Goal: Task Accomplishment & Management: Manage account settings

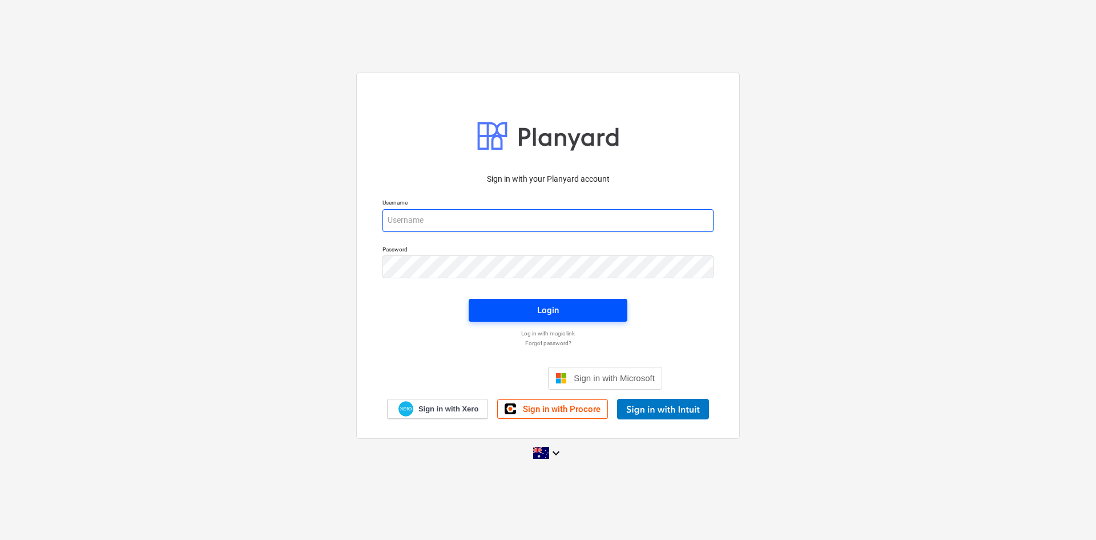
type input "tpawar@keanegroup.com.au"
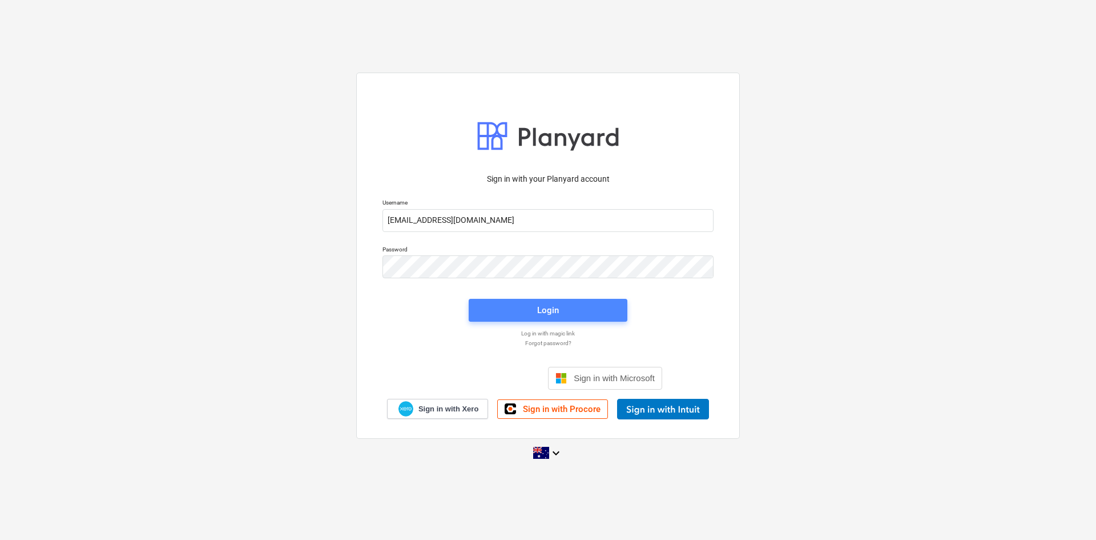
click at [484, 245] on span "Login" at bounding box center [547, 310] width 131 height 15
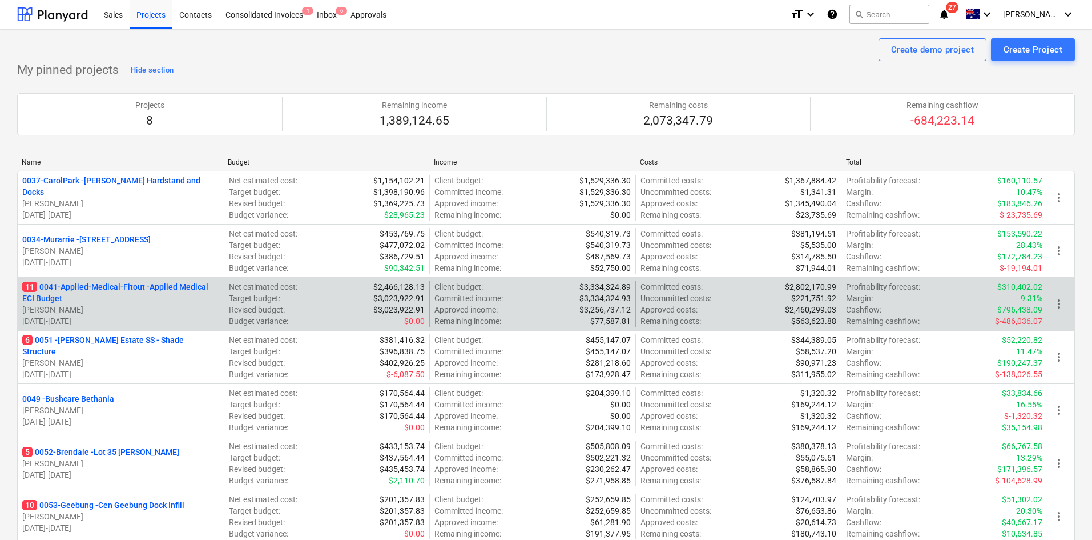
click at [143, 245] on p "11 0041-Applied-Medical-Fitout - Applied Medical ECI Budget" at bounding box center [120, 292] width 197 height 23
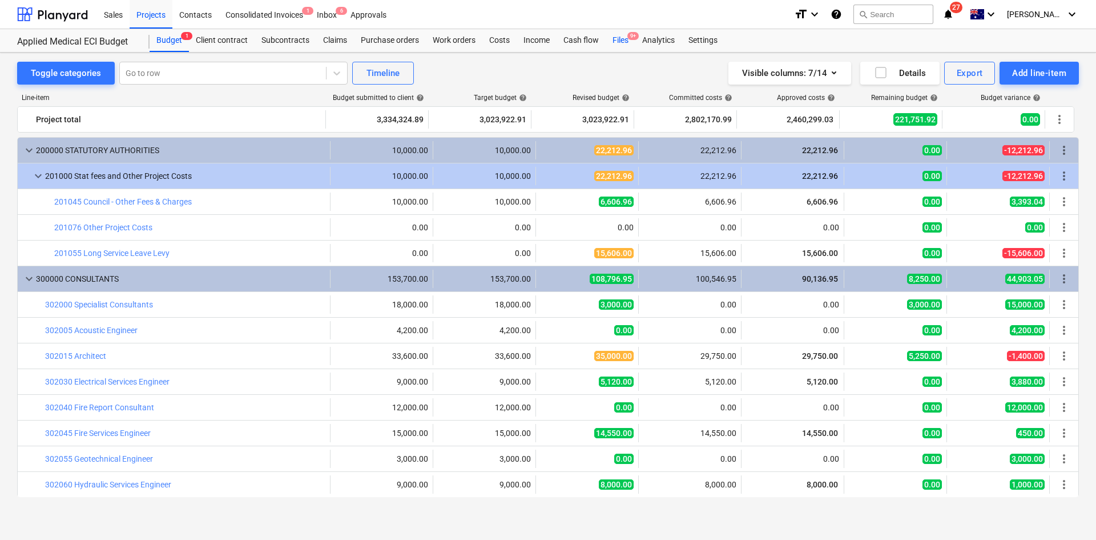
scroll to position [343, 0]
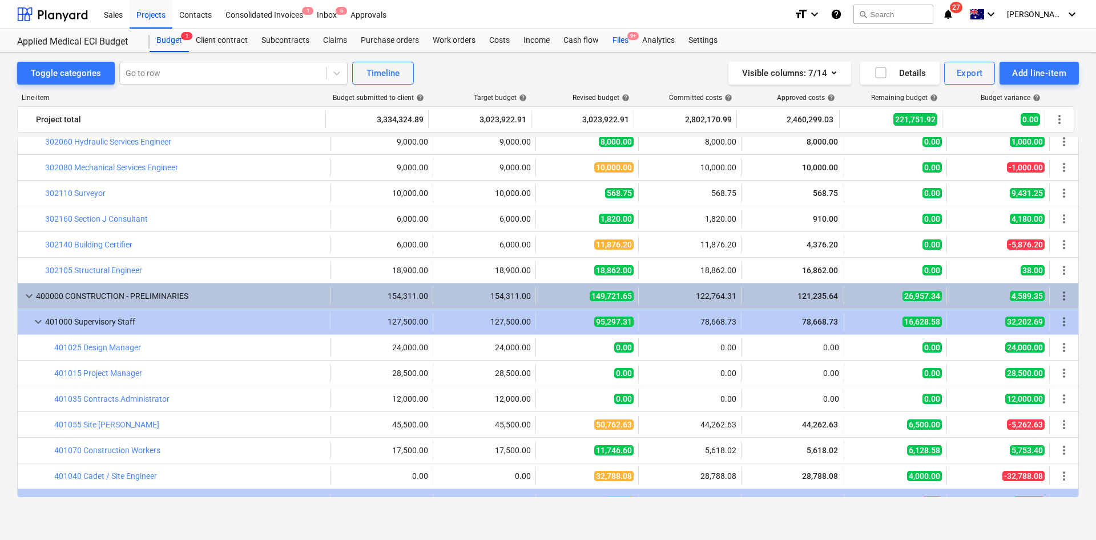
click at [544, 39] on span "9+" at bounding box center [632, 36] width 11 height 8
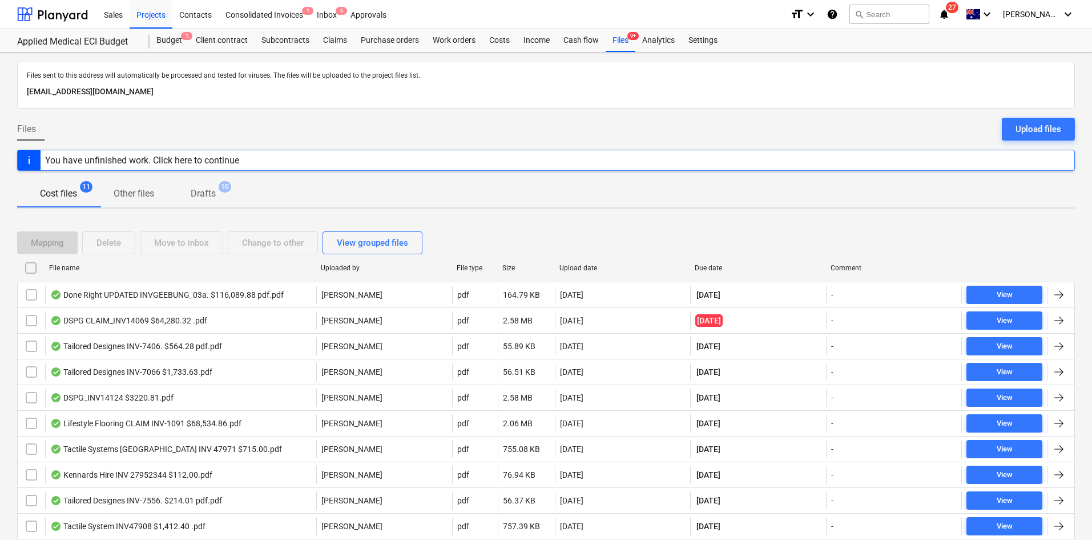
click at [544, 245] on div "Due date" at bounding box center [758, 268] width 127 height 8
checkbox input "false"
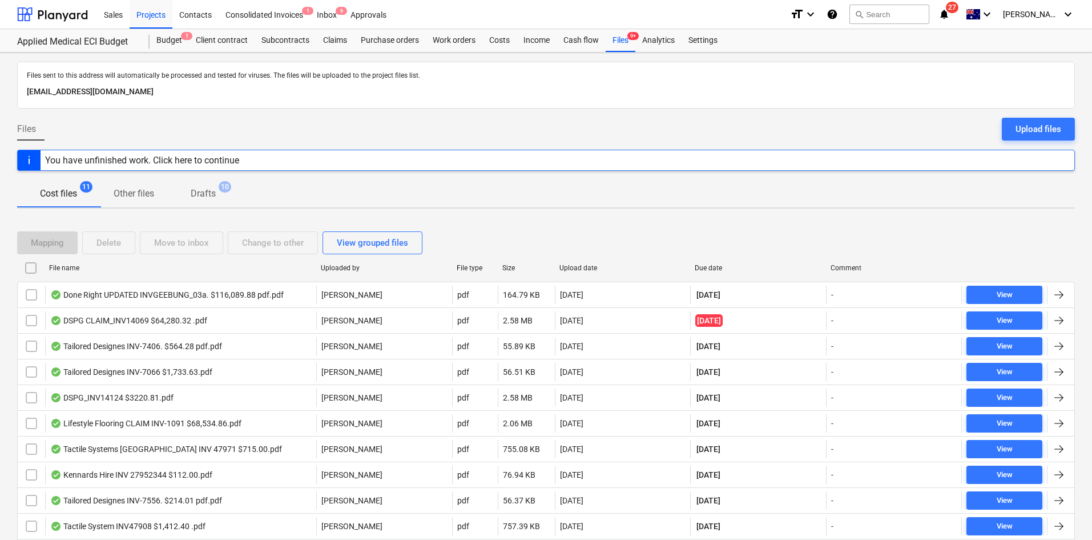
checkbox input "false"
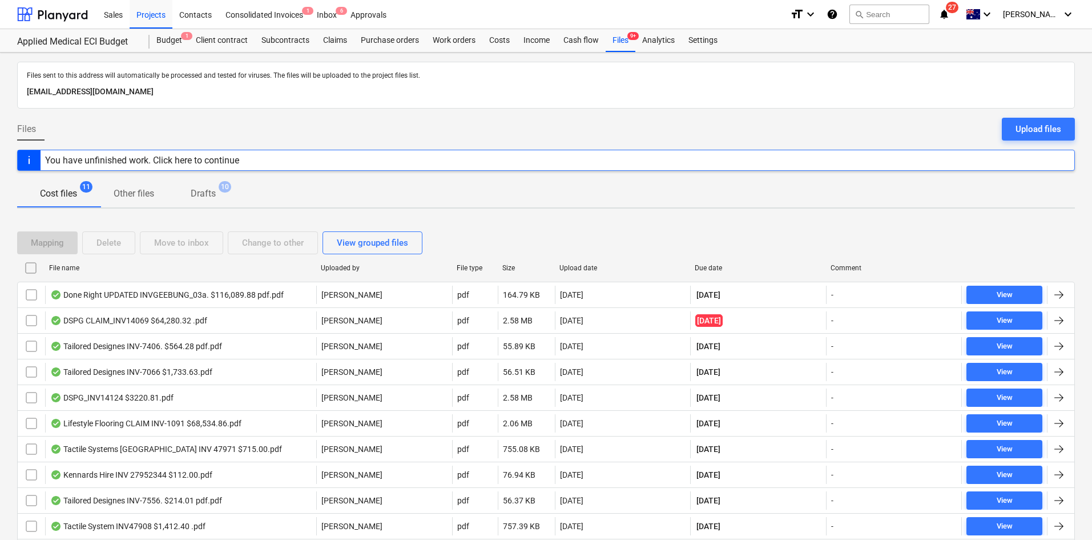
checkbox input "false"
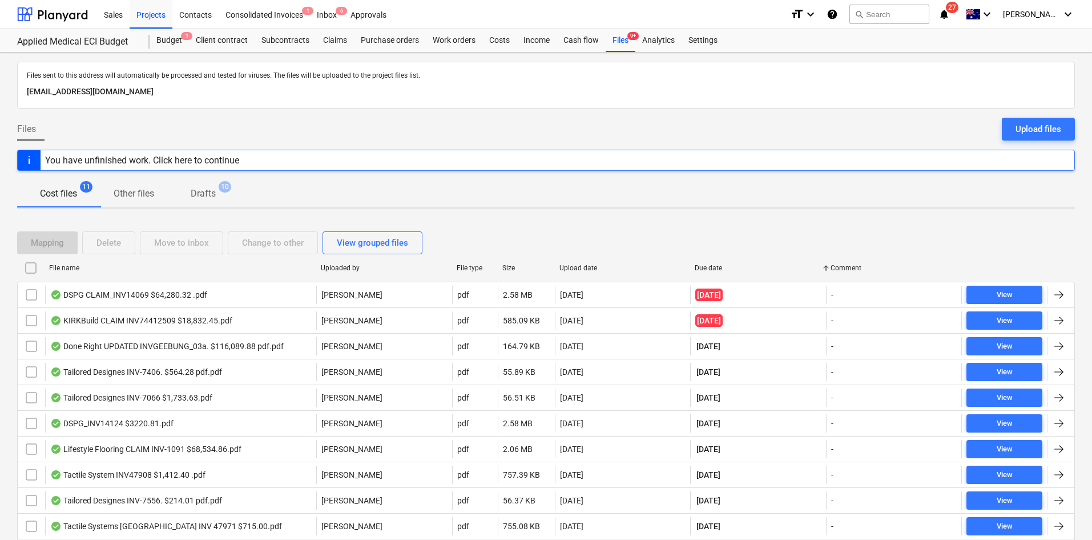
click at [544, 245] on div "Upload date" at bounding box center [623, 268] width 136 height 18
checkbox input "false"
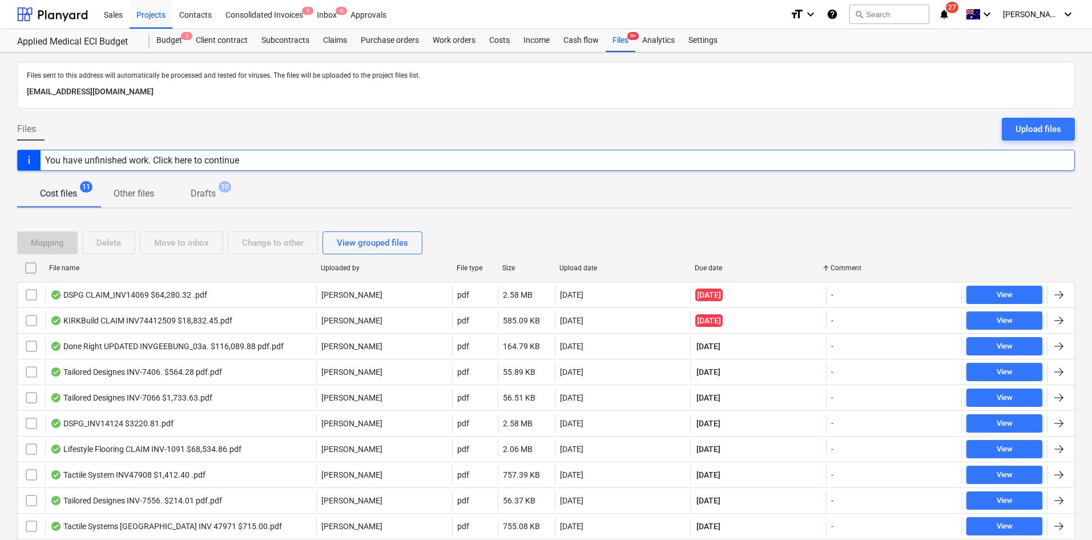
checkbox input "false"
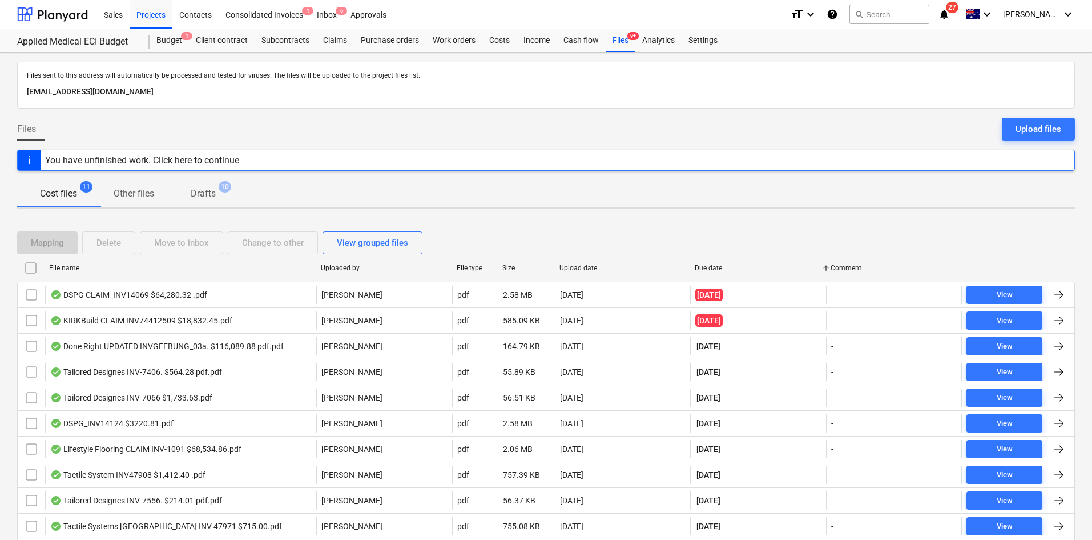
checkbox input "false"
click at [544, 245] on div "Upload date" at bounding box center [623, 268] width 127 height 8
checkbox input "false"
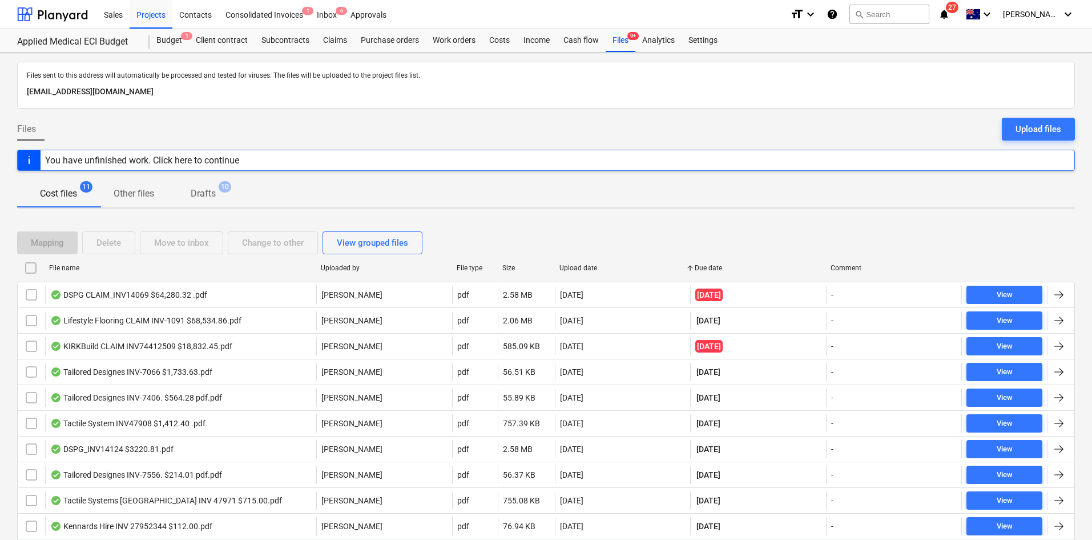
checkbox input "false"
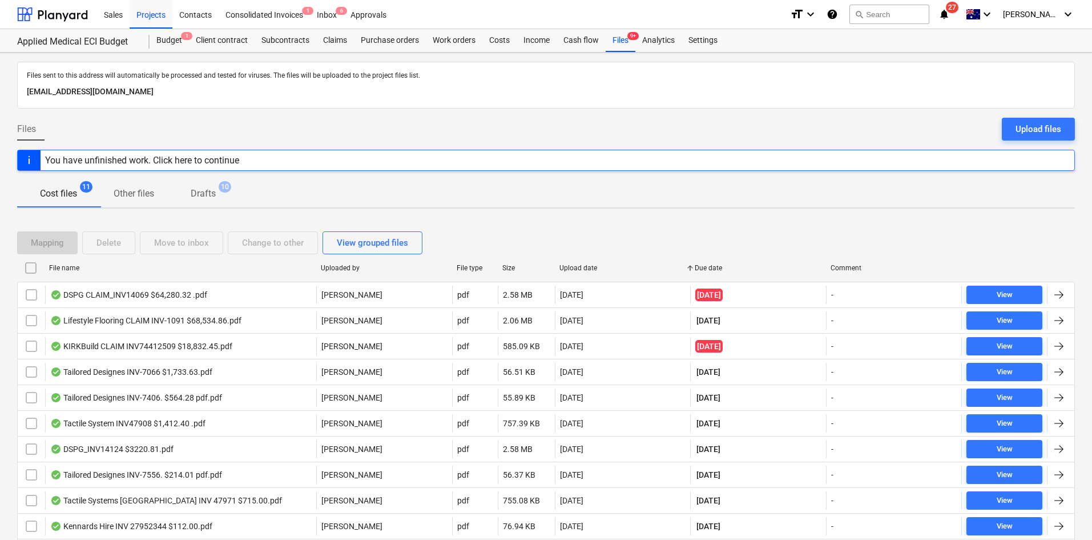
checkbox input "false"
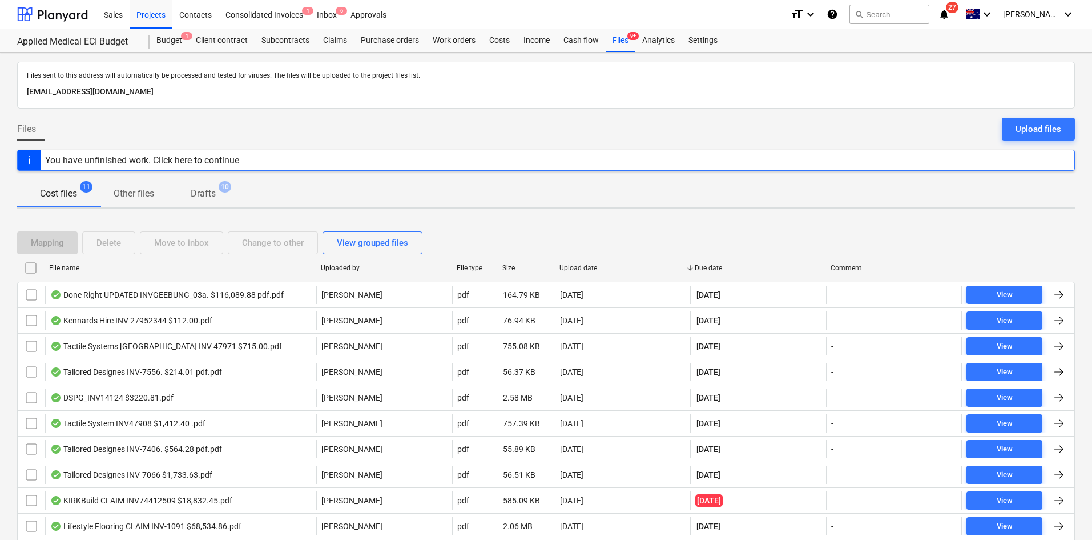
click at [544, 186] on div "Cost files 11 Other files Drafts 10" at bounding box center [546, 193] width 1058 height 27
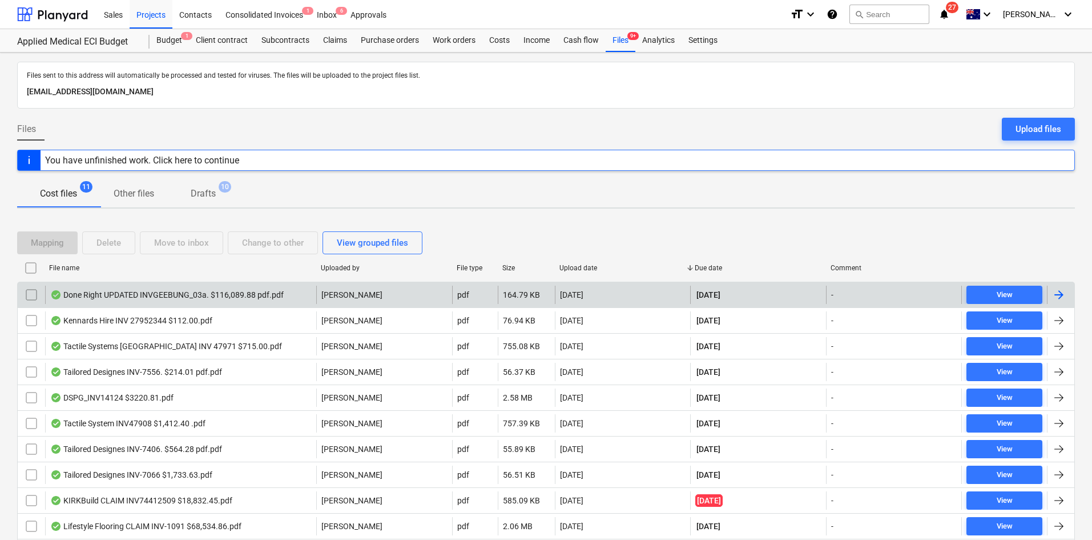
click at [155, 245] on div "Done Right UPDATED INVGEEBUNG_03a. $116,089.88 pdf.pdf" at bounding box center [167, 294] width 234 height 9
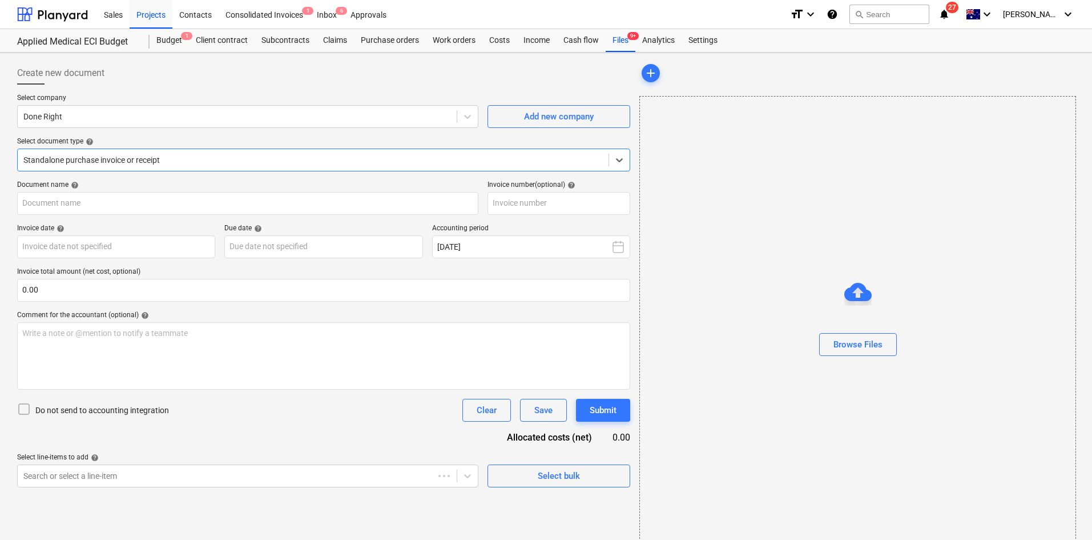
click at [291, 71] on div "Create new document" at bounding box center [323, 73] width 613 height 23
type input "GEEBUNG-03"
type input "[DATE]"
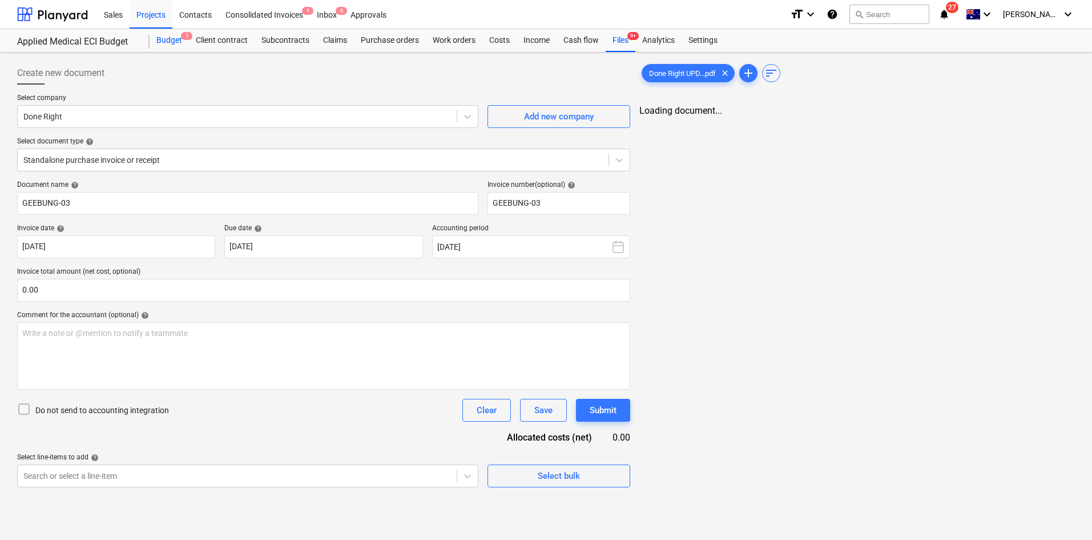
click at [181, 42] on div "Budget 1" at bounding box center [169, 40] width 39 height 23
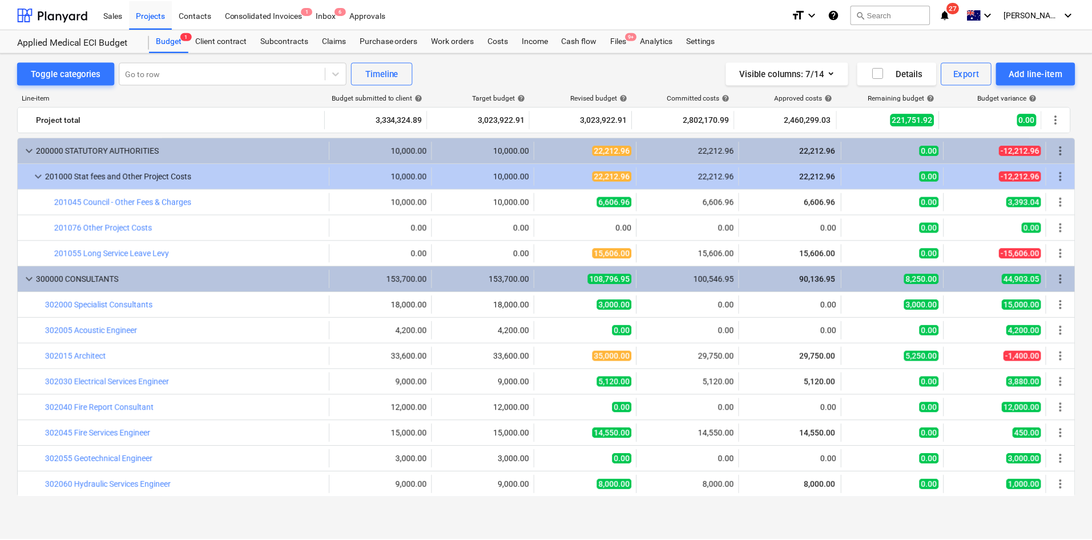
scroll to position [343, 0]
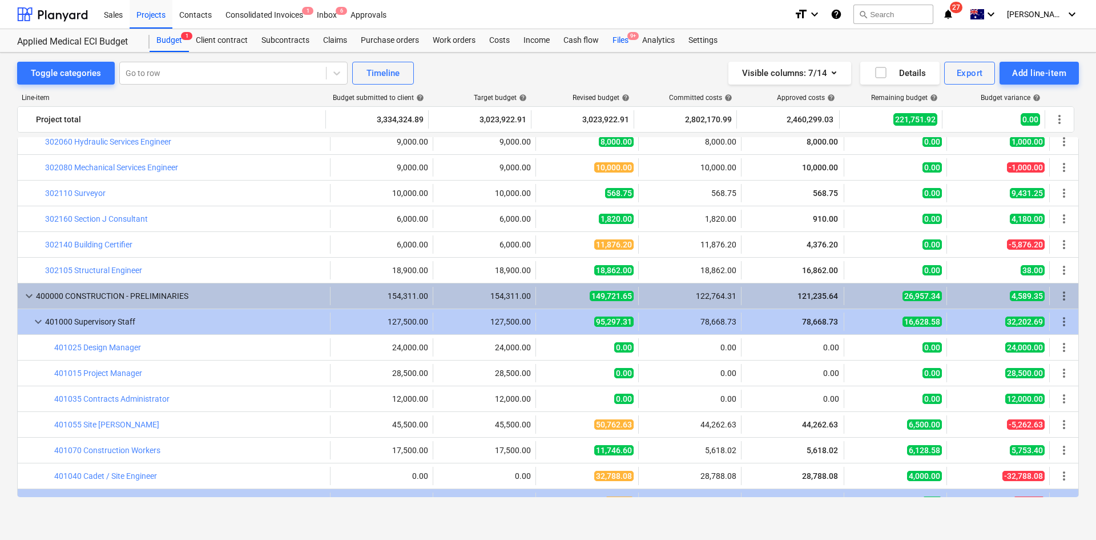
click at [544, 38] on div "Files 9+" at bounding box center [621, 40] width 30 height 23
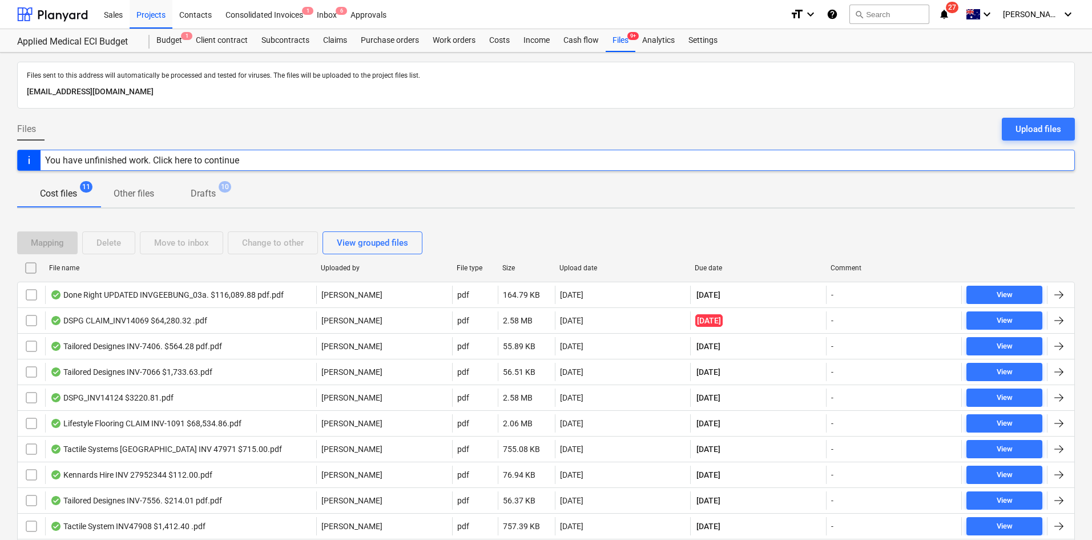
click at [544, 245] on div "Due date" at bounding box center [758, 268] width 127 height 8
checkbox input "false"
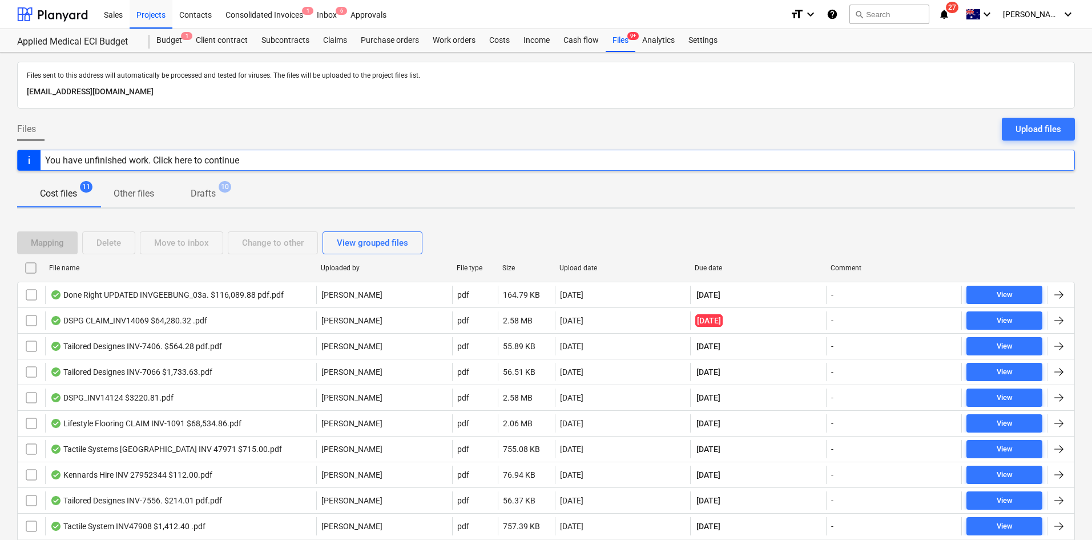
checkbox input "false"
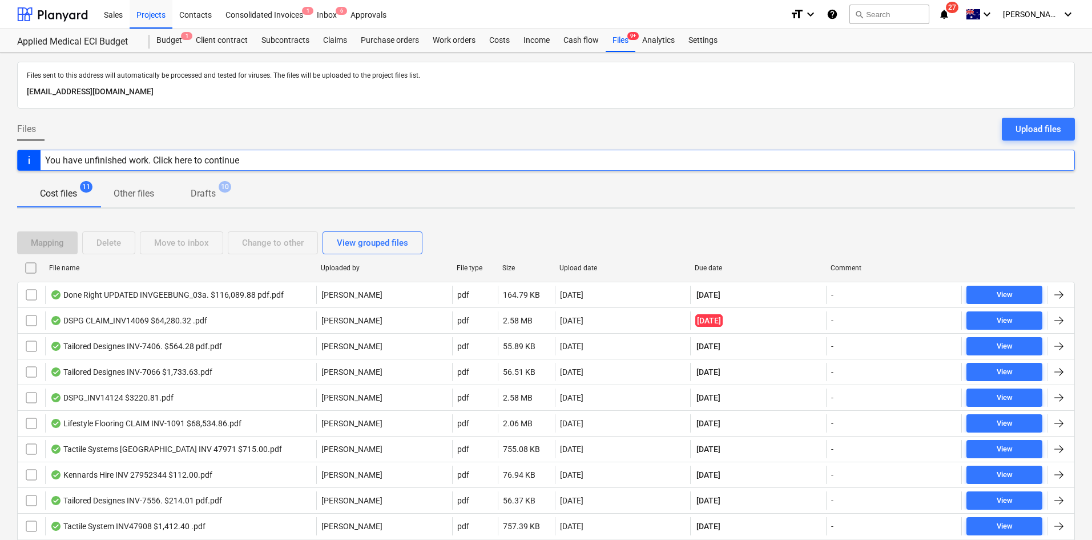
checkbox input "false"
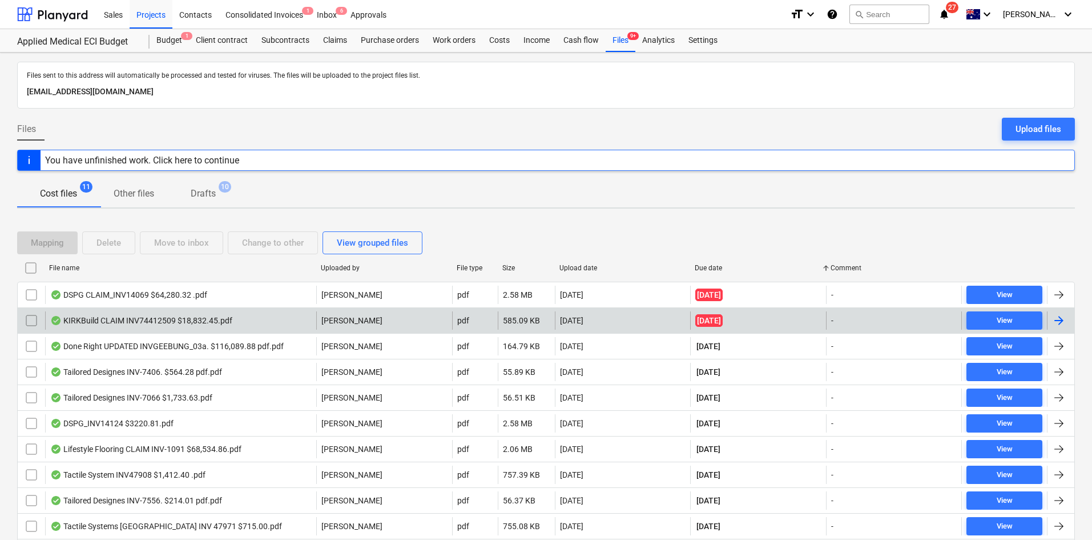
scroll to position [57, 0]
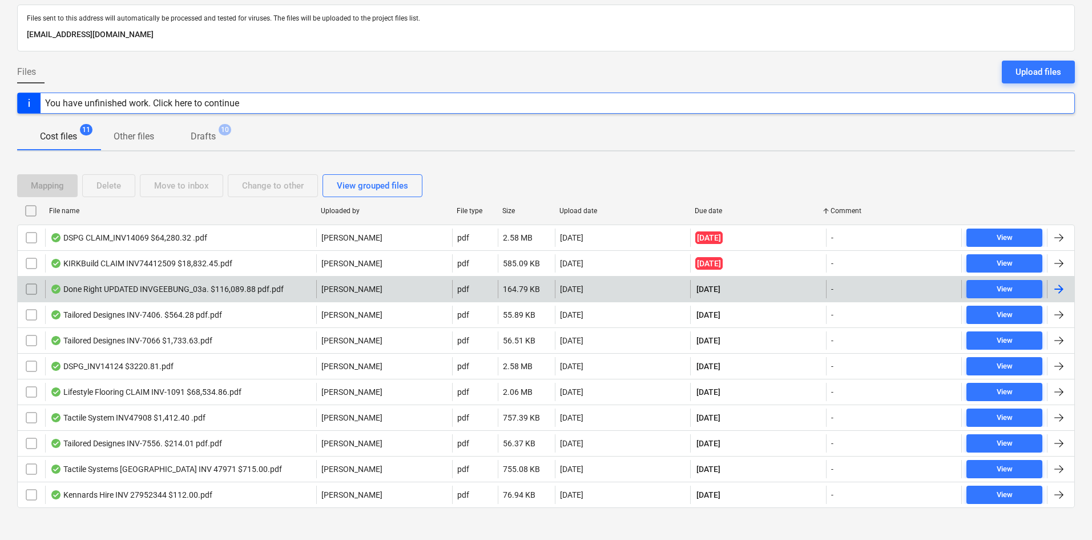
click at [138, 245] on div "Done Right UPDATED INVGEEBUNG_03a. $116,089.88 pdf.pdf" at bounding box center [167, 288] width 234 height 9
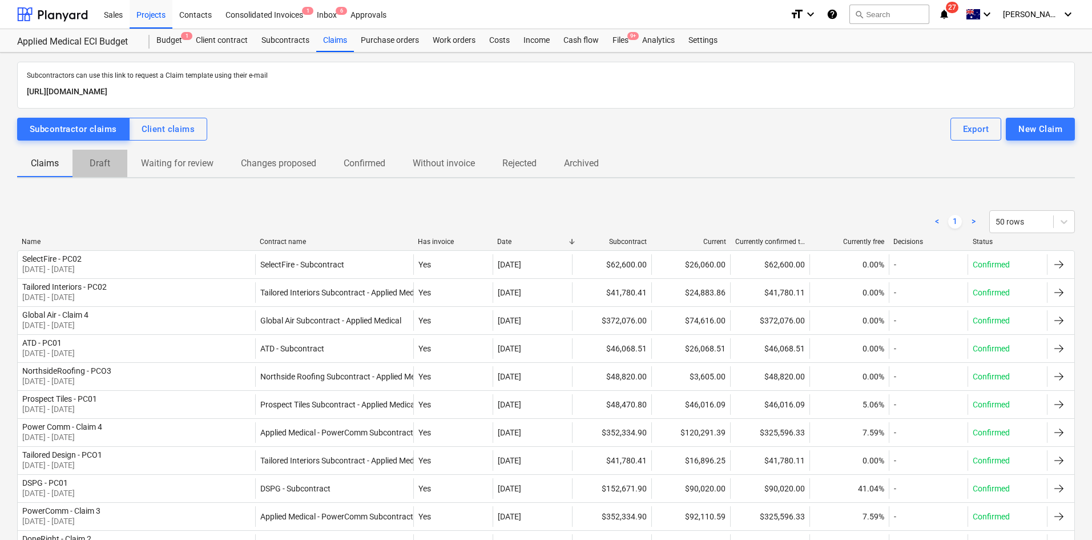
click at [97, 164] on p "Draft" at bounding box center [99, 163] width 27 height 14
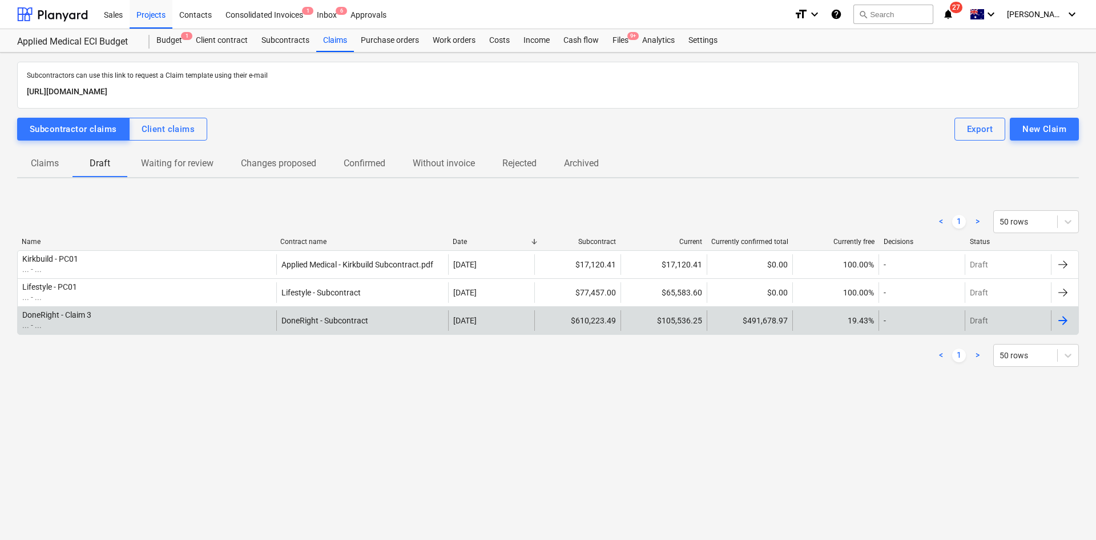
click at [134, 323] on div "DoneRight - Claim 3 ... - ..." at bounding box center [147, 320] width 259 height 21
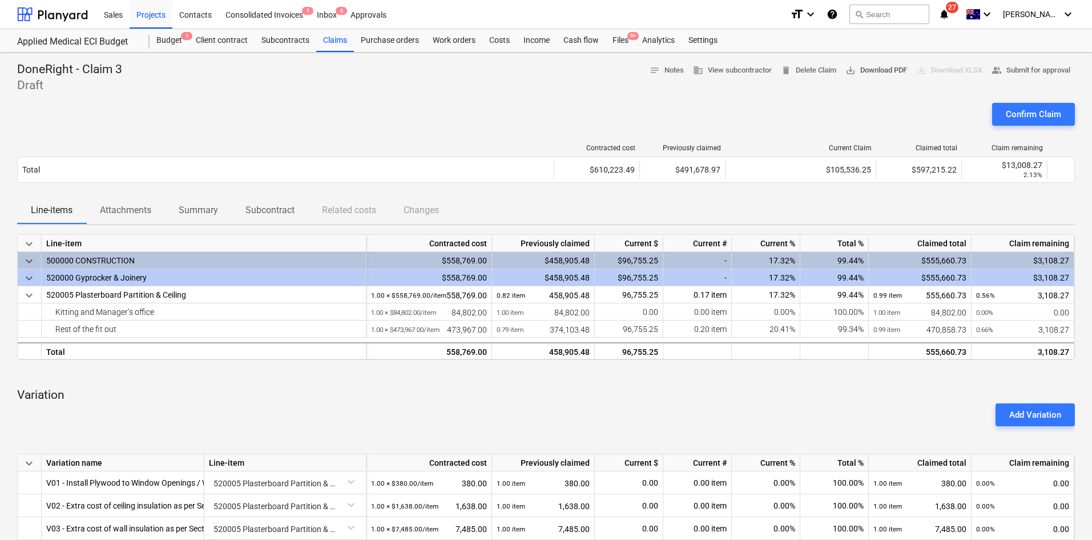
click at [860, 68] on span "save_alt Download PDF" at bounding box center [877, 70] width 62 height 13
click at [1011, 112] on div "Confirm Claim" at bounding box center [1033, 114] width 55 height 15
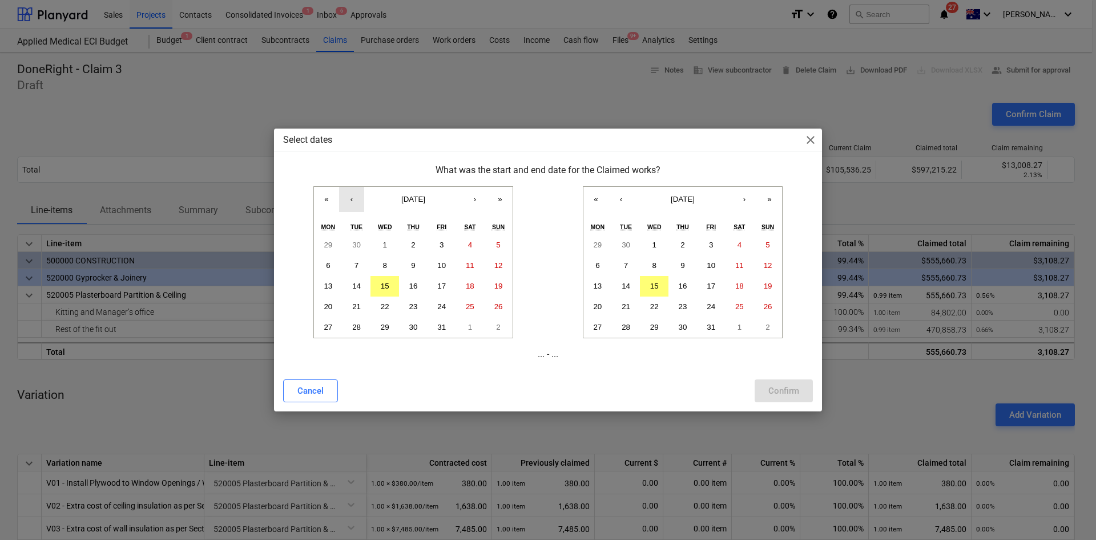
click at [356, 202] on button "‹" at bounding box center [351, 199] width 25 height 25
click at [330, 244] on button "1" at bounding box center [328, 245] width 29 height 21
click at [626, 203] on button "‹" at bounding box center [621, 199] width 25 height 25
drag, startPoint x: 633, startPoint y: 325, endPoint x: 638, endPoint y: 332, distance: 9.0
click at [634, 325] on button "30" at bounding box center [626, 327] width 29 height 21
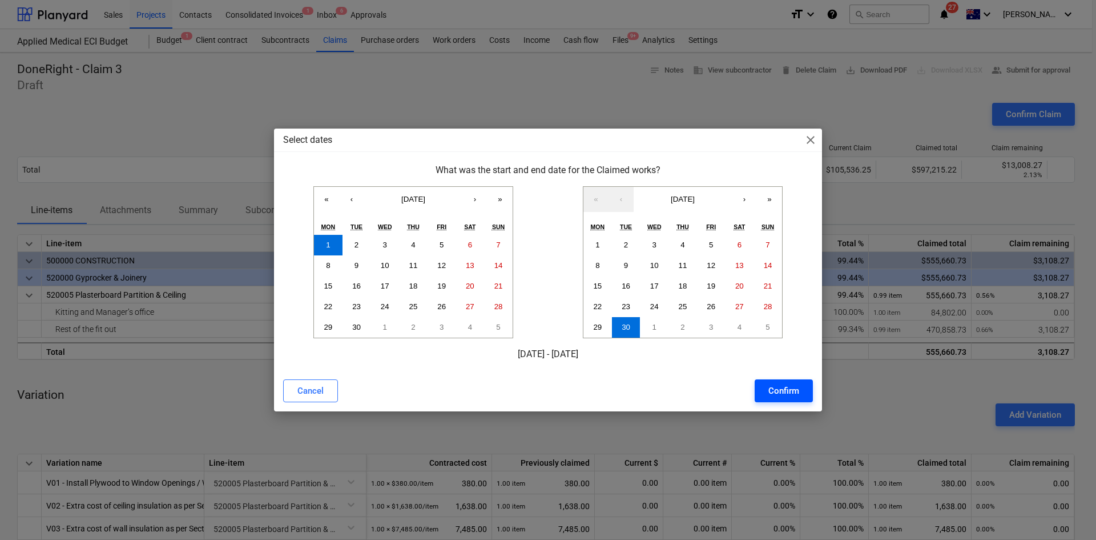
click at [776, 391] on div "Confirm" at bounding box center [783, 390] width 31 height 15
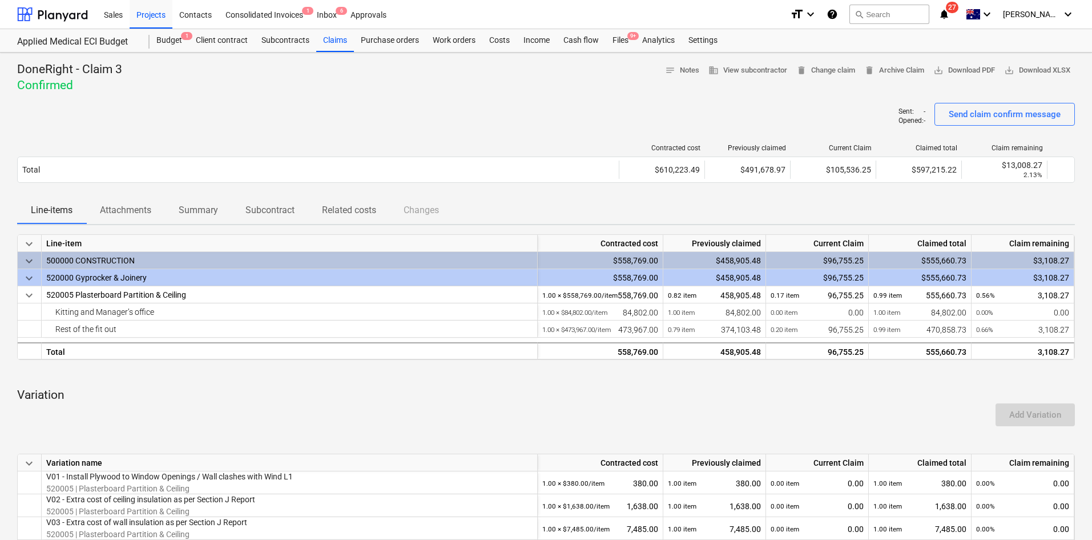
click at [403, 410] on div "Add Variation" at bounding box center [546, 415] width 1067 height 32
click at [128, 199] on button "Attachments" at bounding box center [125, 209] width 79 height 27
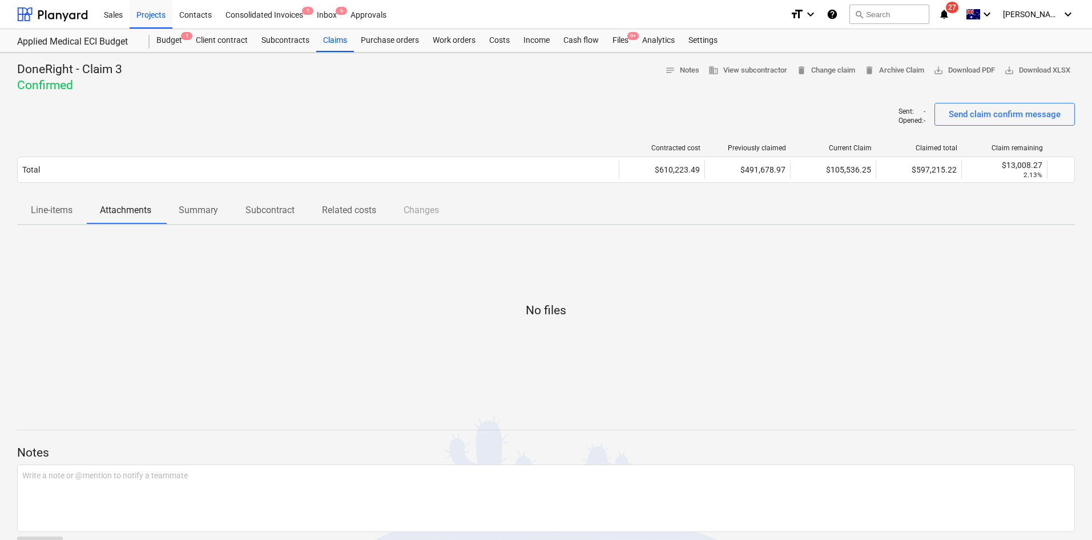
click at [58, 215] on p "Line-items" at bounding box center [52, 210] width 42 height 14
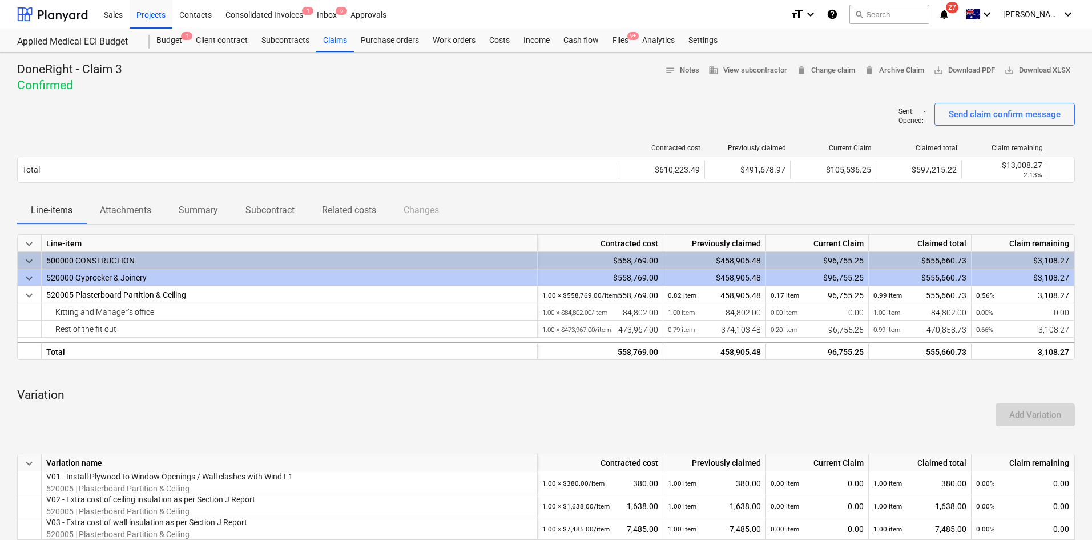
click at [567, 408] on div "Add Variation" at bounding box center [546, 415] width 1067 height 32
click at [492, 122] on div "Sent : - Opened : - Send claim confirm message" at bounding box center [546, 119] width 1058 height 32
click at [561, 106] on div "Sent : - Opened : - Send claim confirm message" at bounding box center [546, 119] width 1058 height 32
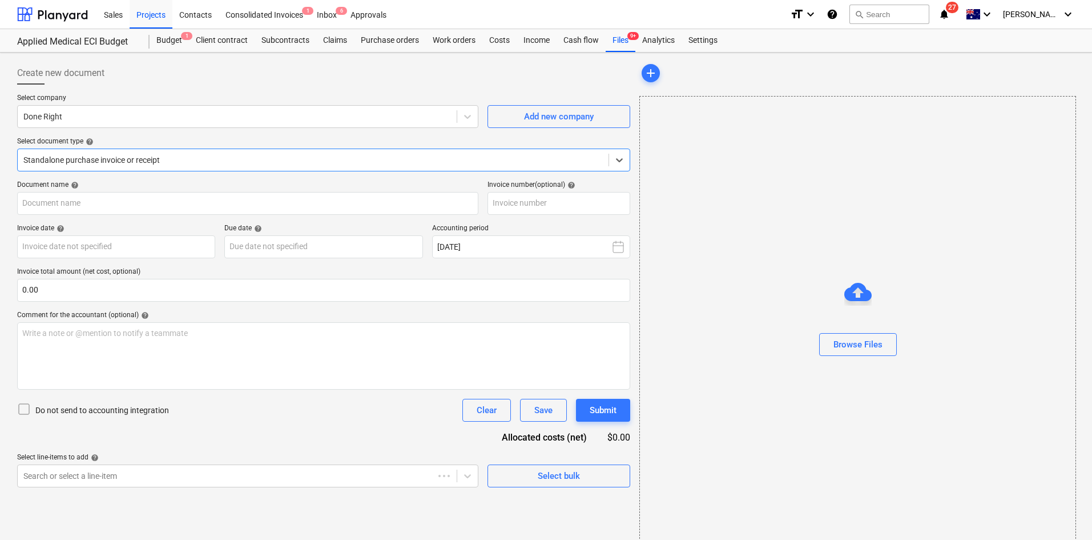
type input "GEEBUNG-03"
type input "26 Sep 2025"
type input "30 Oct 2025"
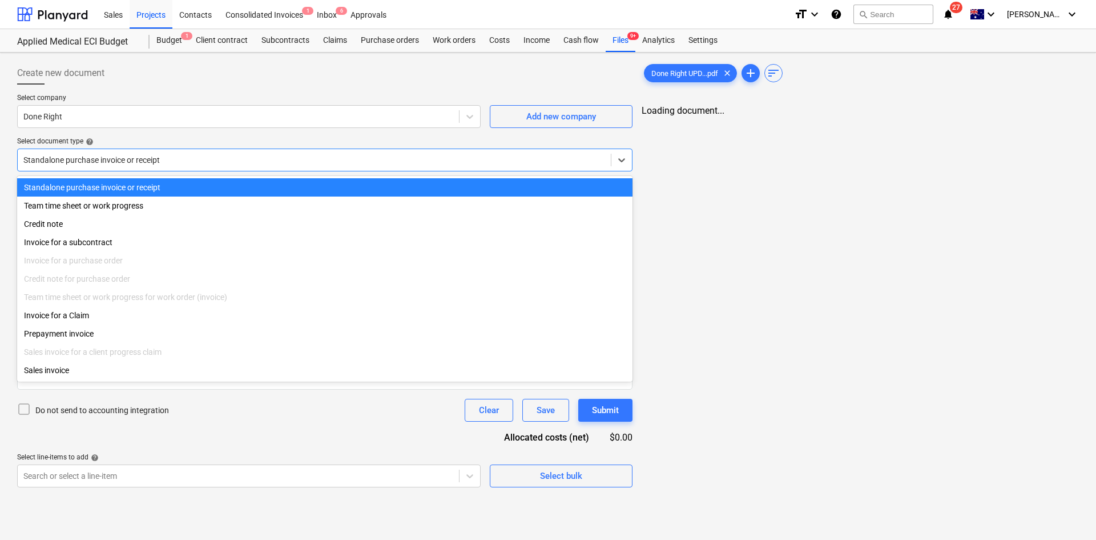
click at [118, 163] on div at bounding box center [314, 159] width 582 height 11
click at [123, 159] on div at bounding box center [312, 159] width 579 height 11
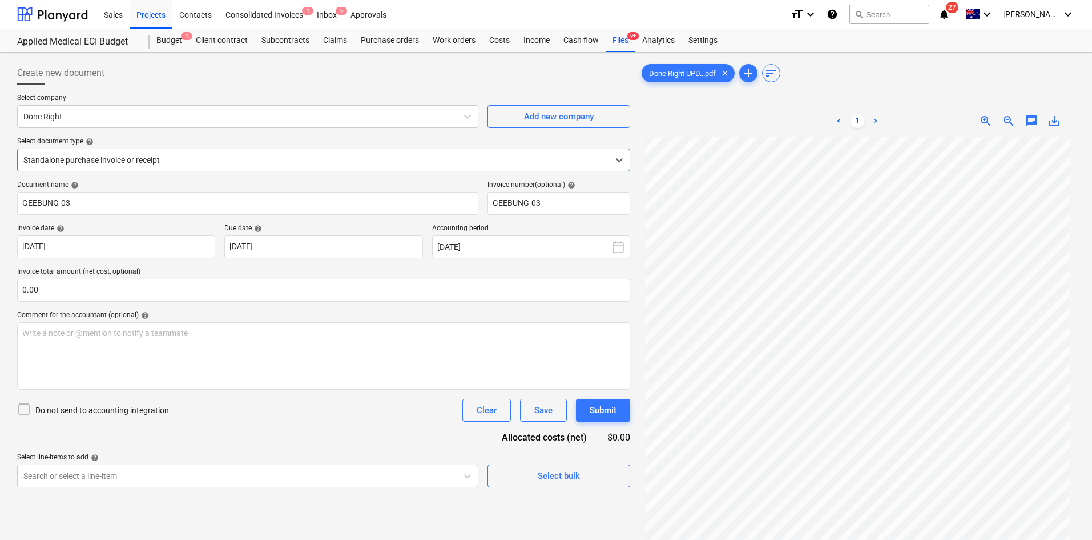
click at [125, 165] on div at bounding box center [312, 159] width 579 height 11
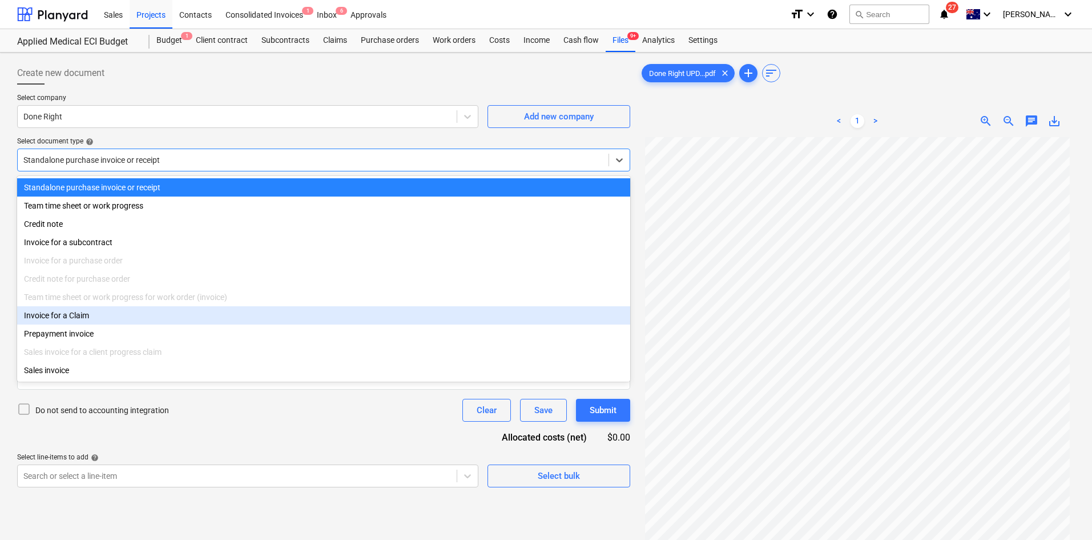
click at [83, 322] on div "Invoice for a Claim" at bounding box center [323, 315] width 613 height 18
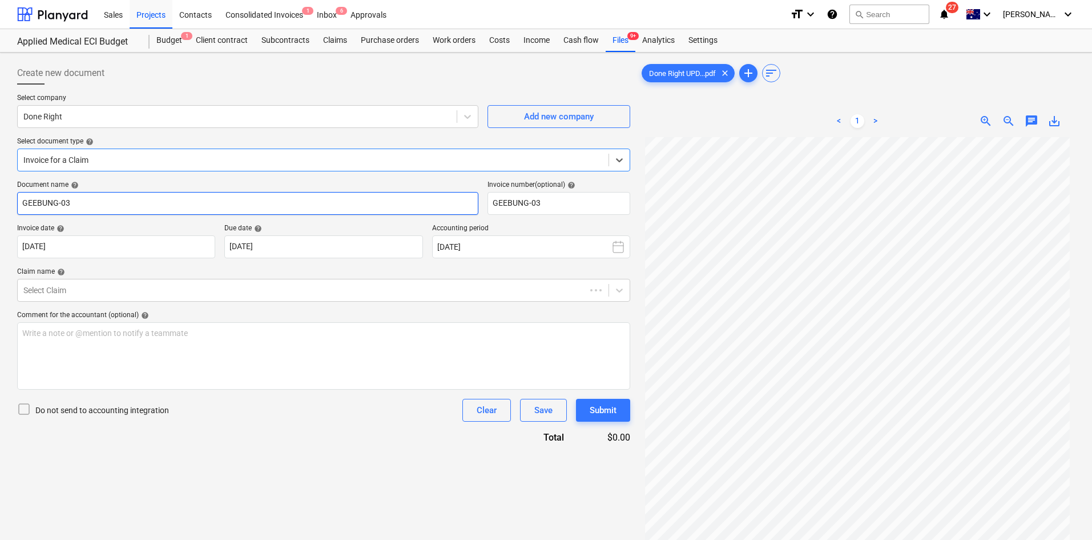
click at [94, 208] on input "GEEBUNG-03" at bounding box center [247, 203] width 461 height 23
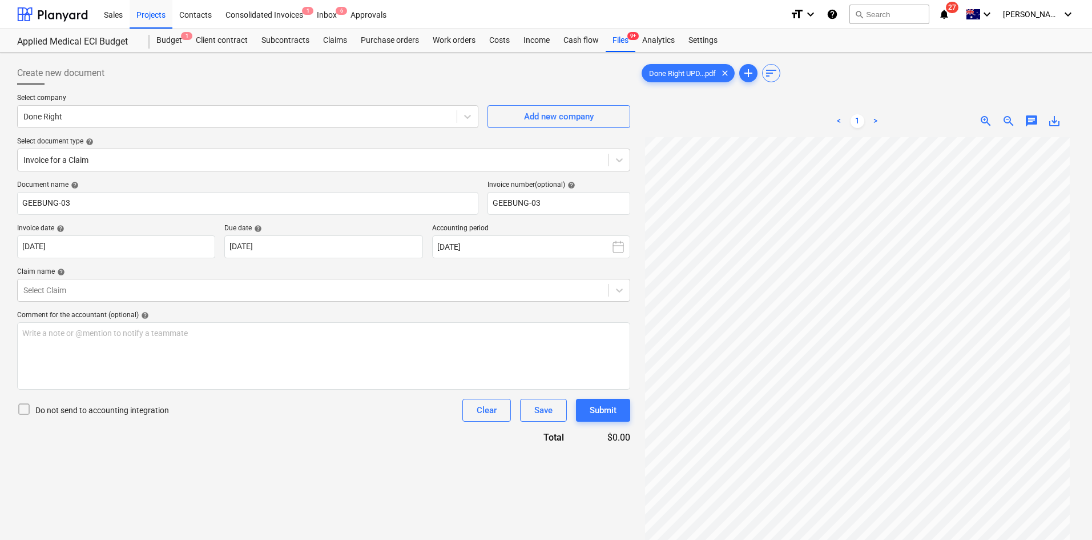
click at [158, 178] on div "Select company Done Right Add new company Select document type help Invoice for…" at bounding box center [323, 137] width 613 height 87
click at [155, 224] on div "Invoice date help" at bounding box center [116, 228] width 198 height 9
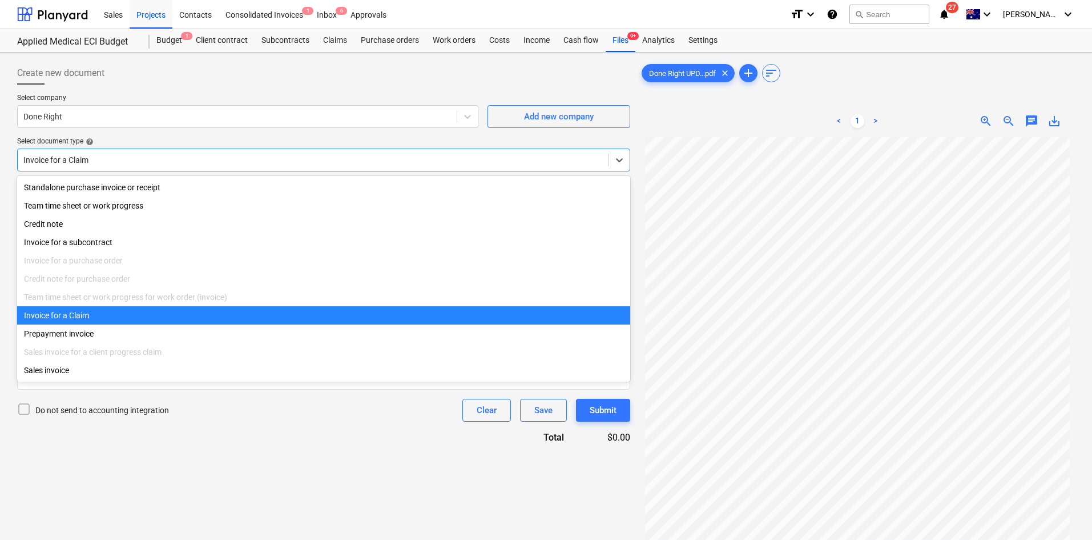
click at [165, 162] on div at bounding box center [312, 159] width 579 height 11
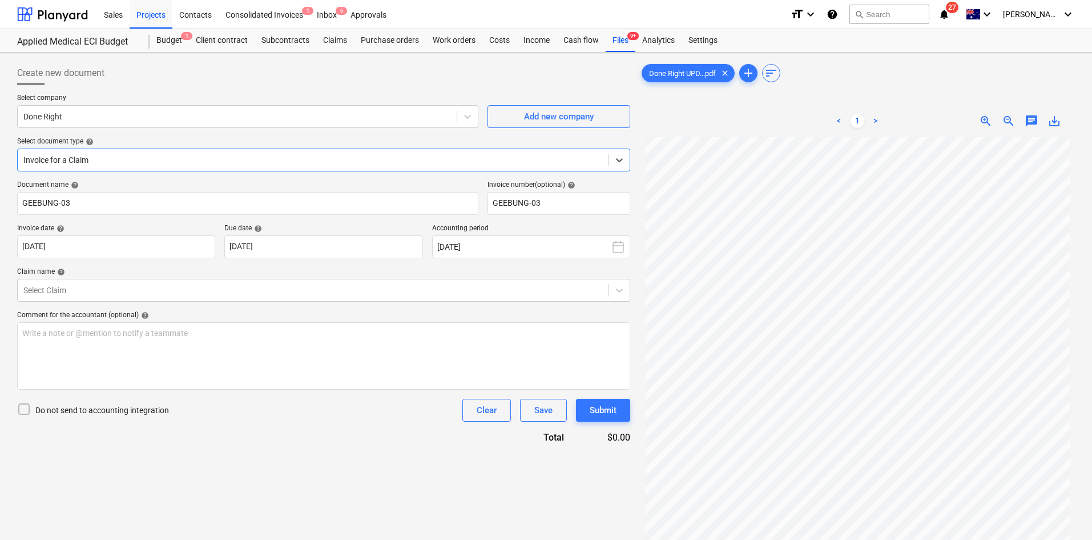
click at [102, 301] on div "Document name help GEEBUNG-03 Invoice number (optional) help GEEBUNG-03 Invoice…" at bounding box center [323, 311] width 613 height 263
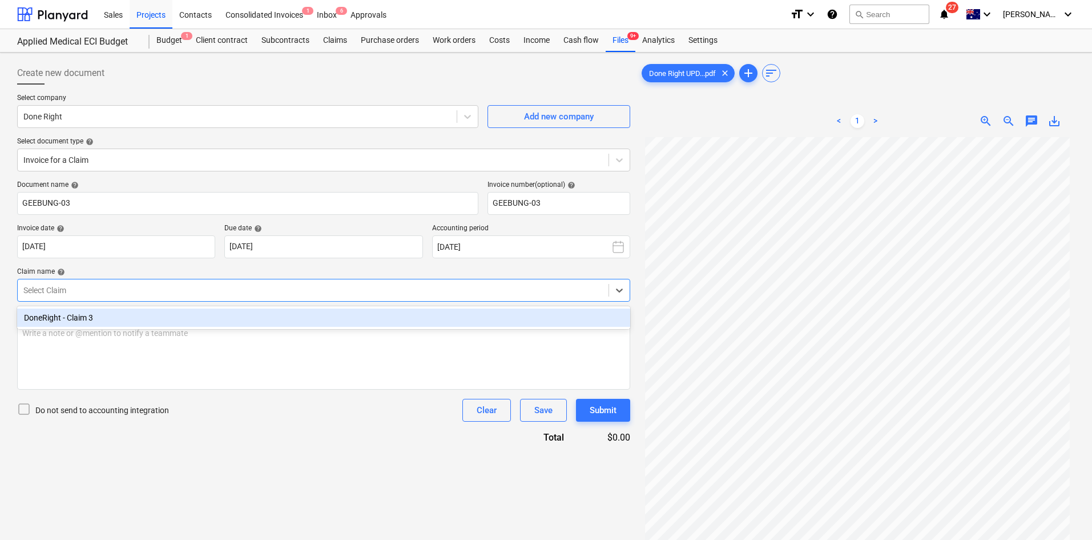
click at [115, 289] on div at bounding box center [312, 289] width 579 height 11
click at [91, 320] on div "DoneRight - Claim 3" at bounding box center [323, 317] width 613 height 18
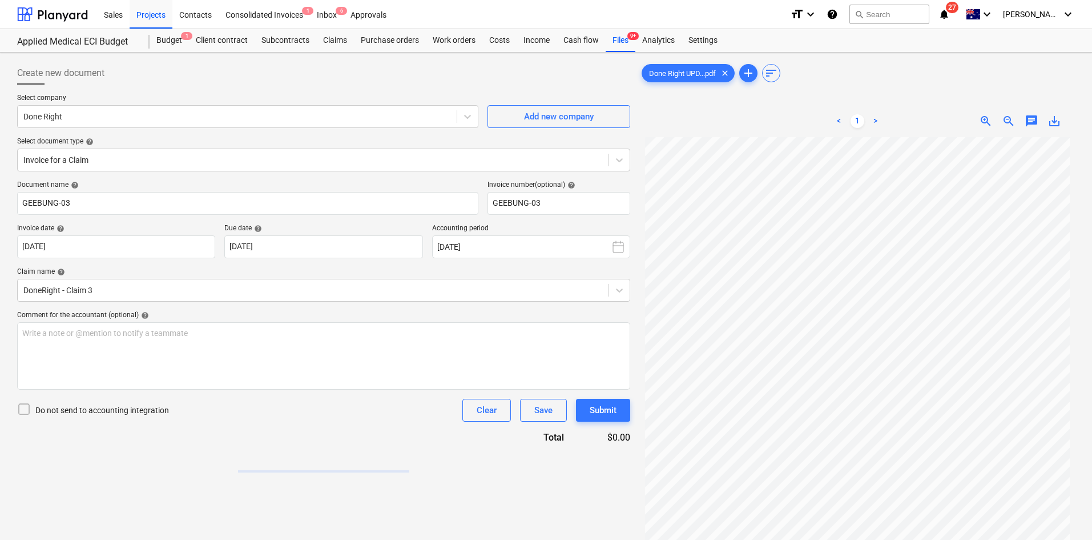
click at [99, 265] on div "Document name help GEEBUNG-03 Invoice number (optional) help GEEBUNG-03 Invoice…" at bounding box center [323, 326] width 613 height 292
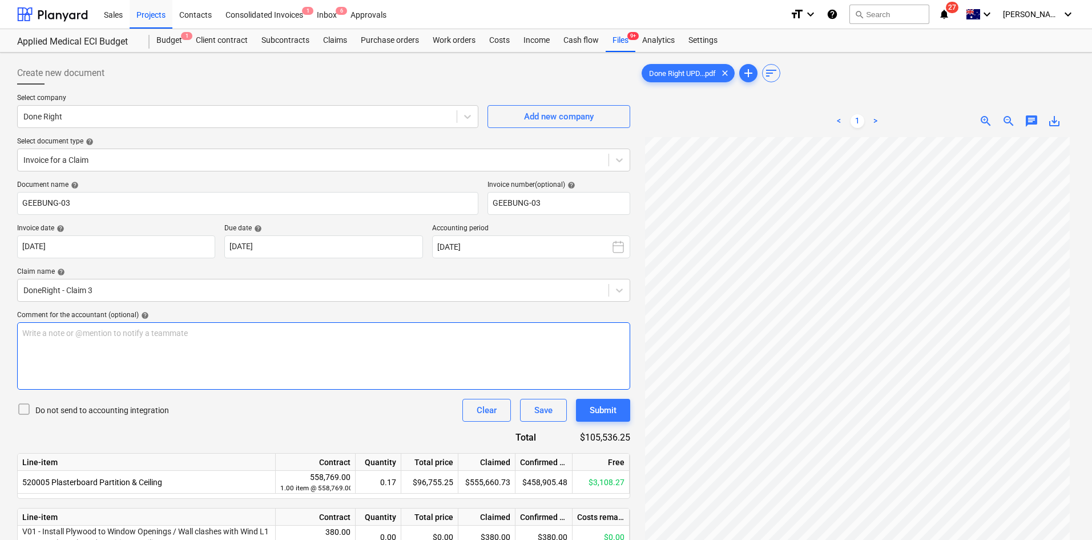
click at [191, 333] on p "Write a note or @mention to notify a teammate [PERSON_NAME]" at bounding box center [323, 332] width 603 height 11
click at [215, 421] on div "Do not send to accounting integration Clear Save Submit" at bounding box center [323, 410] width 613 height 23
click at [195, 430] on div "Document name help GEEBUNG-03 Invoice number (optional) help GEEBUNG-03 Invoice…" at bounding box center [323, 531] width 613 height 702
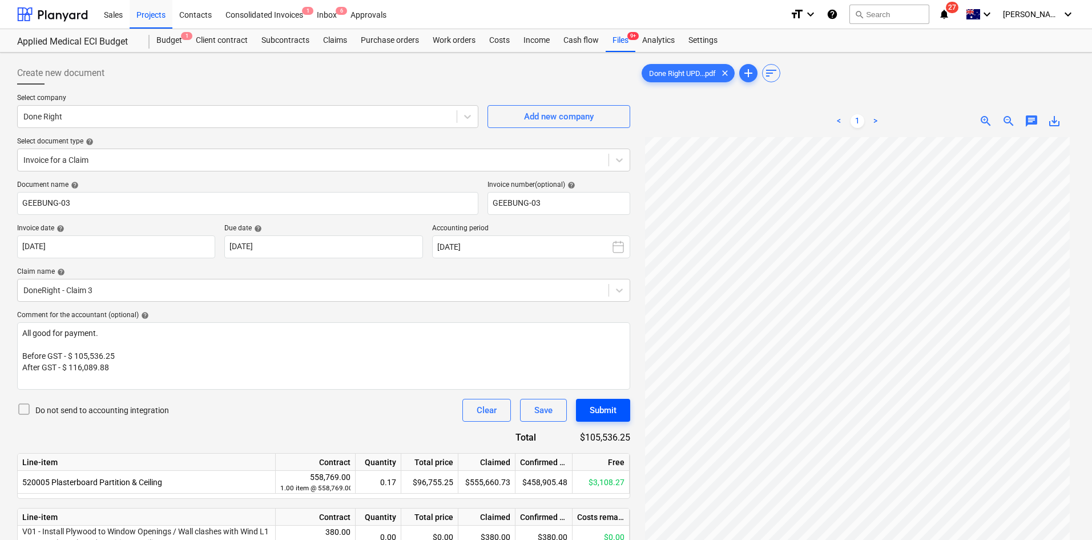
click at [624, 410] on button "Submit" at bounding box center [603, 410] width 54 height 23
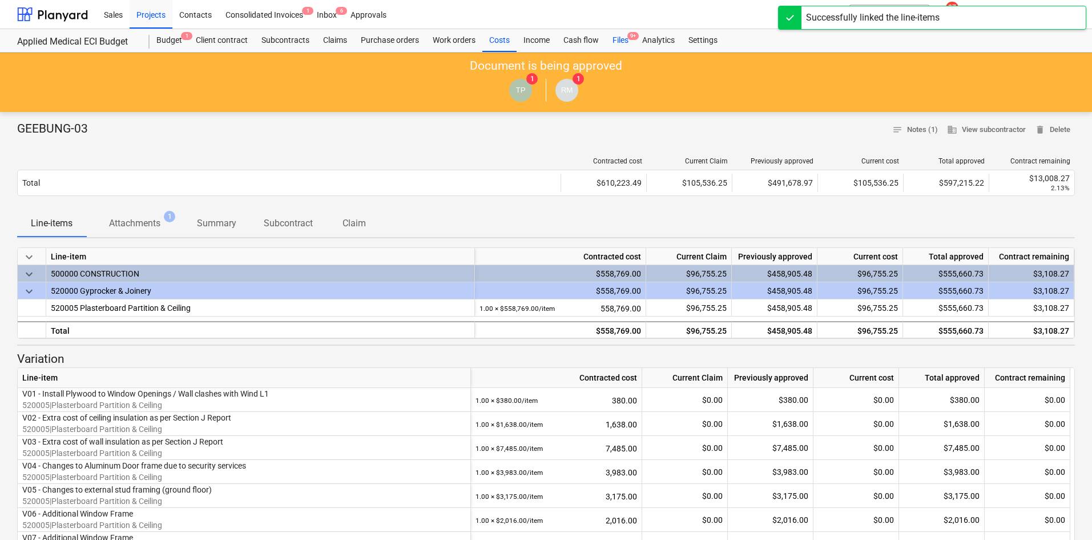
click at [623, 34] on div "Files 9+" at bounding box center [621, 40] width 30 height 23
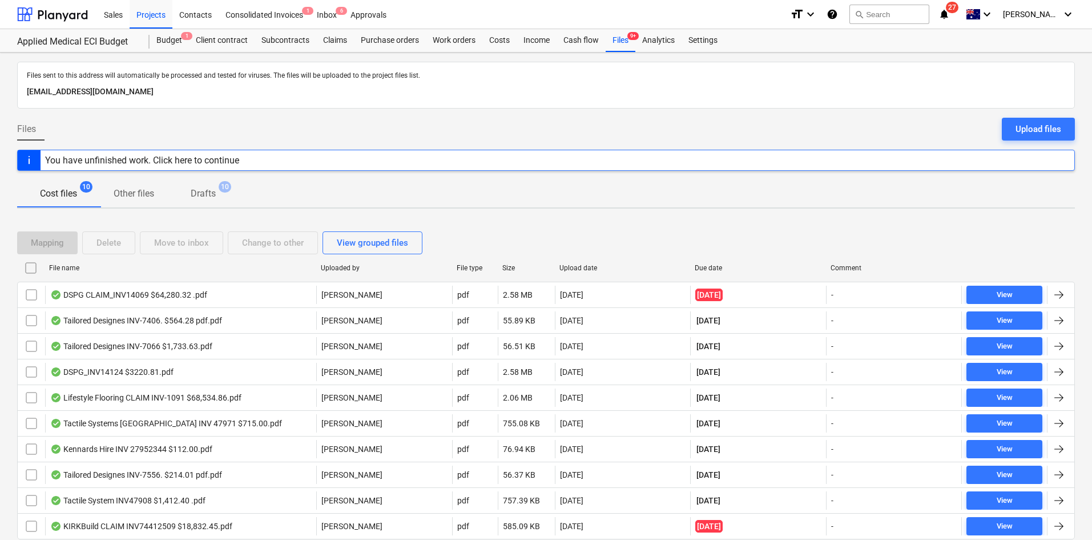
click at [655, 214] on div "Files sent to this address will automatically be processed and tested for virus…" at bounding box center [546, 317] width 1092 height 528
click at [711, 265] on div "Due date" at bounding box center [758, 268] width 127 height 8
checkbox input "false"
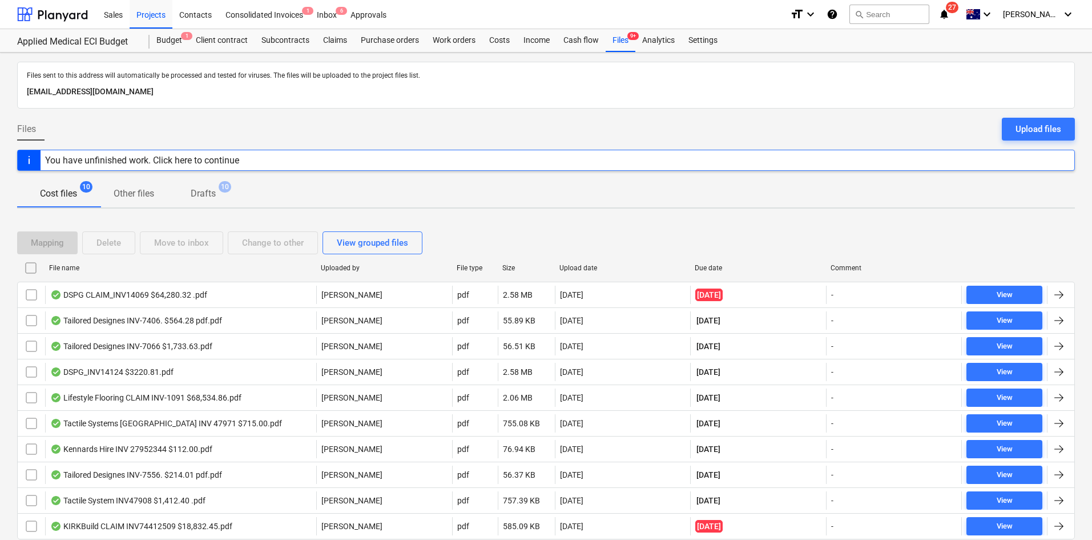
checkbox input "false"
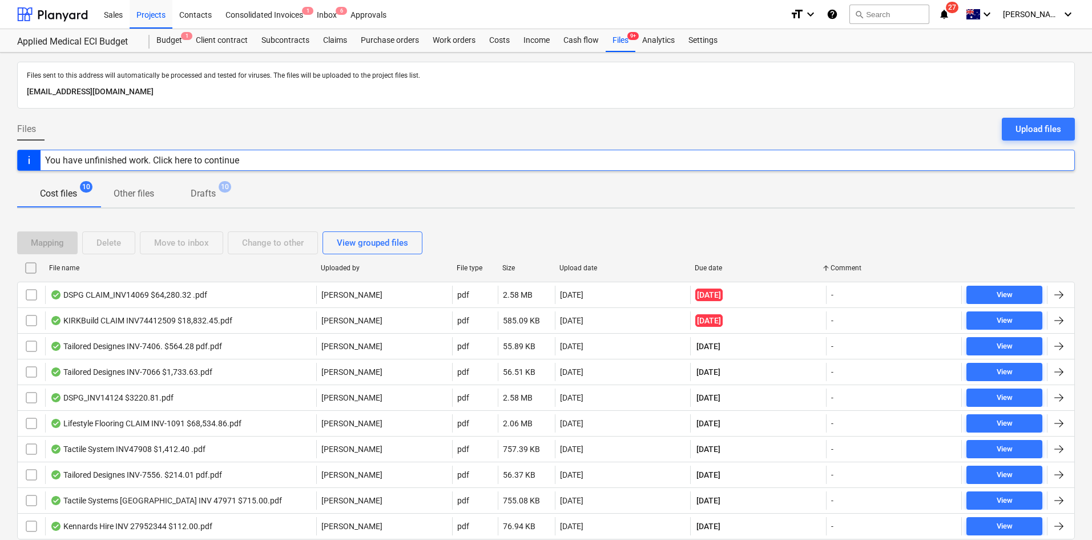
click at [367, 188] on div "Cost files 10 Other files Drafts 10" at bounding box center [546, 193] width 1058 height 27
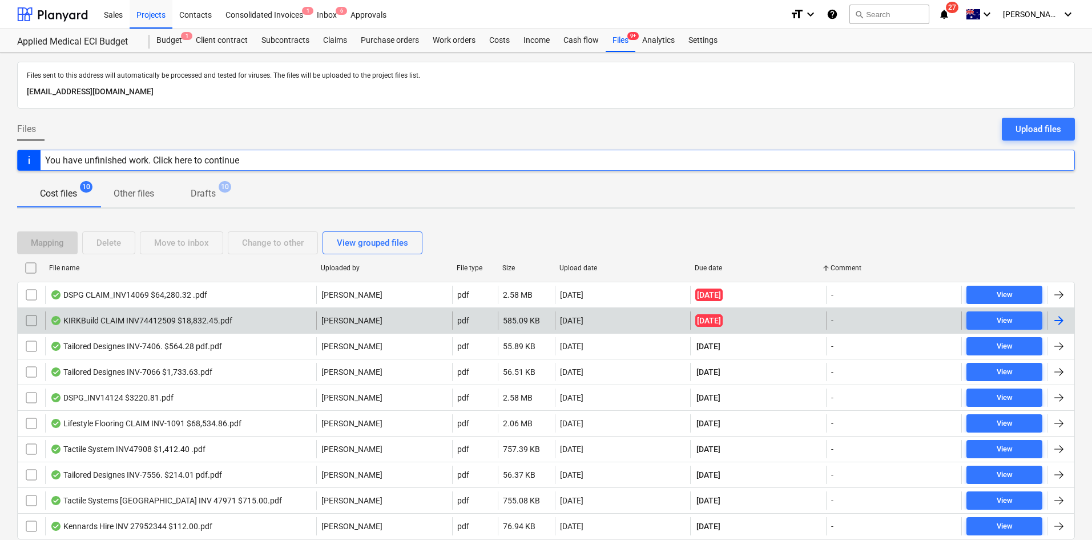
click at [251, 320] on div "KIRKBuild CLAIM INV74412509 $18,832.45.pdf" at bounding box center [180, 320] width 271 height 18
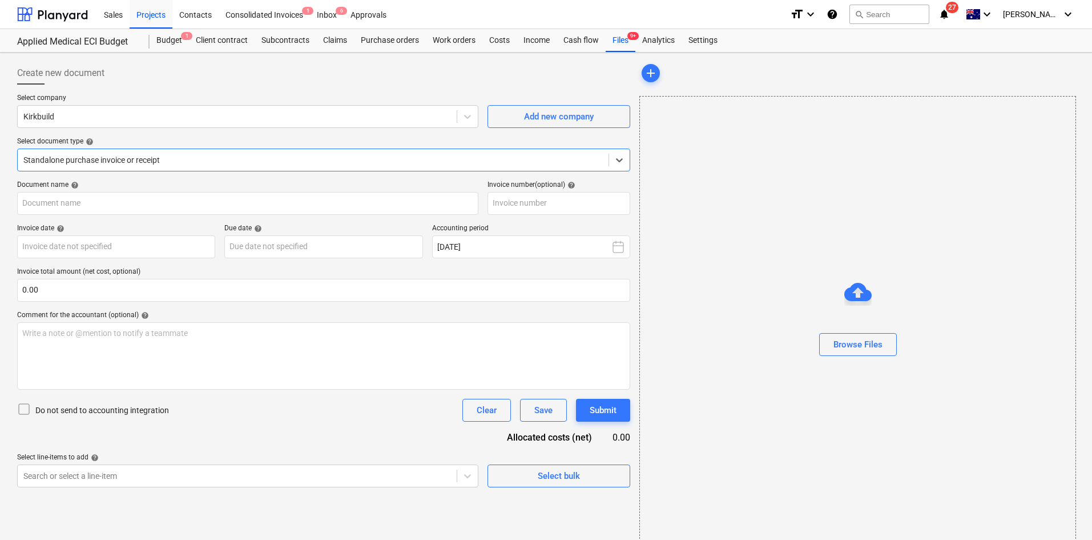
type input "74412509"
type input "[DATE]"
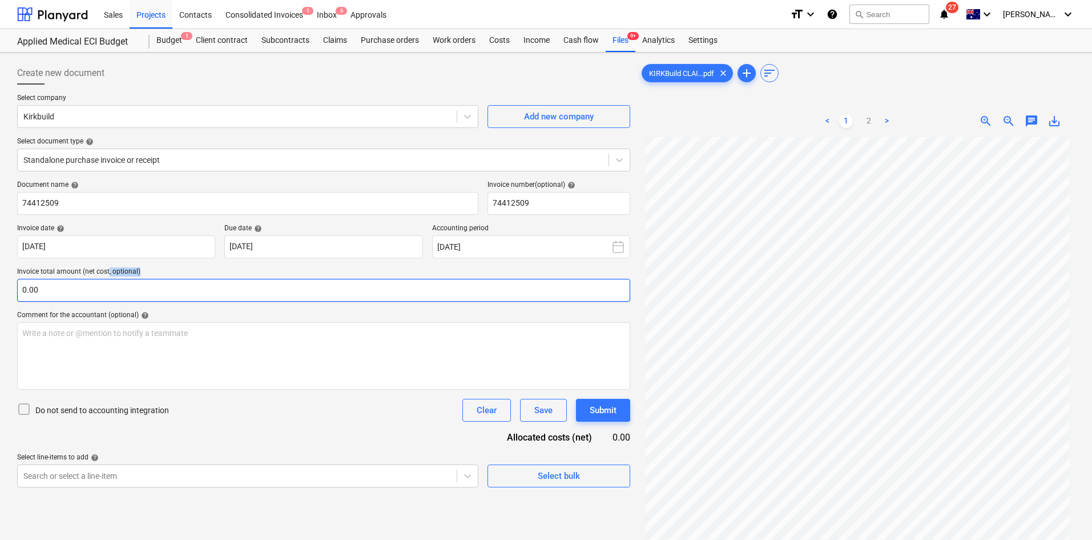
click at [113, 281] on div "Invoice total amount (net cost, optional) 0.00" at bounding box center [323, 284] width 613 height 34
click at [627, 50] on div "Files 9+" at bounding box center [621, 40] width 30 height 23
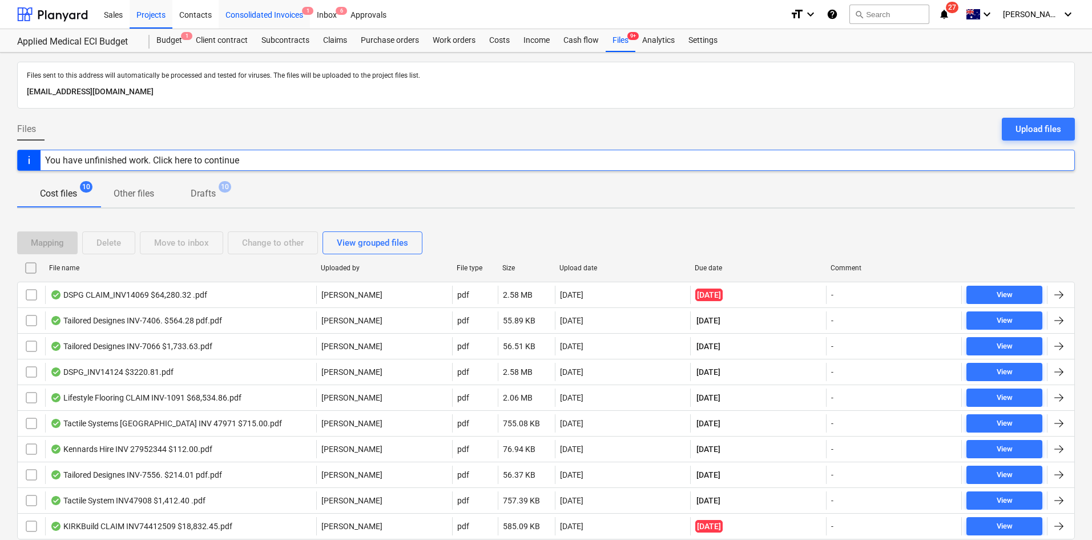
click at [269, 6] on div "Consolidated Invoices 1" at bounding box center [264, 13] width 91 height 29
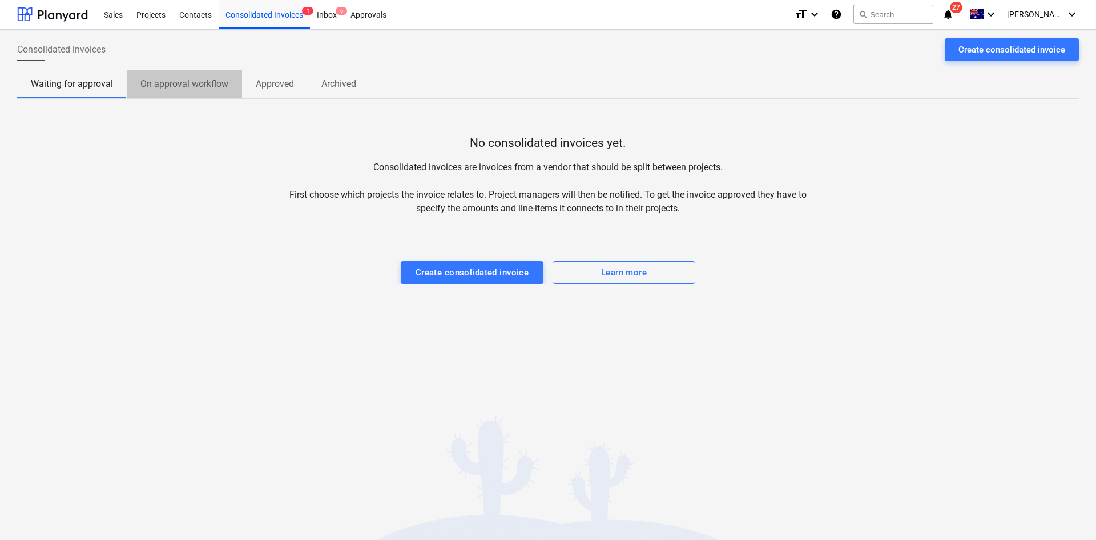
click at [162, 85] on p "On approval workflow" at bounding box center [184, 84] width 88 height 14
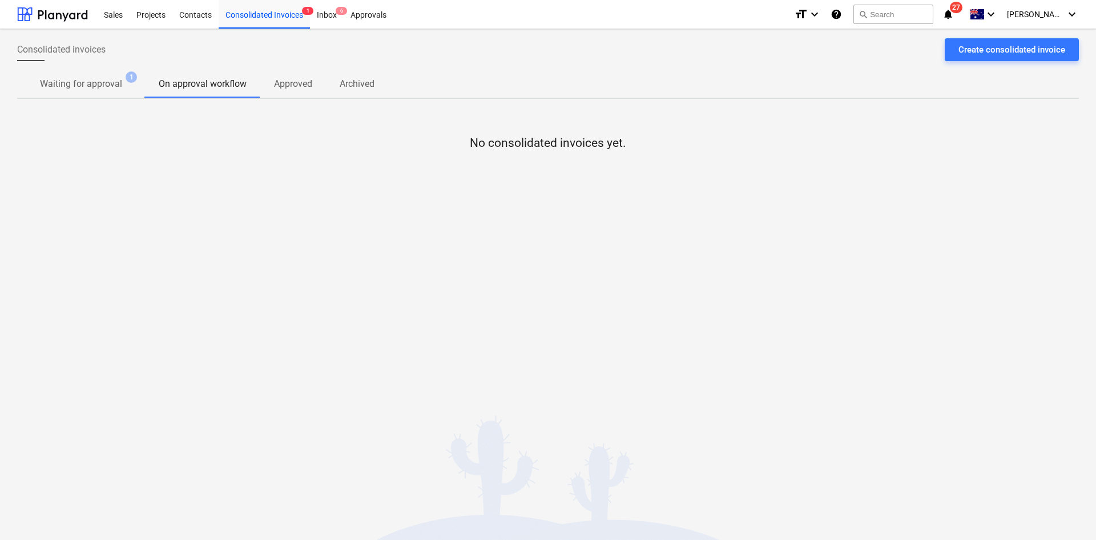
click at [106, 88] on p "Waiting for approval" at bounding box center [81, 84] width 82 height 14
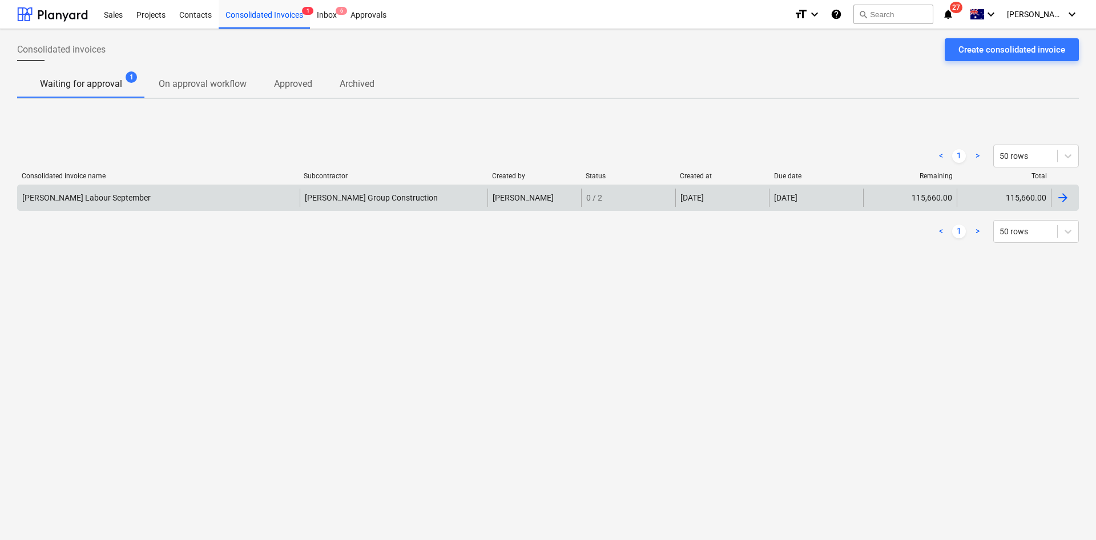
click at [168, 193] on div "[PERSON_NAME] Labour September" at bounding box center [159, 197] width 282 height 18
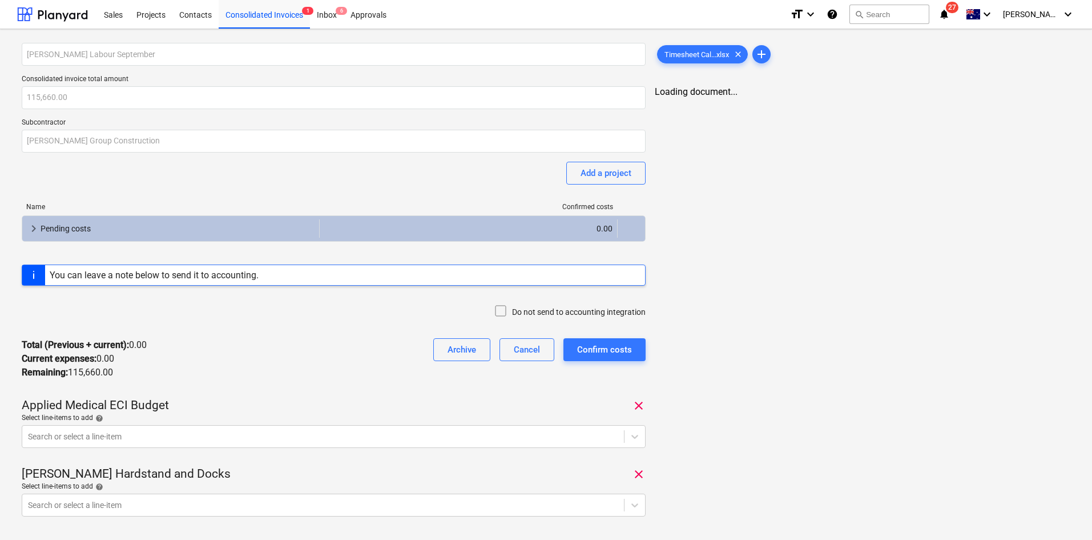
click at [259, 349] on div "Total (Previous + current) : 0.00 Current expenses : 0.00 Remaining : 115,660.0…" at bounding box center [334, 358] width 624 height 59
click at [328, 6] on div "Inbox 6" at bounding box center [327, 13] width 34 height 29
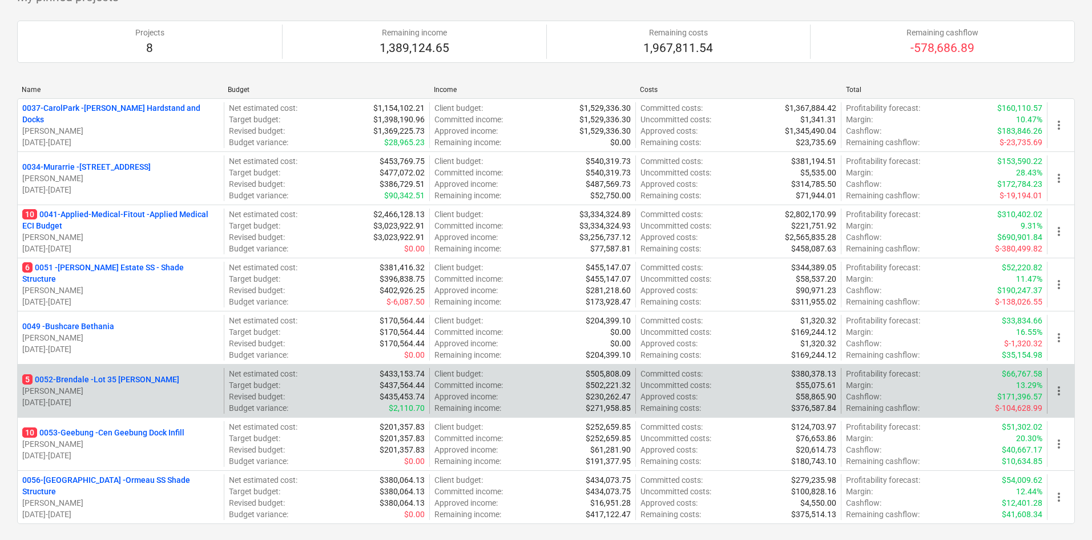
scroll to position [171, 0]
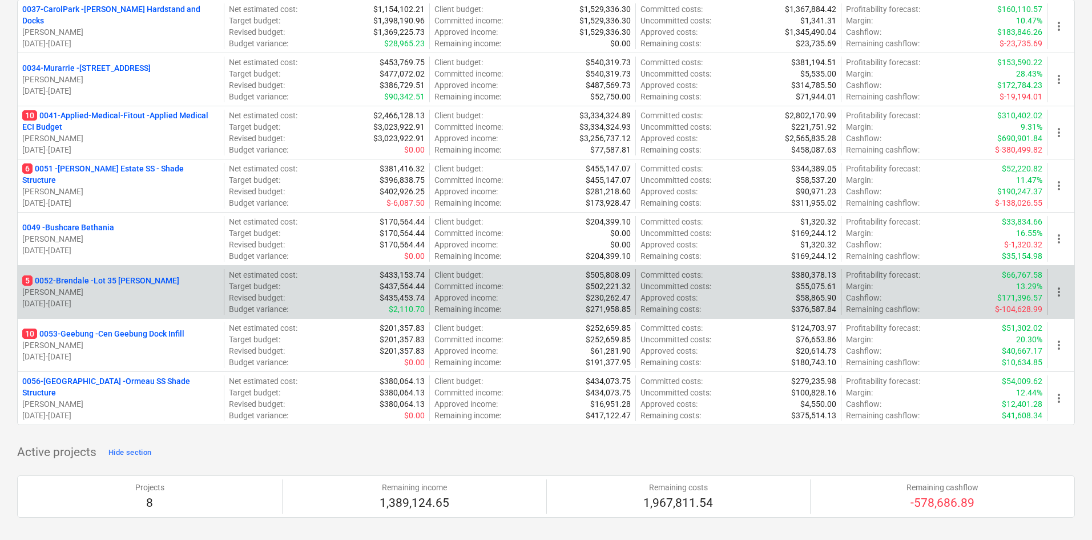
click at [134, 280] on p "5 0052-Brendale - Lot 35 [PERSON_NAME]" at bounding box center [100, 280] width 157 height 11
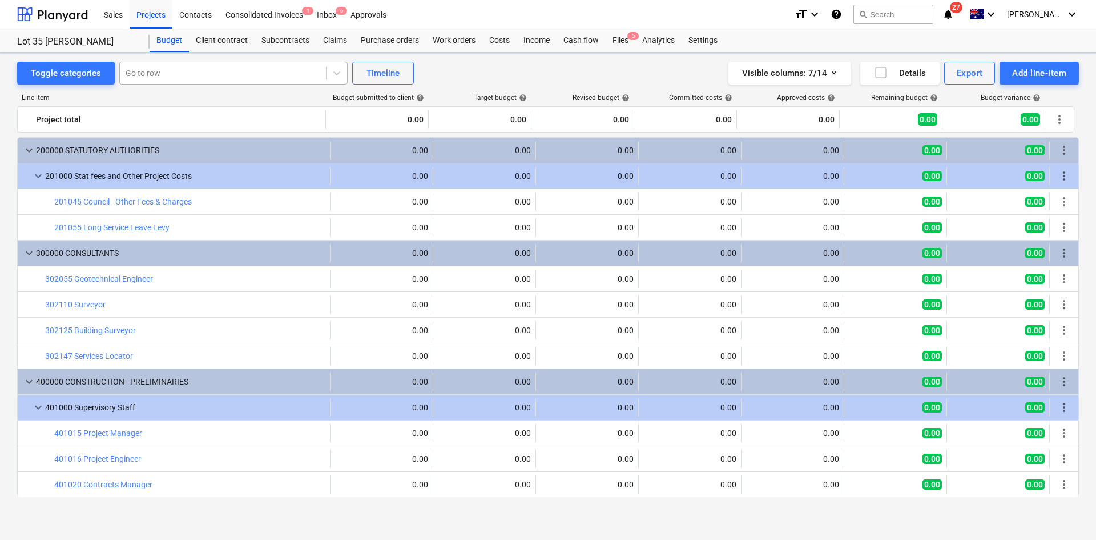
scroll to position [57, 0]
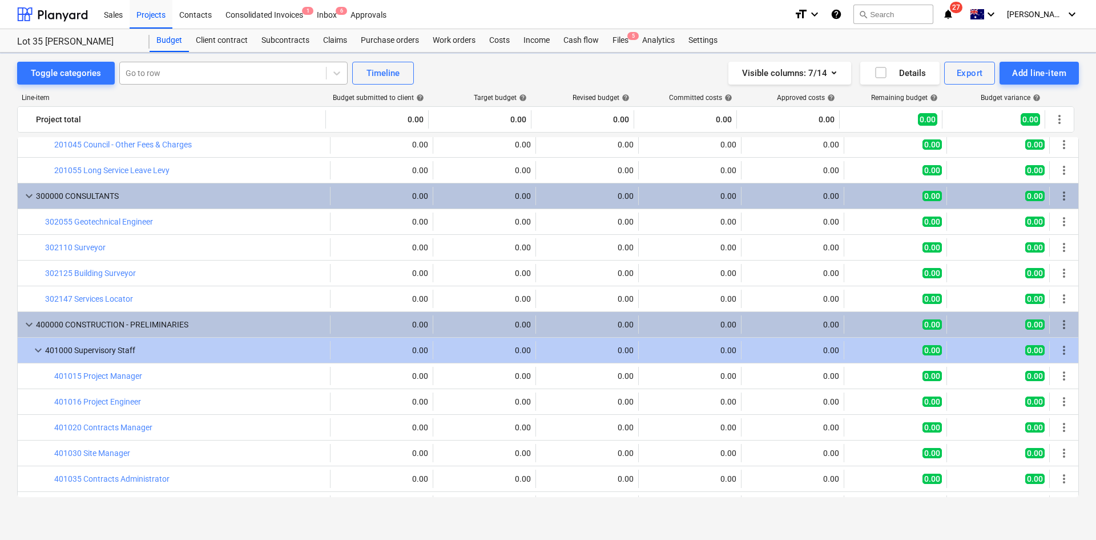
click at [180, 75] on div at bounding box center [223, 72] width 195 height 11
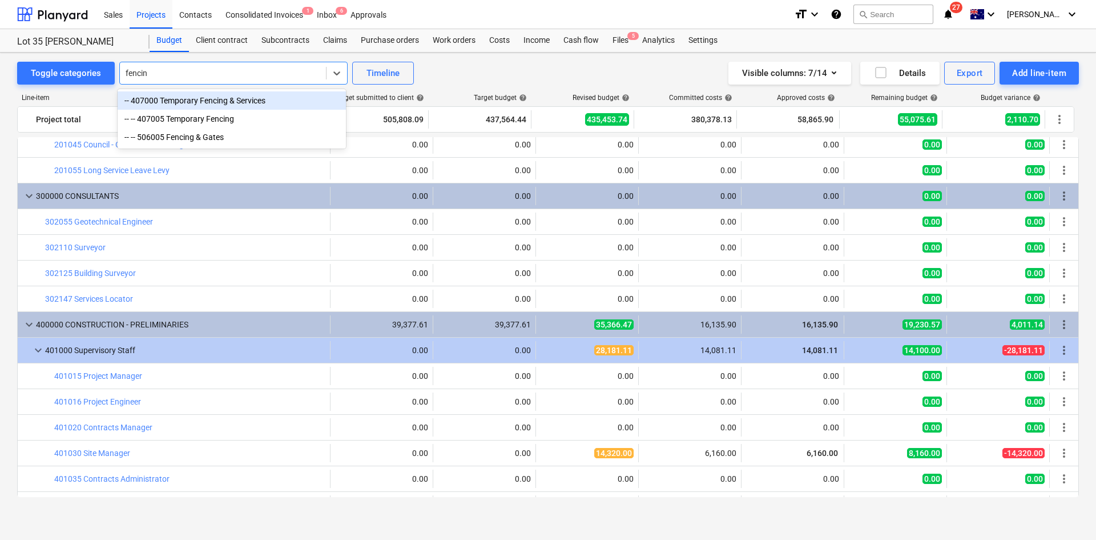
type input "fencing"
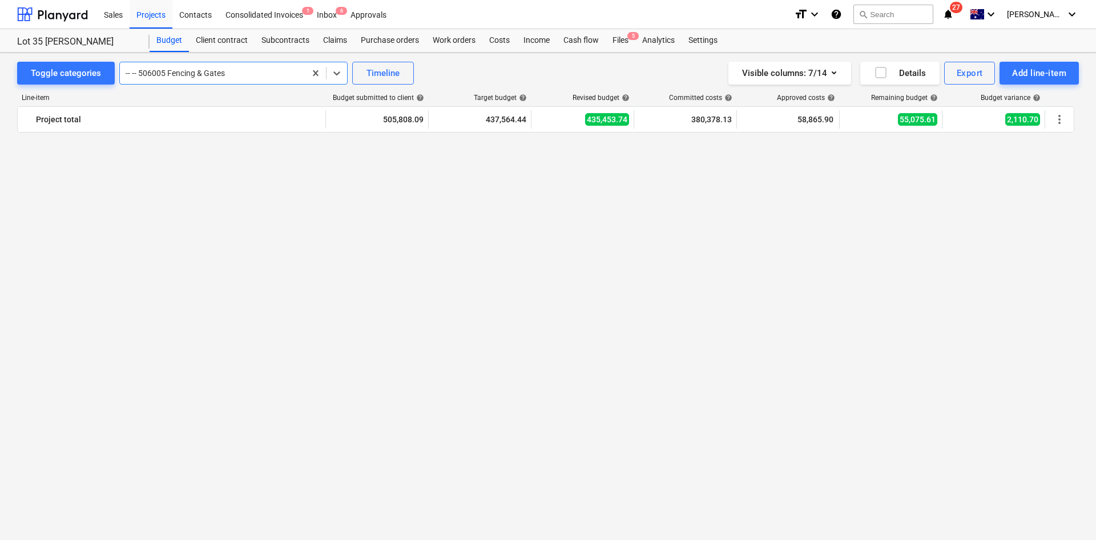
scroll to position [1259, 0]
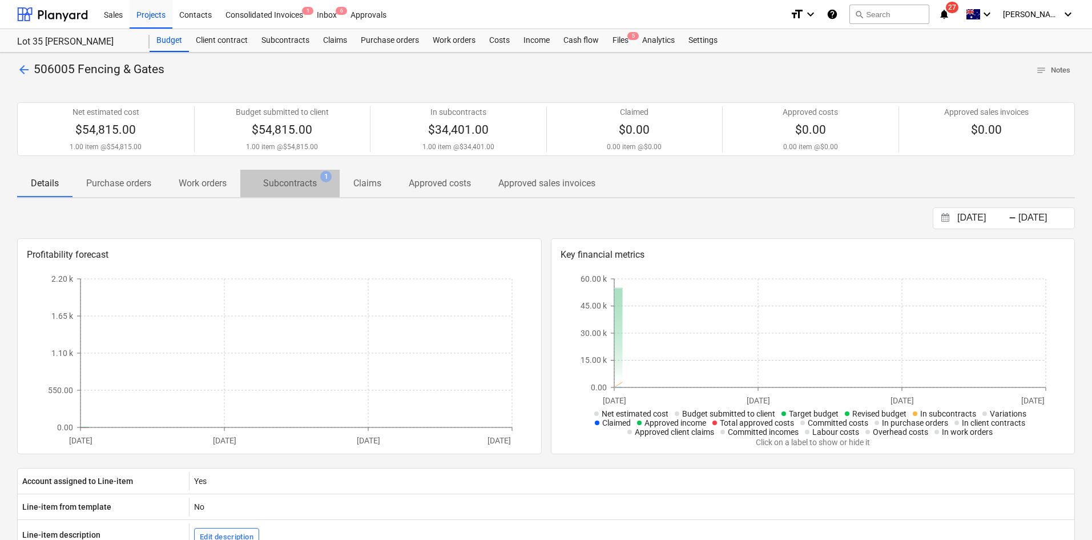
click at [308, 183] on p "Subcontracts" at bounding box center [290, 183] width 54 height 14
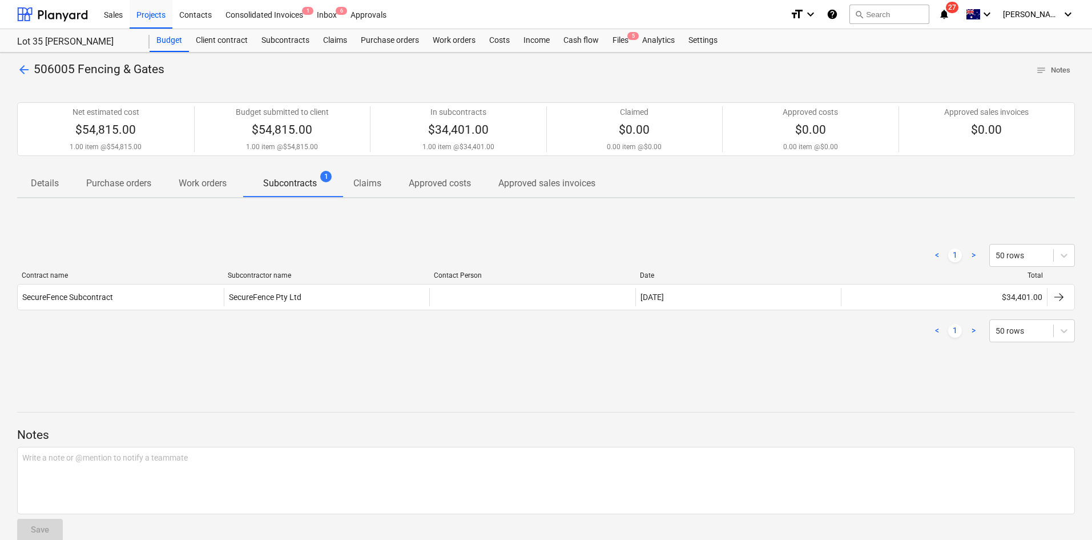
click at [45, 182] on p "Details" at bounding box center [45, 183] width 28 height 14
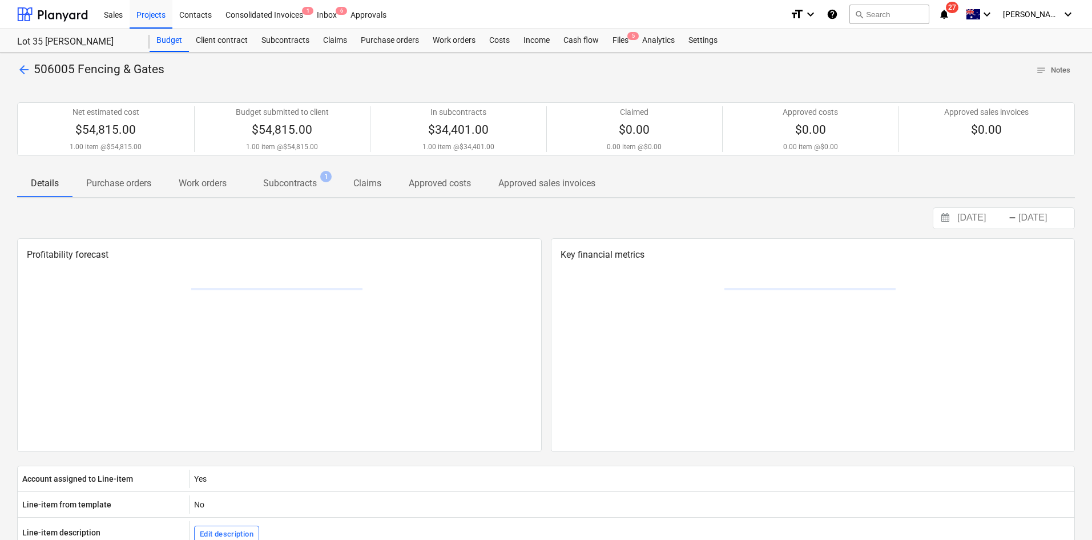
click at [14, 72] on div "arrow_back 506005 Fencing & Gates notes Notes Net estimated cost $54,815.00 1.0…" at bounding box center [546, 423] width 1092 height 741
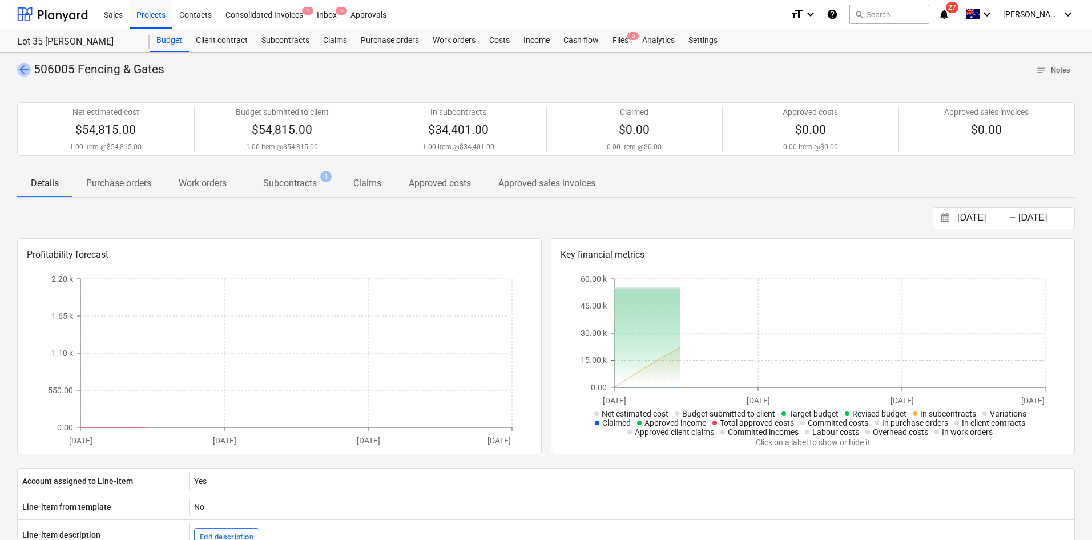
click at [21, 73] on span "arrow_back" at bounding box center [24, 70] width 14 height 14
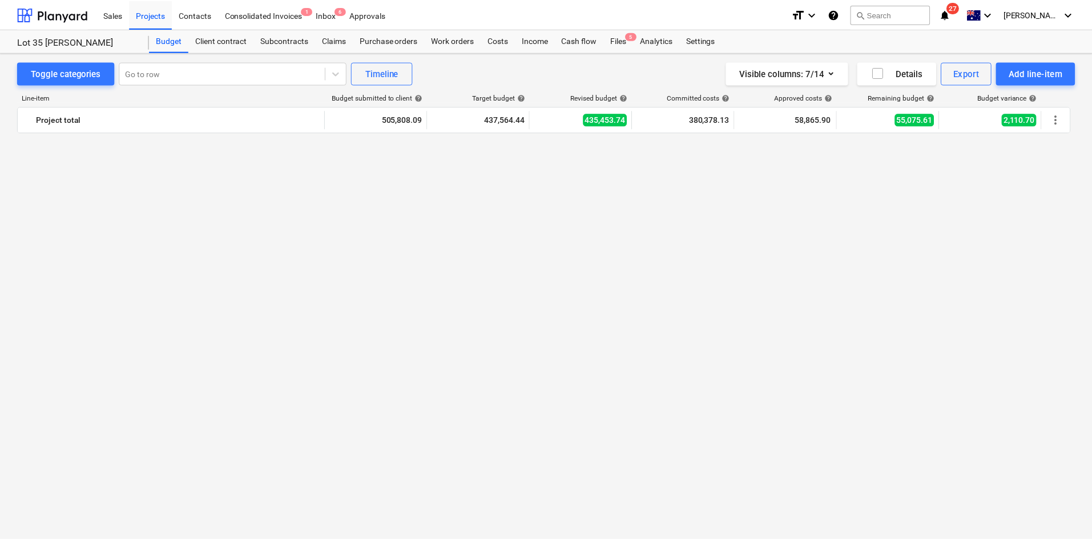
scroll to position [1202, 0]
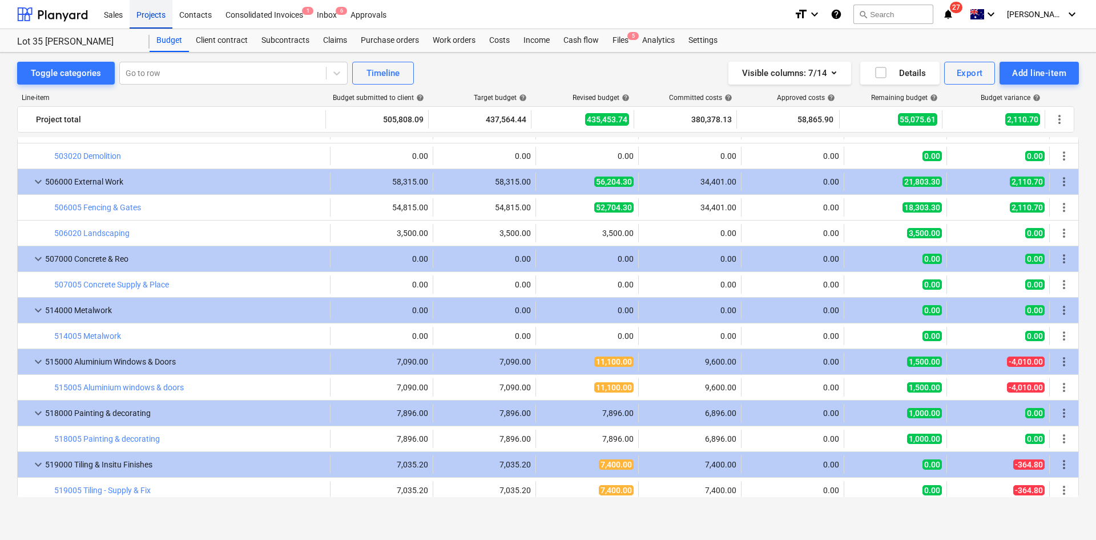
click at [164, 14] on div "Projects" at bounding box center [151, 13] width 43 height 29
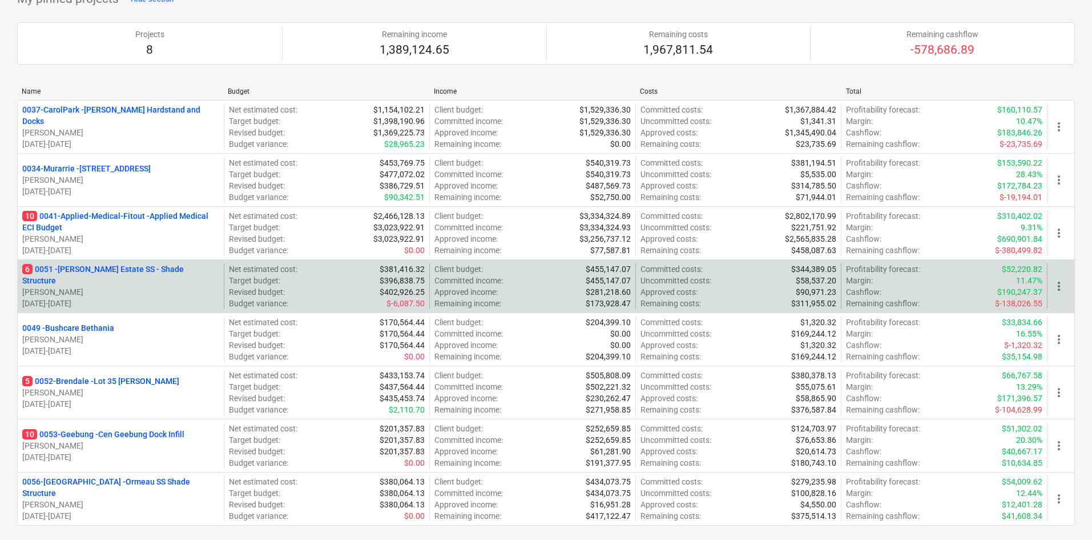
scroll to position [114, 0]
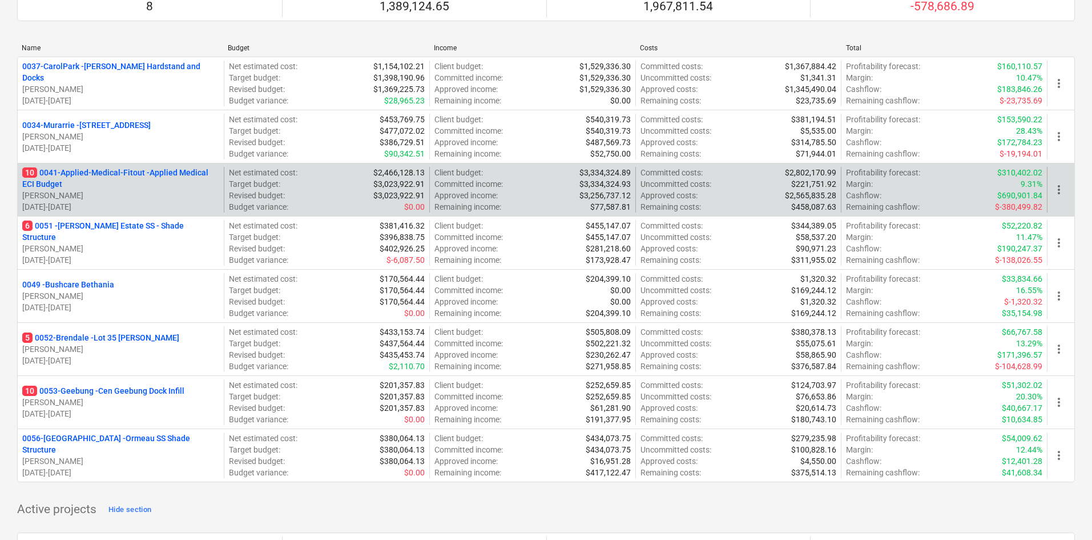
click at [135, 167] on p "10 0041-Applied-Medical-Fitout - Applied Medical ECI Budget" at bounding box center [120, 178] width 197 height 23
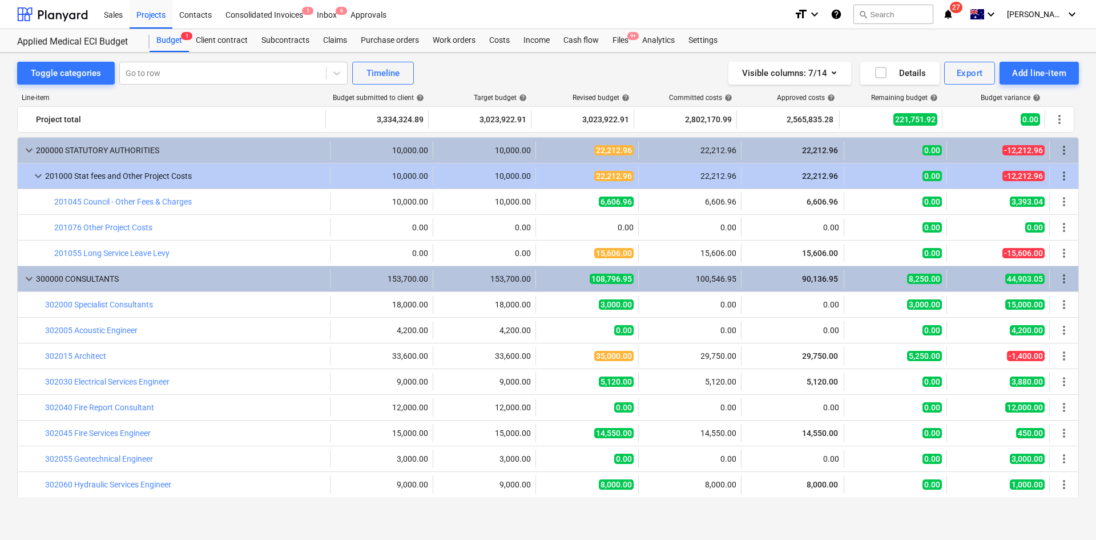
scroll to position [343, 0]
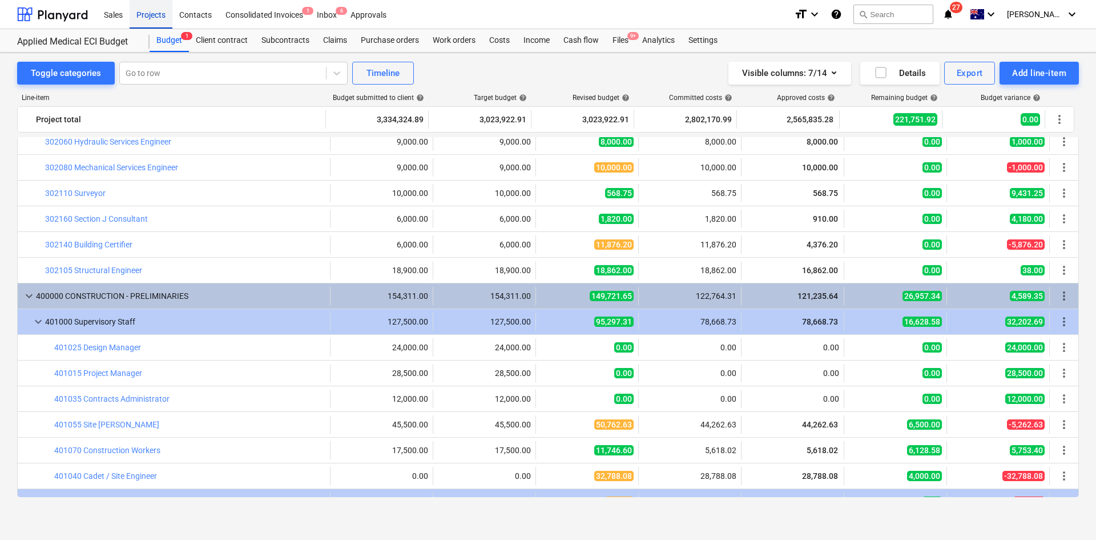
click at [159, 25] on div "Projects" at bounding box center [151, 13] width 43 height 29
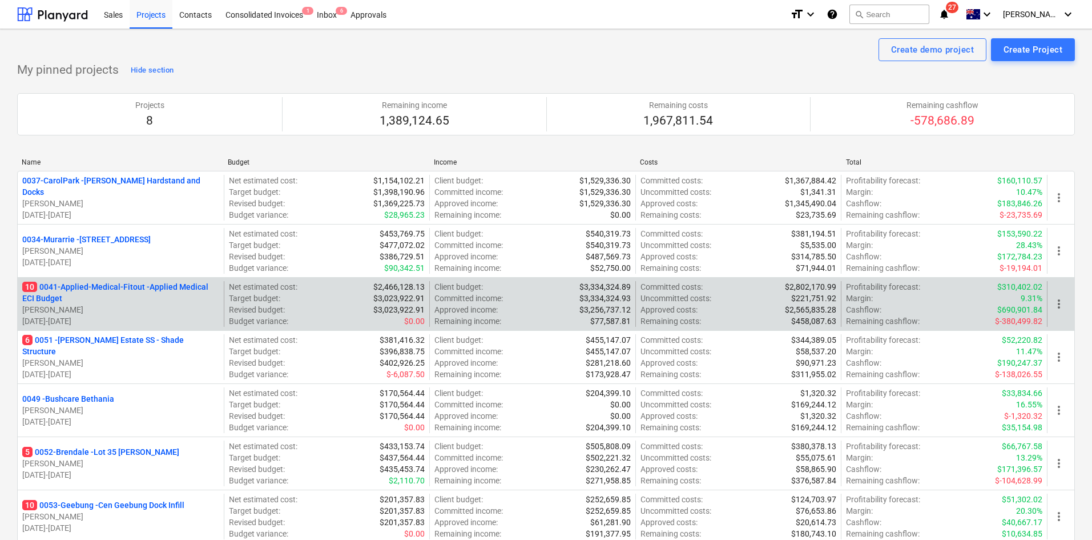
click at [149, 283] on p "10 0041-Applied-Medical-Fitout - Applied Medical ECI Budget" at bounding box center [120, 292] width 197 height 23
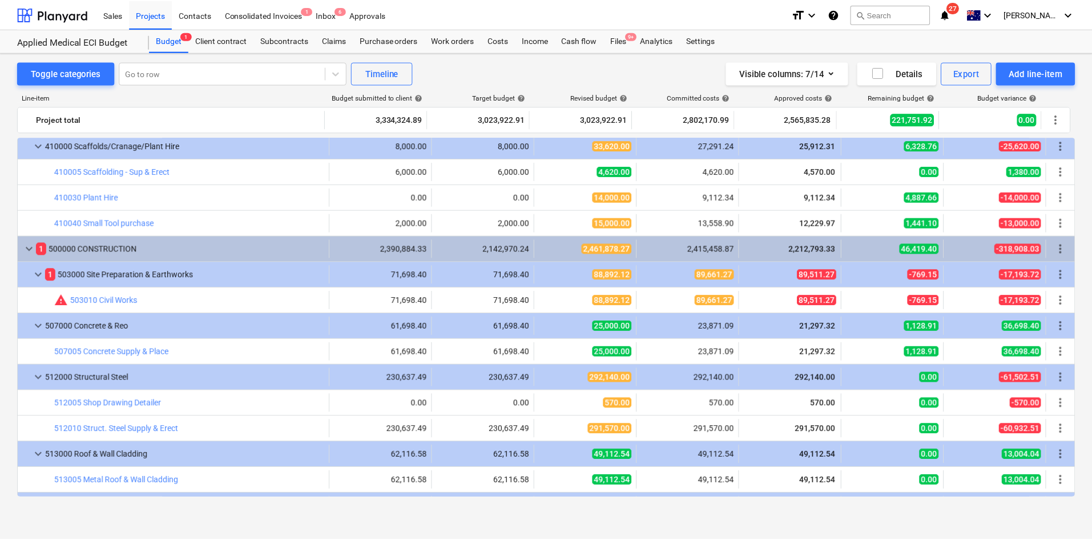
scroll to position [1085, 0]
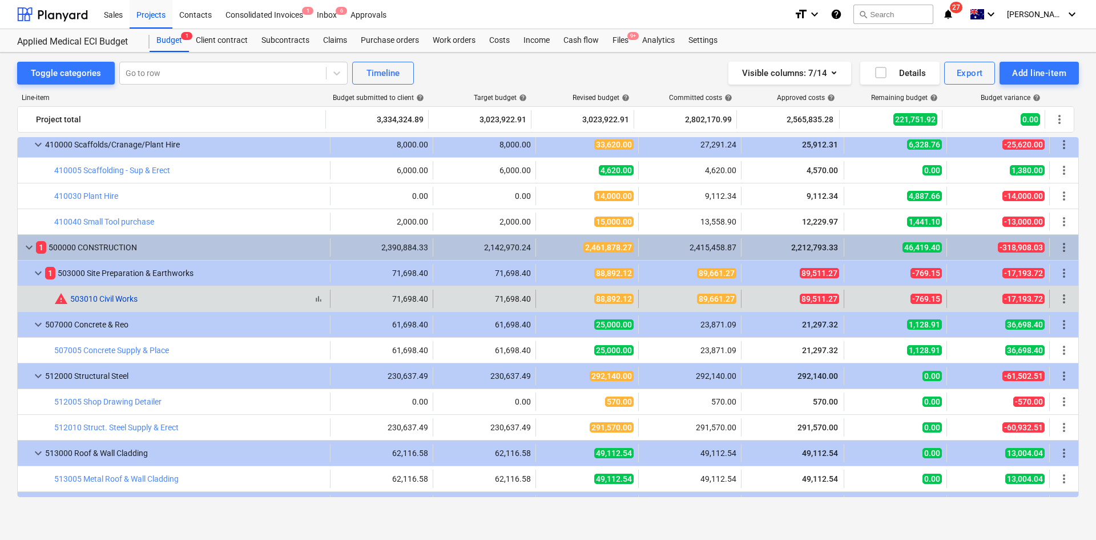
click at [131, 300] on link "503010 Civil Works" at bounding box center [103, 298] width 67 height 9
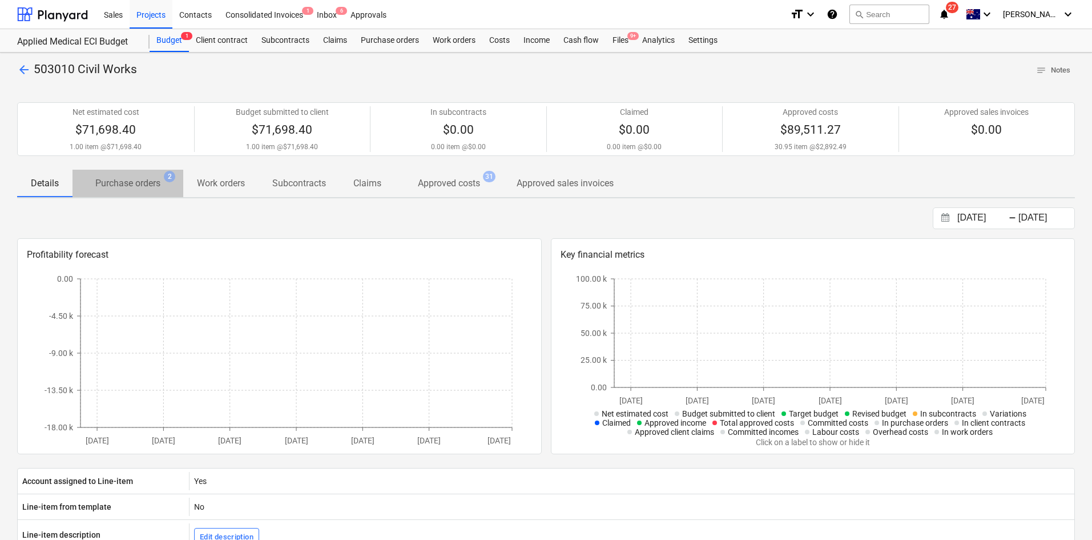
click at [142, 175] on span "Purchase orders 2" at bounding box center [128, 182] width 111 height 21
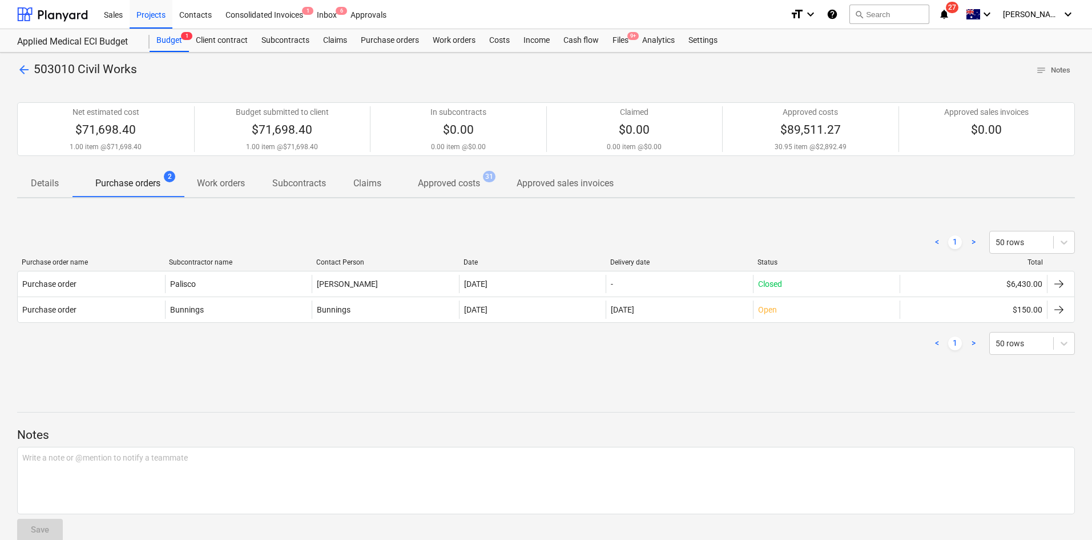
click at [446, 181] on p "Approved costs" at bounding box center [449, 183] width 62 height 14
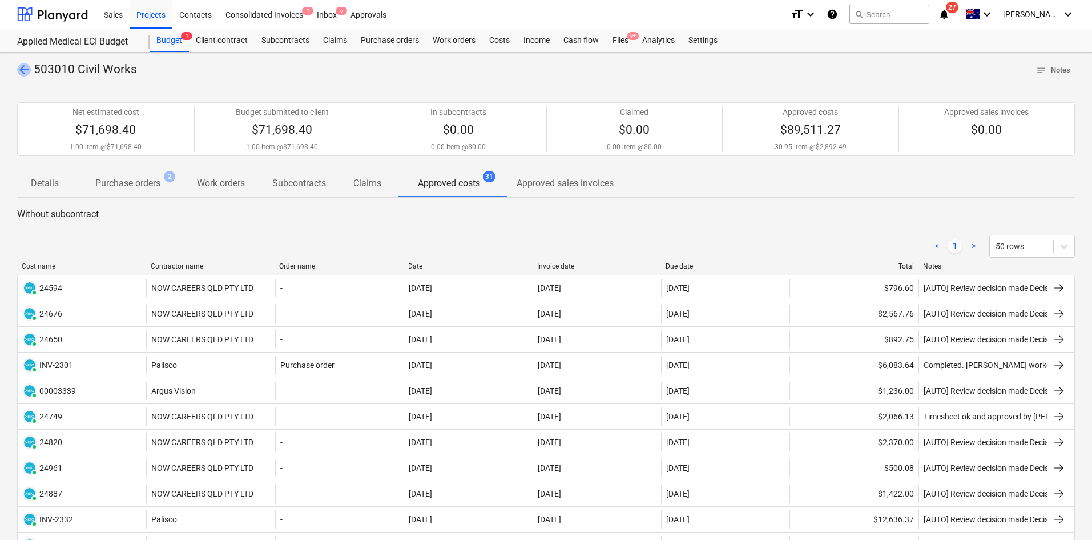
click at [20, 71] on span "arrow_back" at bounding box center [24, 70] width 14 height 14
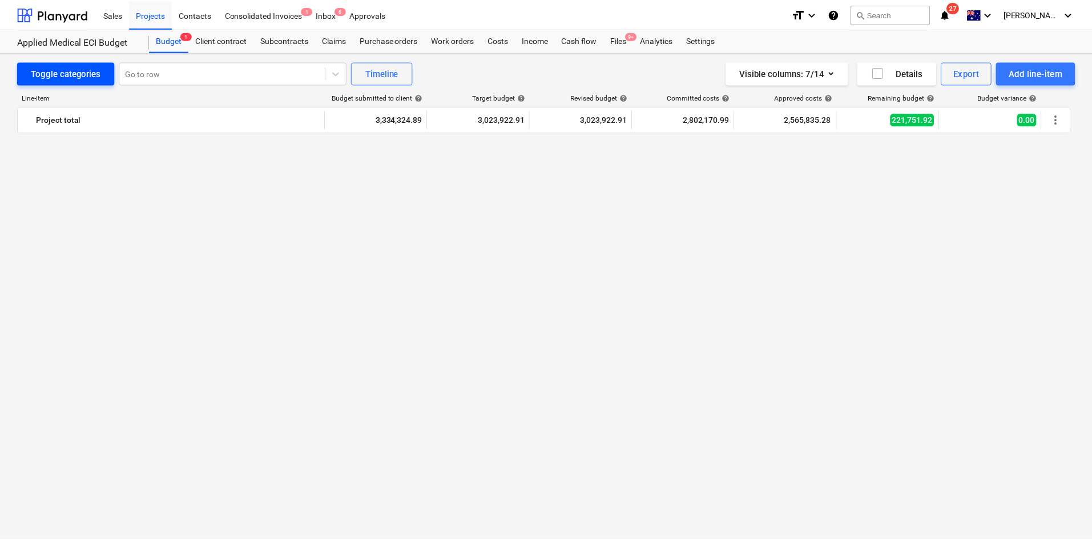
scroll to position [1085, 0]
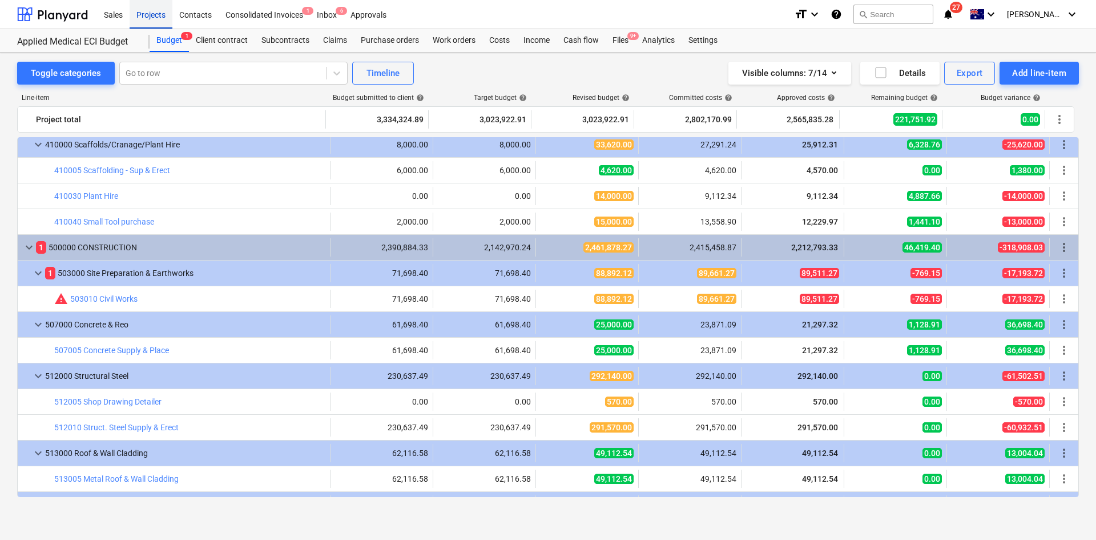
click at [140, 18] on div "Projects" at bounding box center [151, 13] width 43 height 29
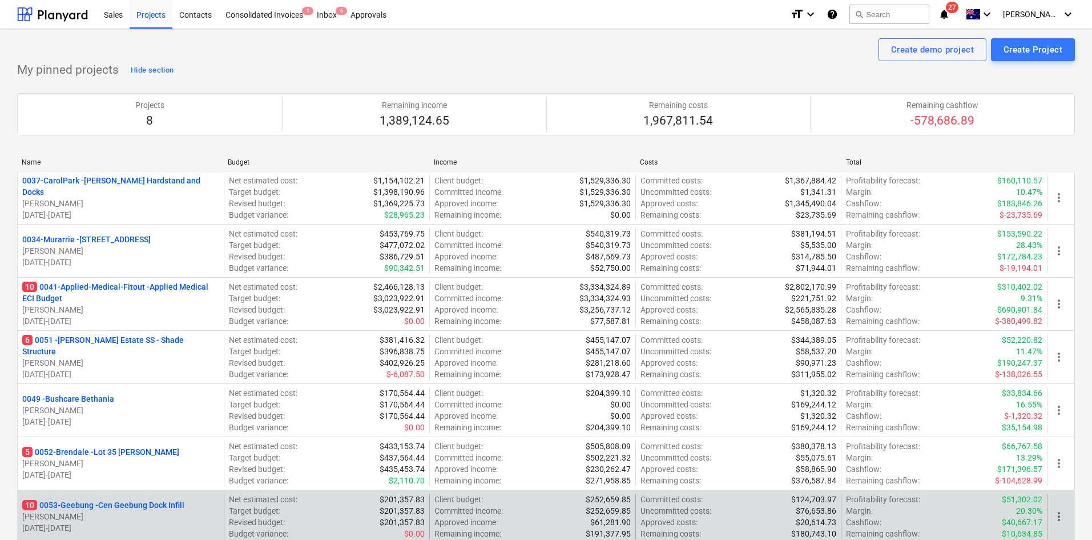
drag, startPoint x: 112, startPoint y: 508, endPoint x: 117, endPoint y: 504, distance: 6.9
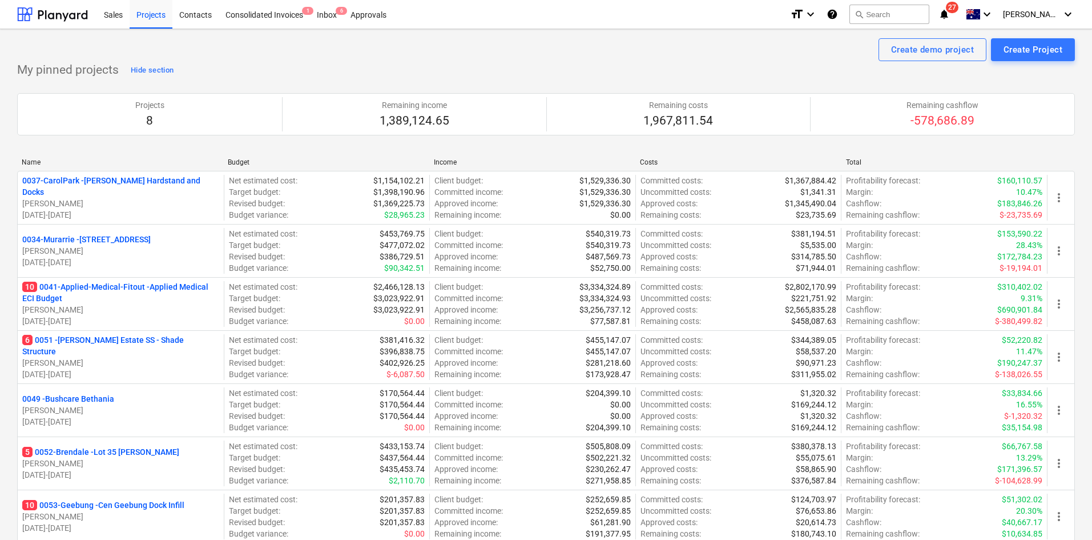
click at [112, 509] on p "10 0053-Geebung - Cen Geebung Dock Infill" at bounding box center [103, 504] width 162 height 11
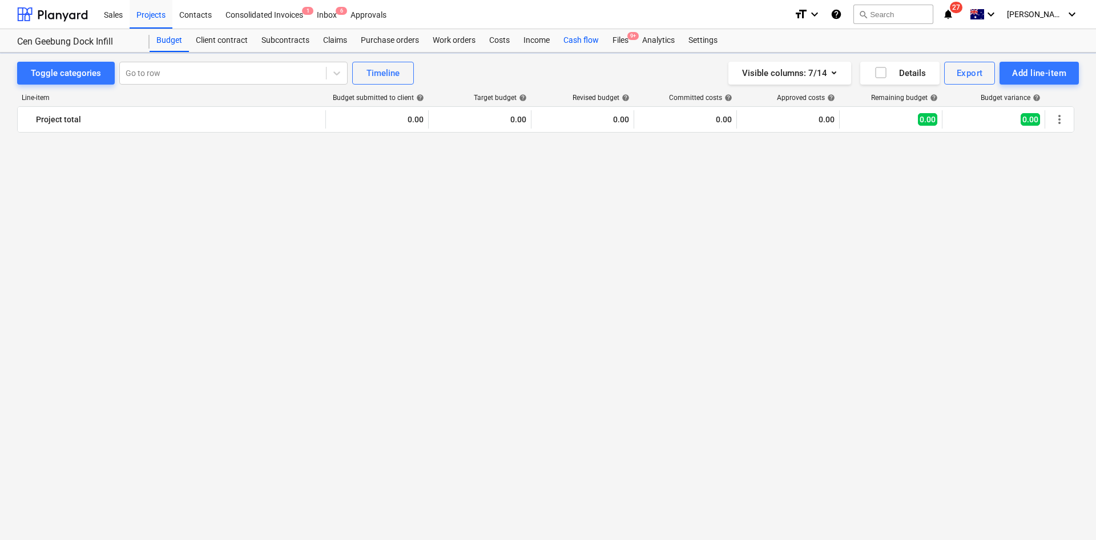
click at [576, 39] on div "Cash flow" at bounding box center [581, 40] width 49 height 23
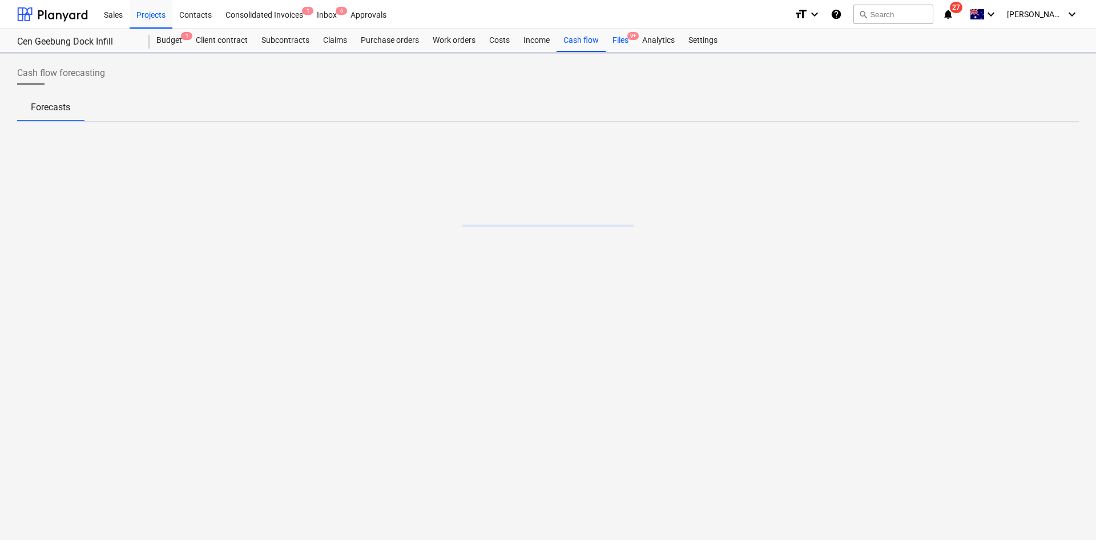
click at [635, 41] on div "Files 9+" at bounding box center [621, 40] width 30 height 23
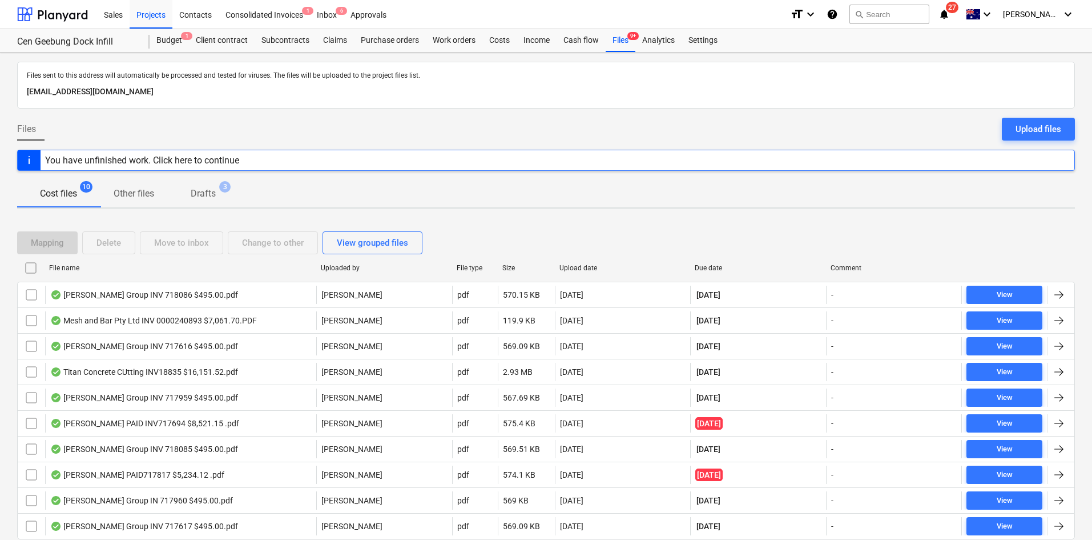
scroll to position [41, 0]
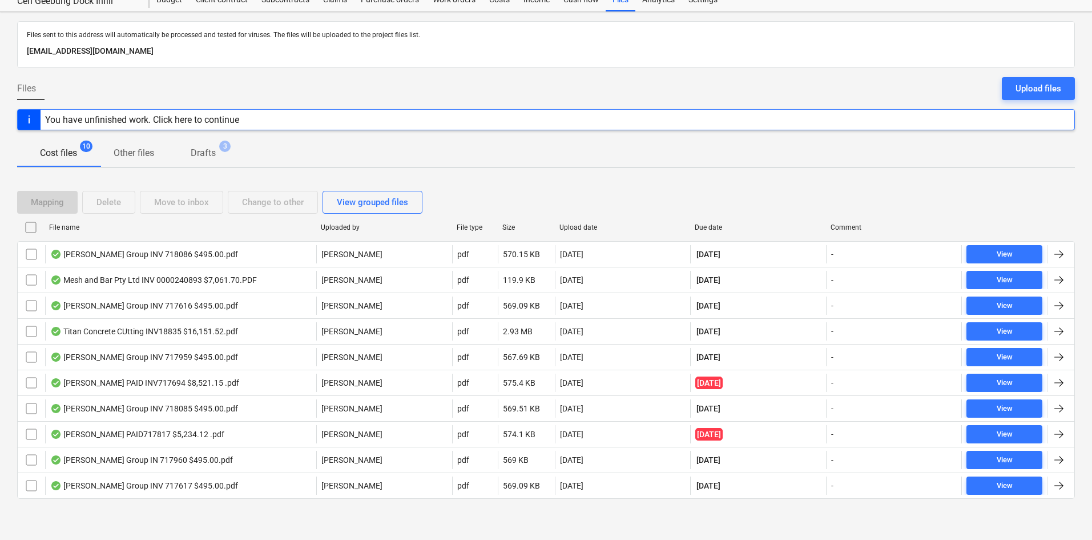
click at [82, 224] on div "File name" at bounding box center [180, 227] width 263 height 8
checkbox input "false"
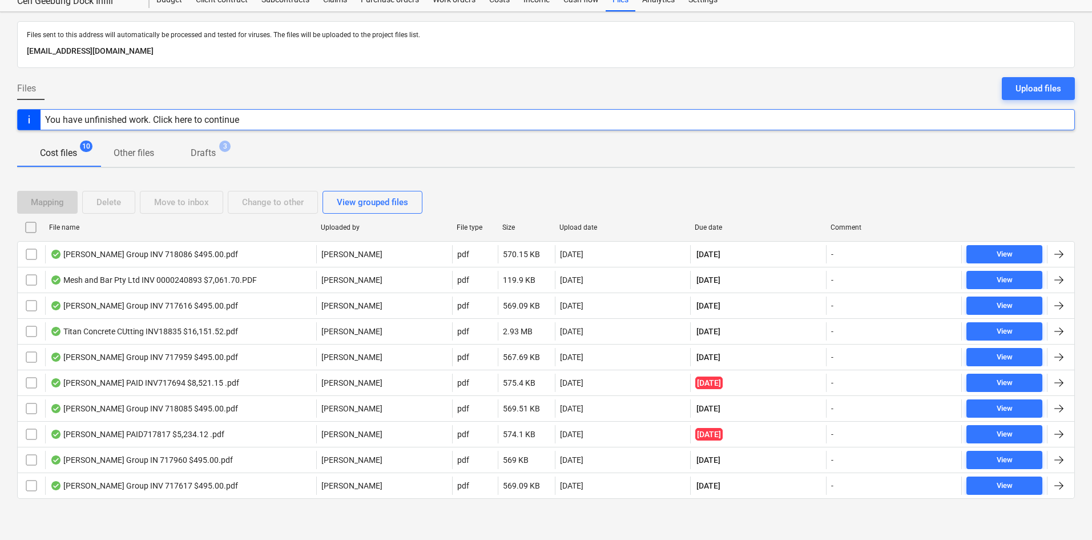
checkbox input "false"
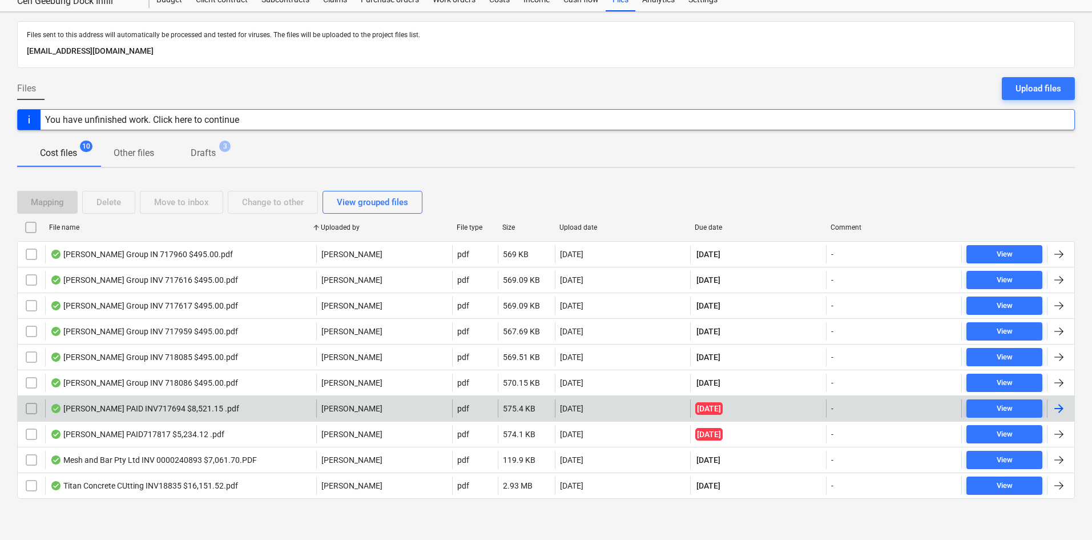
click at [187, 410] on div "[PERSON_NAME] PAID INV717694 $8,521.15 .pdf" at bounding box center [144, 408] width 189 height 9
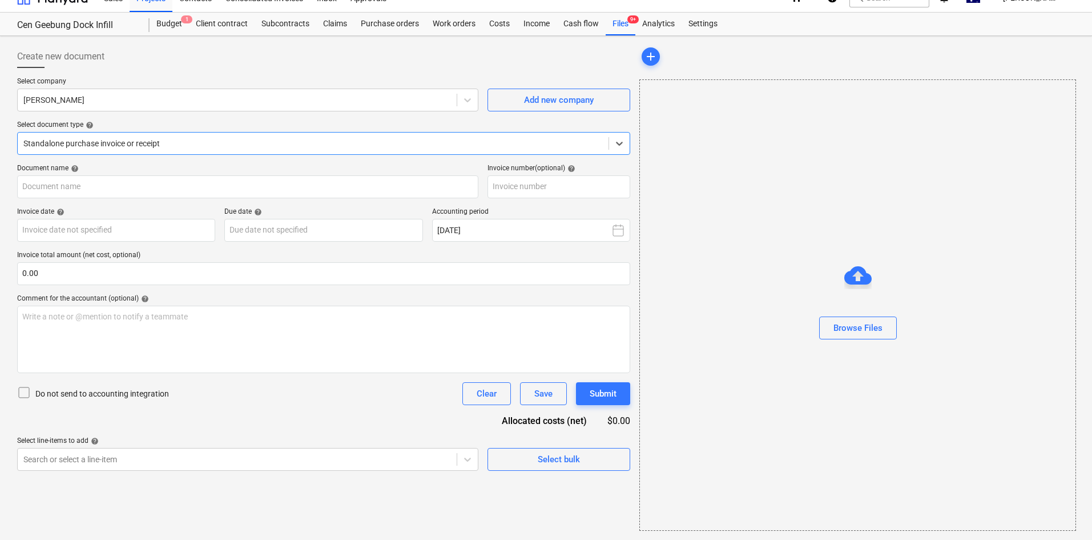
type input "717694"
type input "[DATE]"
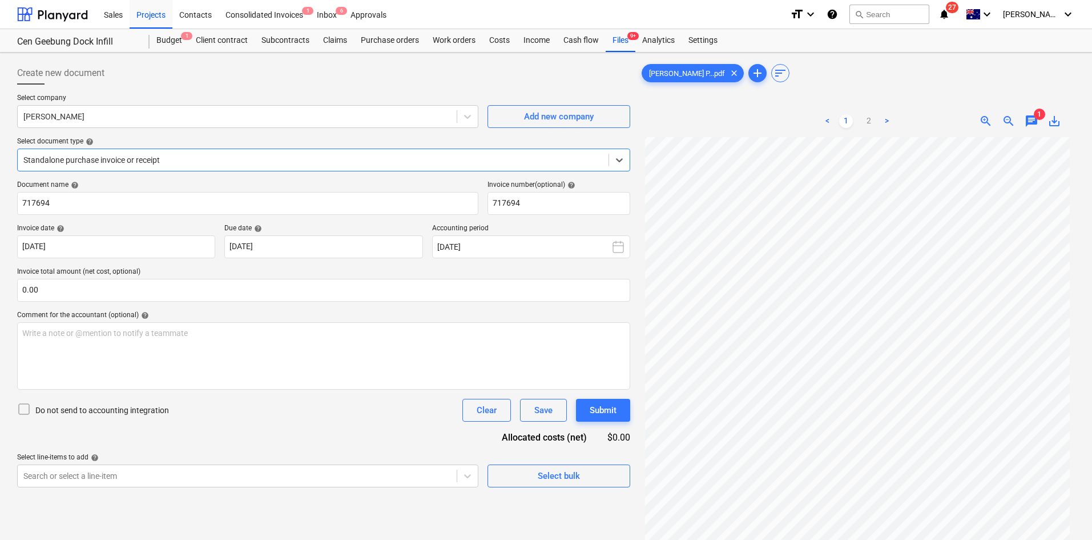
scroll to position [0, 0]
drag, startPoint x: 871, startPoint y: 116, endPoint x: 864, endPoint y: 117, distance: 6.9
click at [870, 116] on link "2" at bounding box center [869, 121] width 14 height 14
drag, startPoint x: 844, startPoint y: 119, endPoint x: 851, endPoint y: 127, distance: 10.2
click at [845, 119] on link "1" at bounding box center [846, 121] width 14 height 14
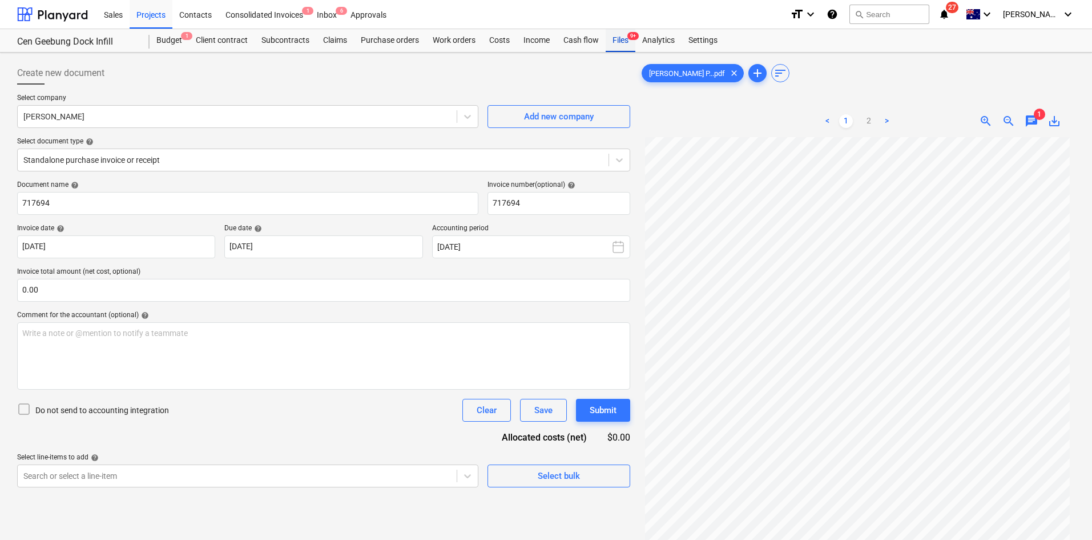
click at [631, 43] on div "Files 9+" at bounding box center [621, 40] width 30 height 23
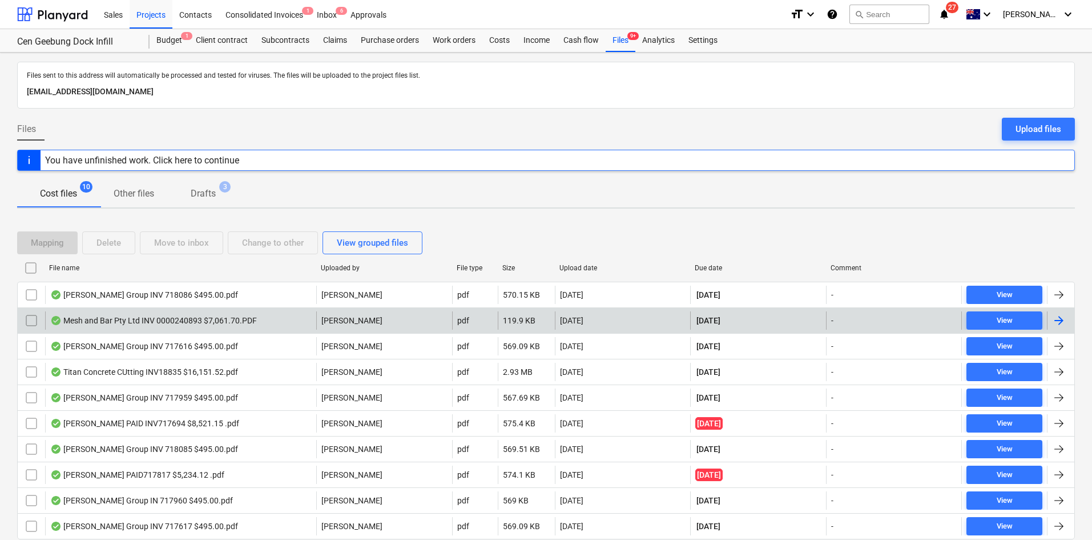
click at [286, 320] on div "Mesh and Bar Pty Ltd INV 0000240893 $7,061.70.PDF" at bounding box center [180, 320] width 271 height 18
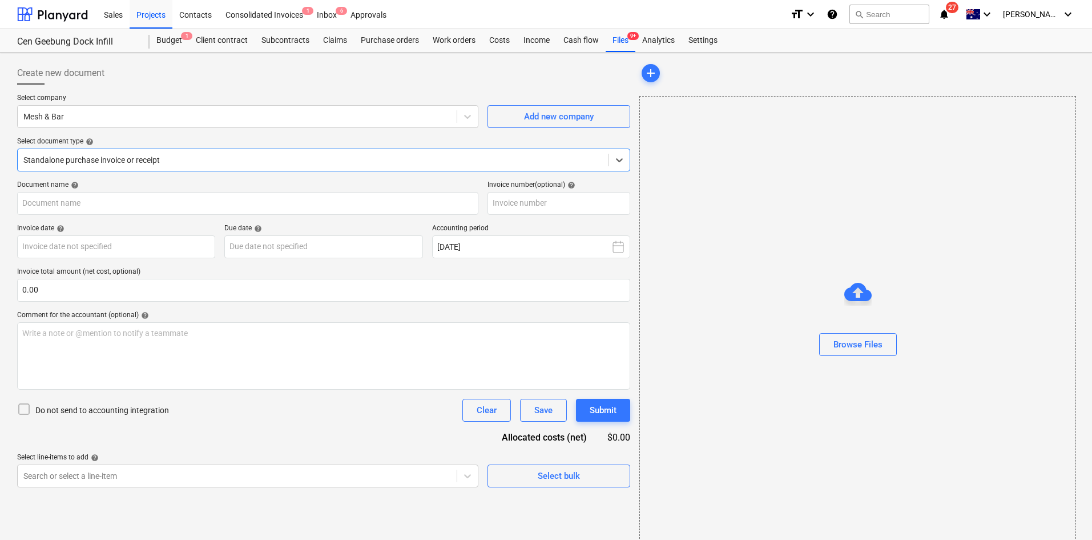
type input "0000240893"
type input "[DATE]"
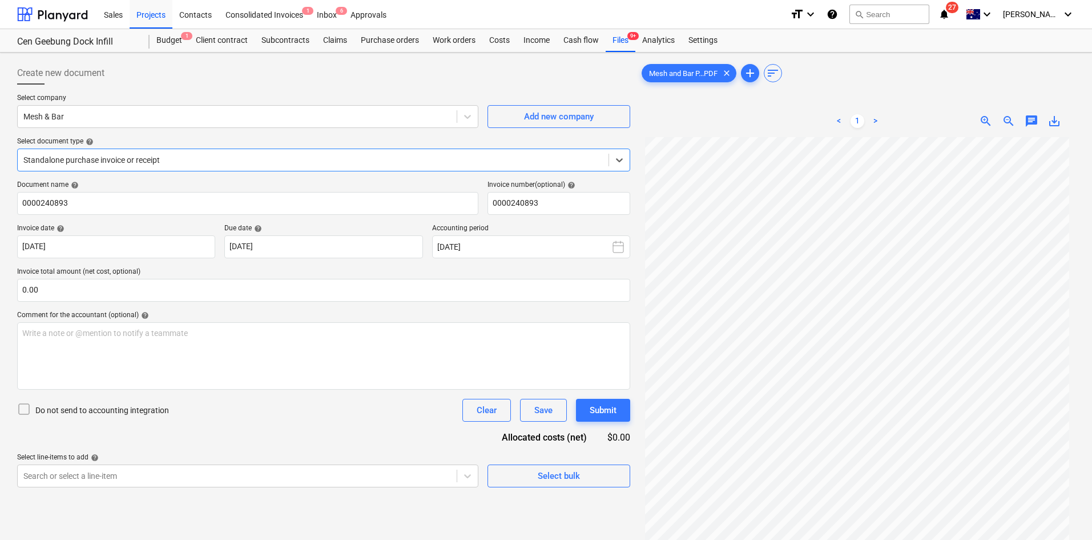
click at [195, 159] on div at bounding box center [312, 159] width 579 height 11
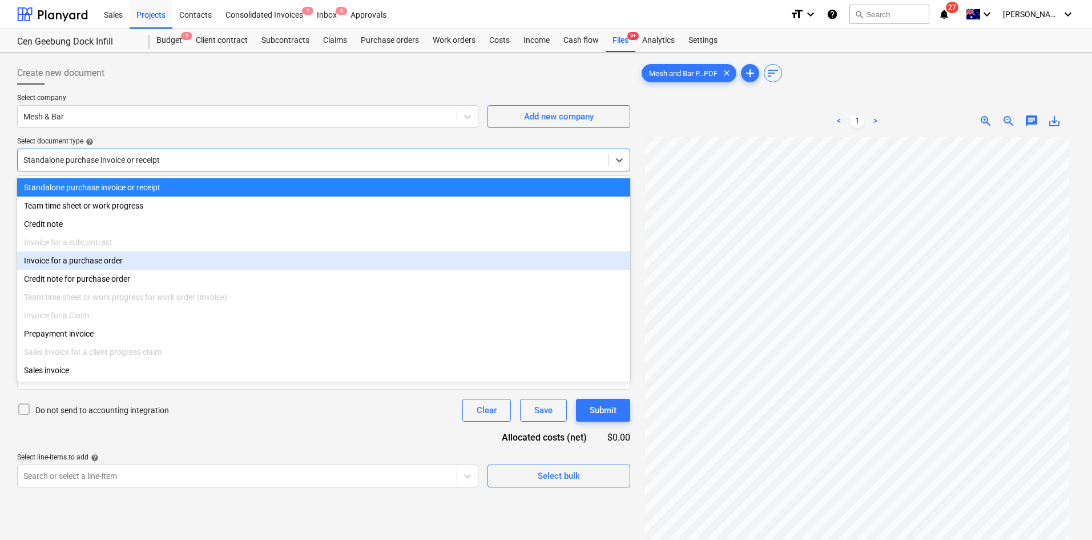
click at [92, 261] on div "Invoice for a purchase order" at bounding box center [323, 260] width 613 height 18
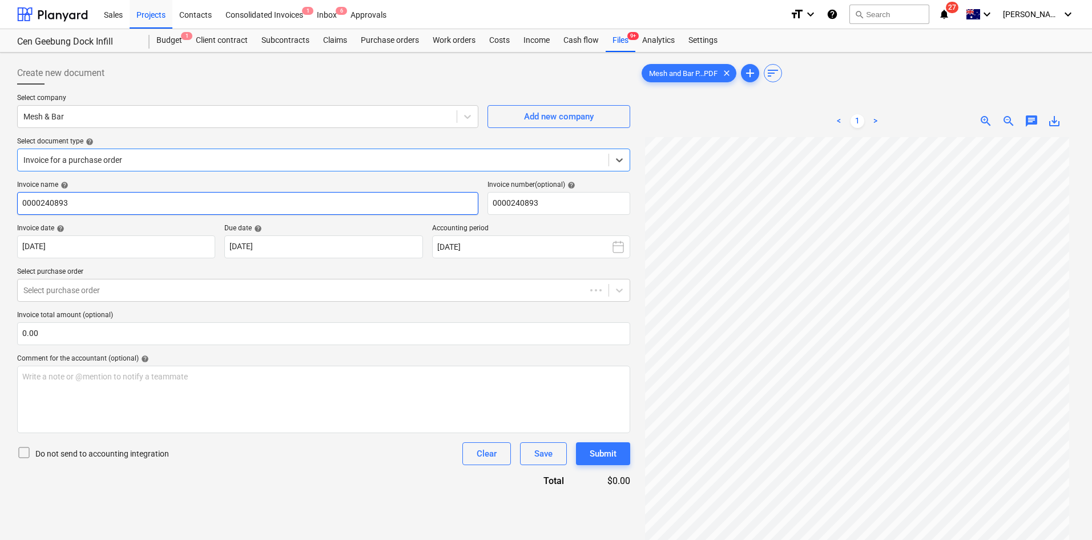
scroll to position [114, 0]
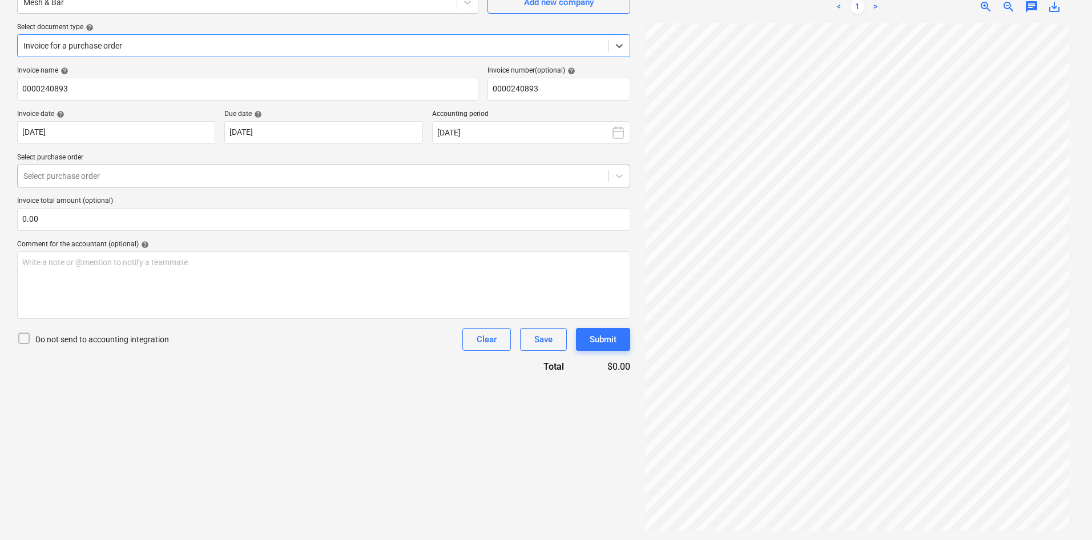
click at [185, 177] on div at bounding box center [312, 175] width 579 height 11
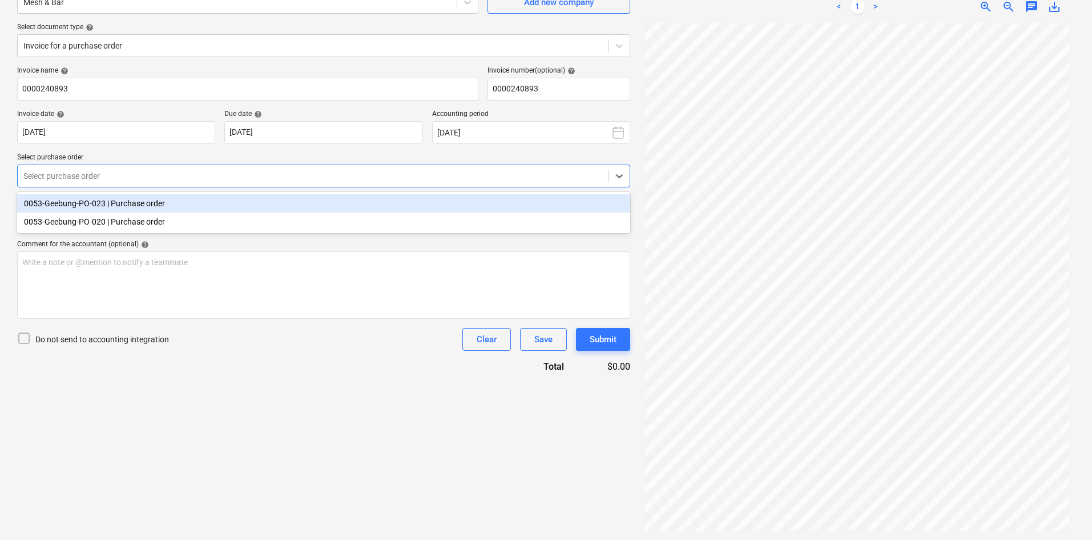
click at [150, 202] on div "0053-Geebung-PO-023 | Purchase order" at bounding box center [323, 203] width 613 height 18
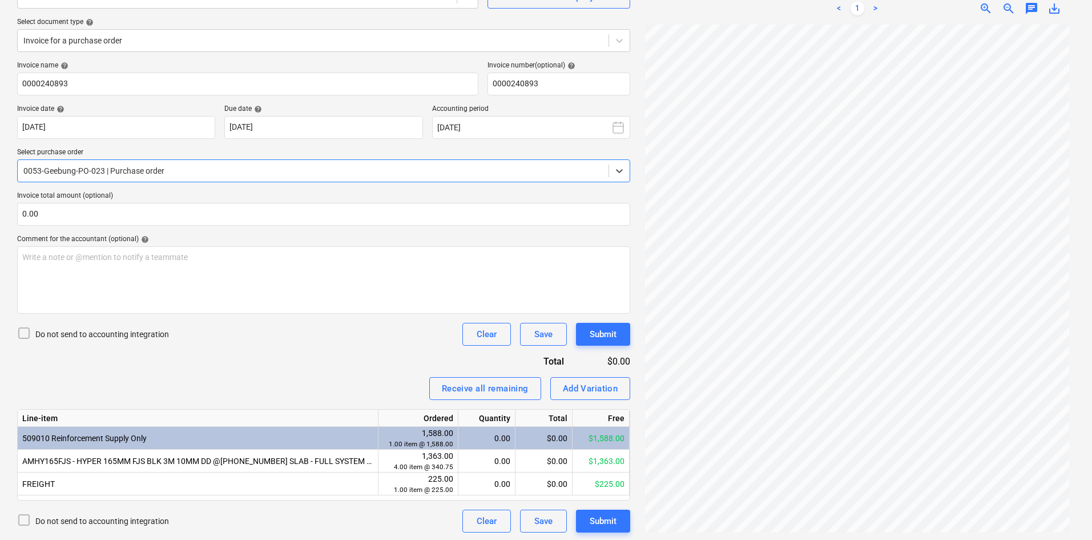
scroll to position [121, 0]
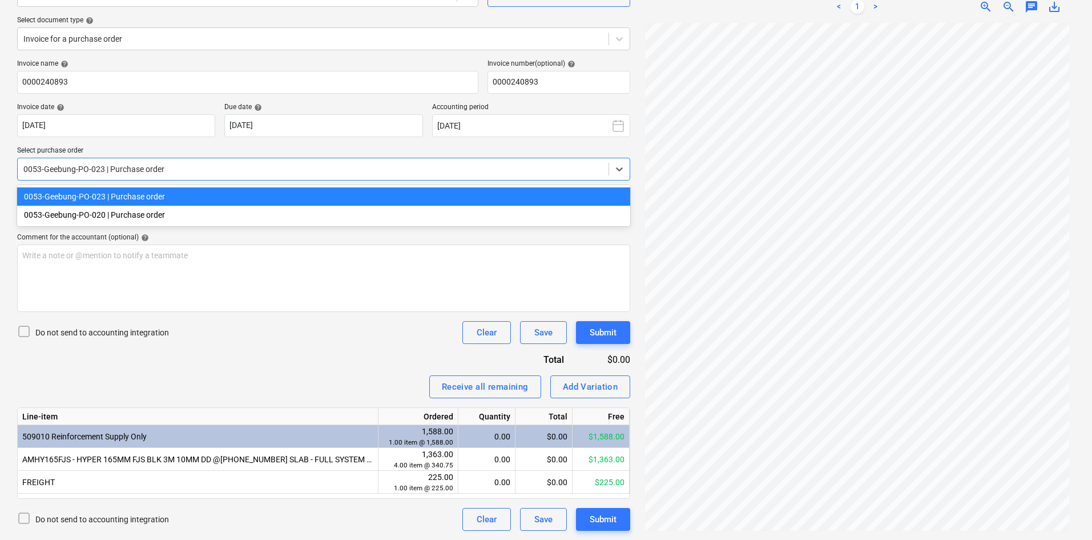
click at [155, 172] on div at bounding box center [312, 168] width 579 height 11
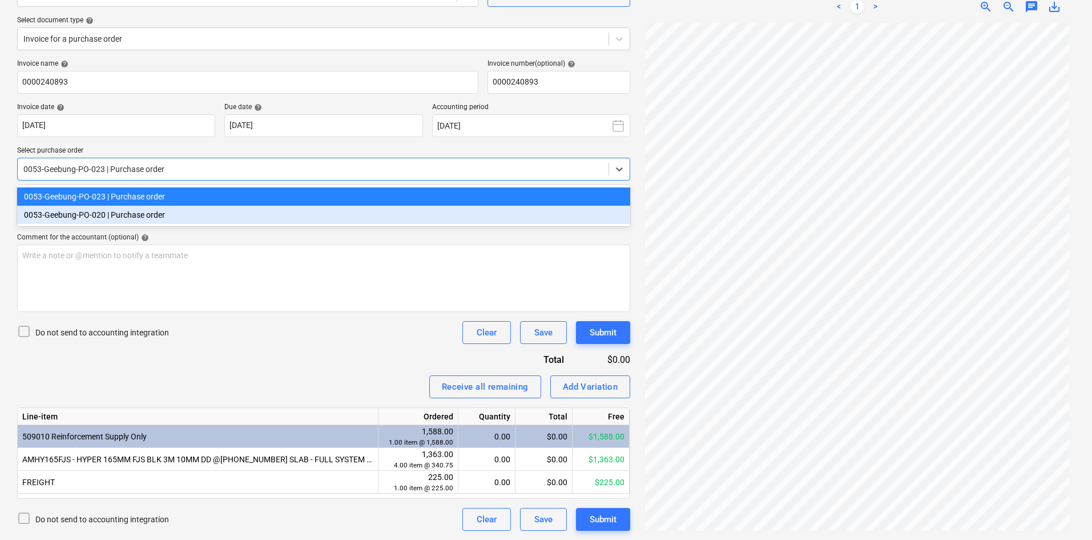
click at [136, 215] on div "0053-Geebung-PO-020 | Purchase order" at bounding box center [323, 215] width 613 height 18
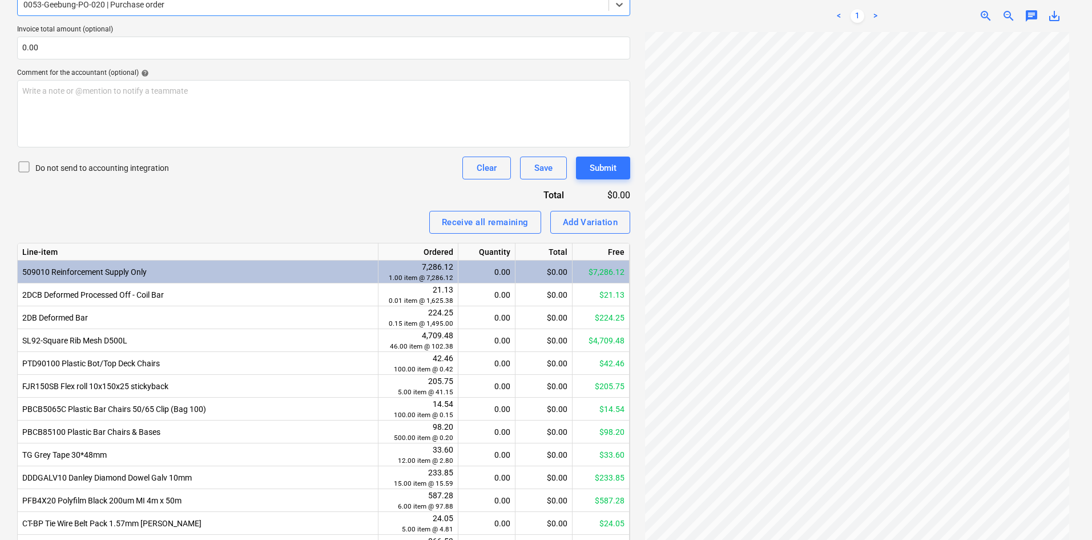
scroll to position [372, 0]
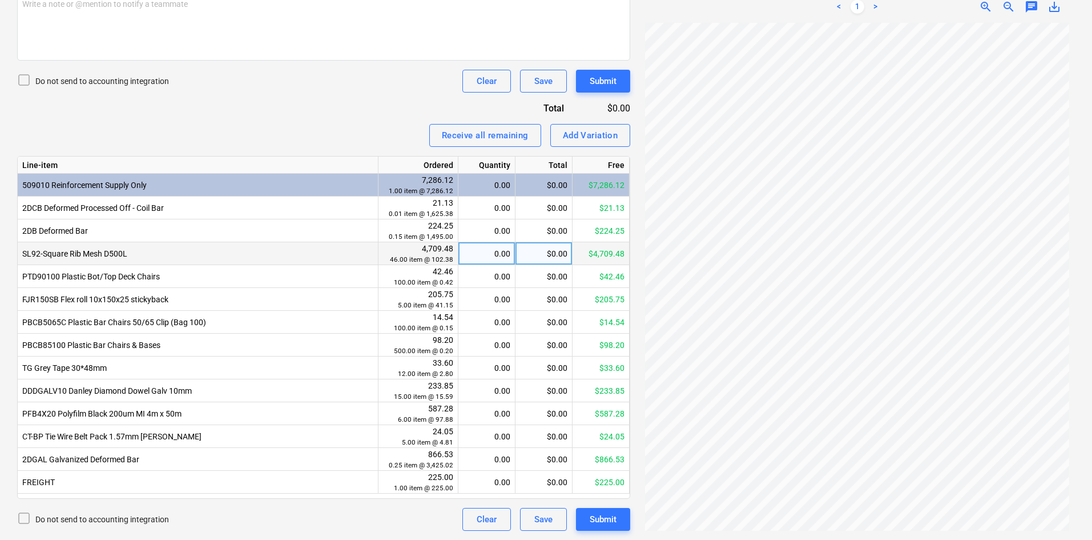
click at [498, 255] on div "0.00" at bounding box center [486, 253] width 47 height 23
type input "11111"
click at [347, 128] on div "Receive all remaining Add Variation" at bounding box center [323, 135] width 613 height 23
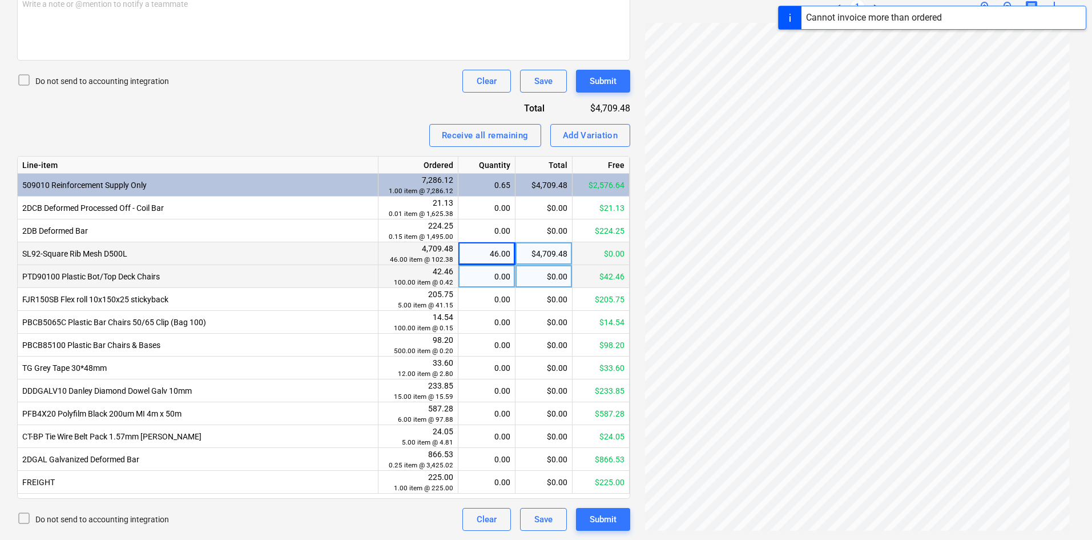
click at [465, 276] on div "0.00" at bounding box center [486, 276] width 47 height 23
type input "111"
click at [489, 296] on div "0.00" at bounding box center [486, 299] width 47 height 23
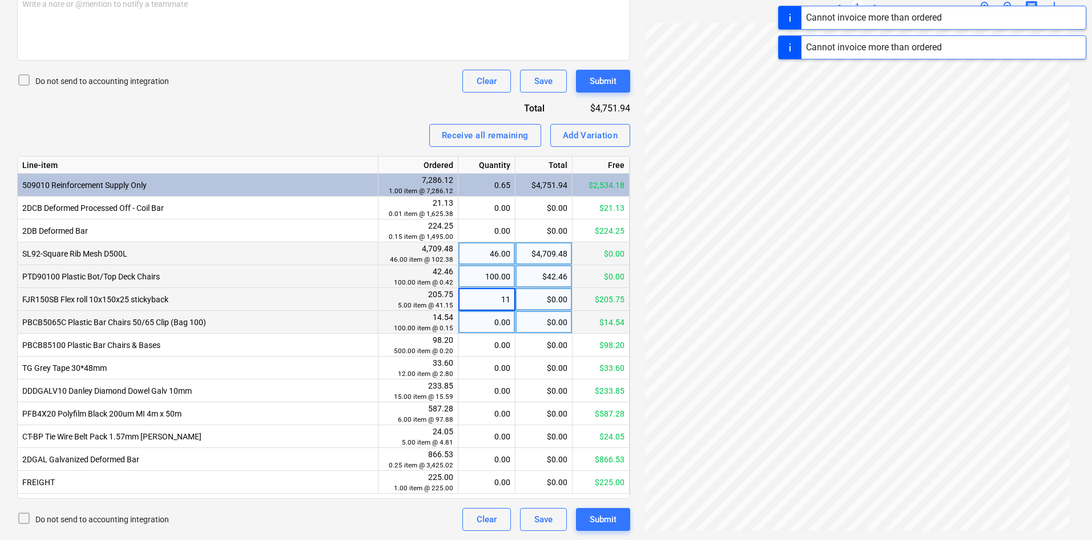
type input "111"
click at [498, 323] on div "0.00" at bounding box center [486, 322] width 47 height 23
type input "111"
click at [500, 348] on div "0.00" at bounding box center [486, 344] width 47 height 23
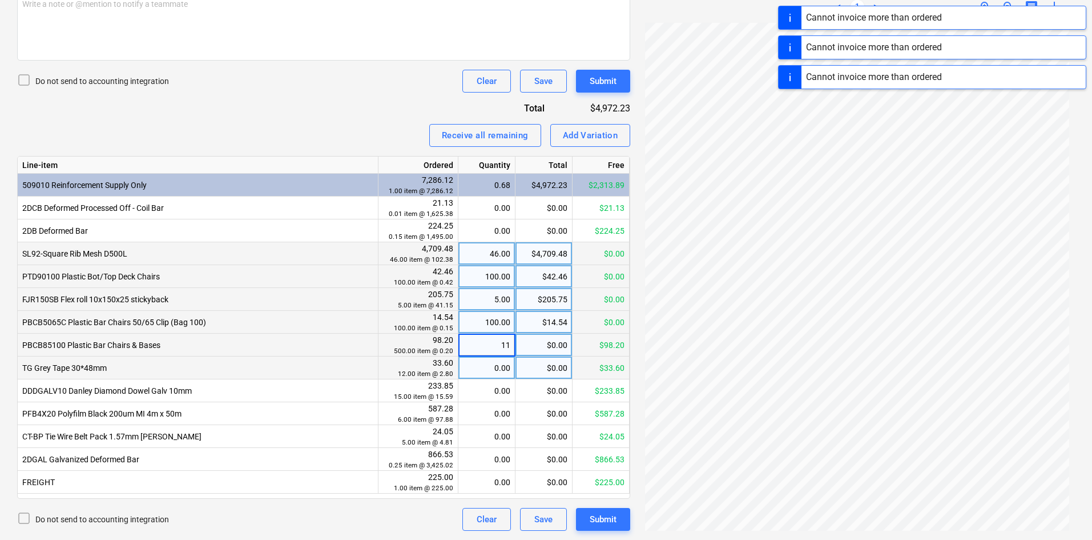
type input "111"
click at [497, 367] on div "0.00" at bounding box center [486, 367] width 47 height 23
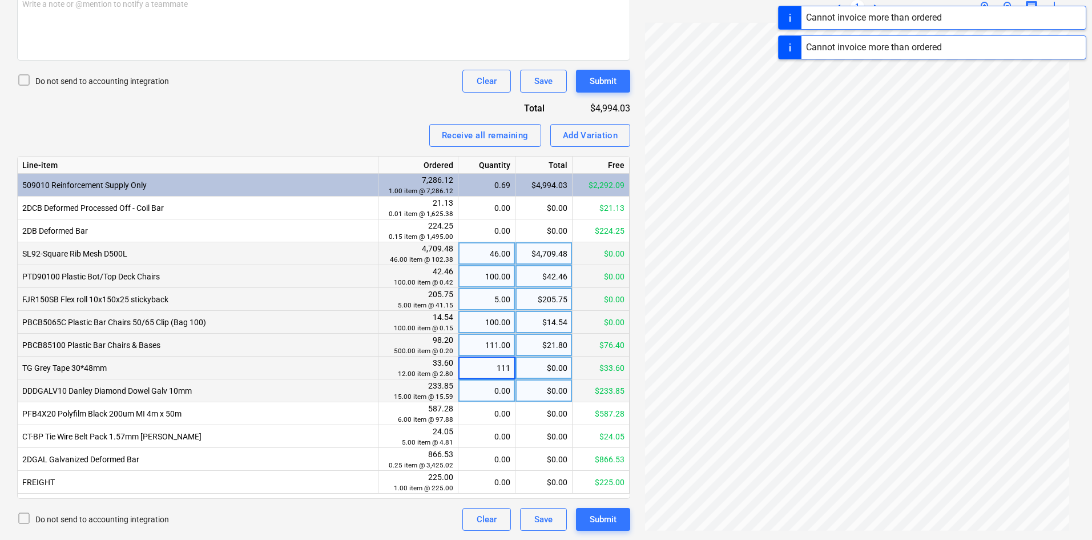
type input "1111"
click at [498, 399] on div "0.00" at bounding box center [486, 390] width 47 height 23
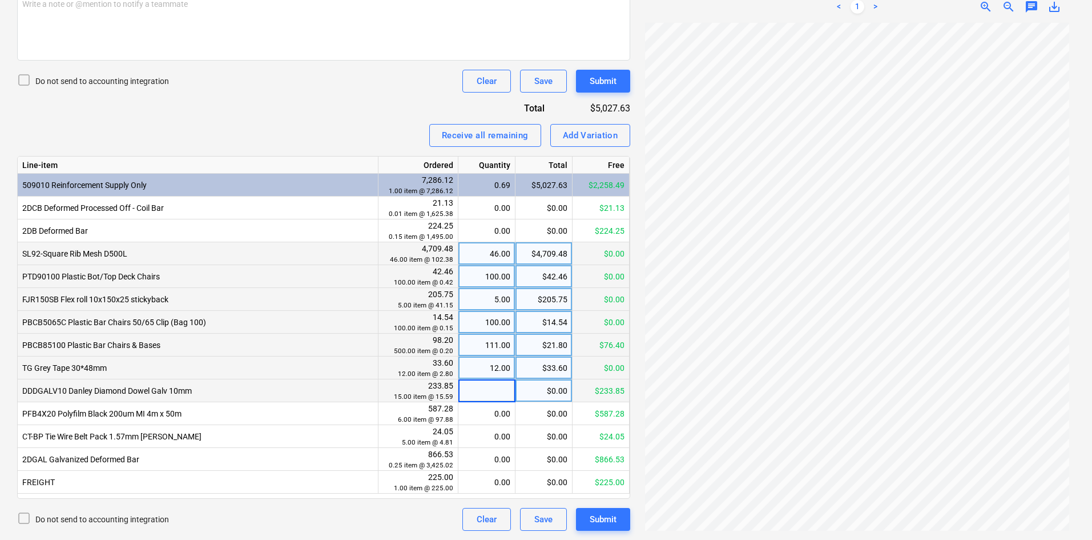
click at [501, 347] on div "111.00" at bounding box center [486, 344] width 47 height 23
type input "11111"
click at [355, 139] on div "Receive all remaining Add Variation" at bounding box center [323, 135] width 613 height 23
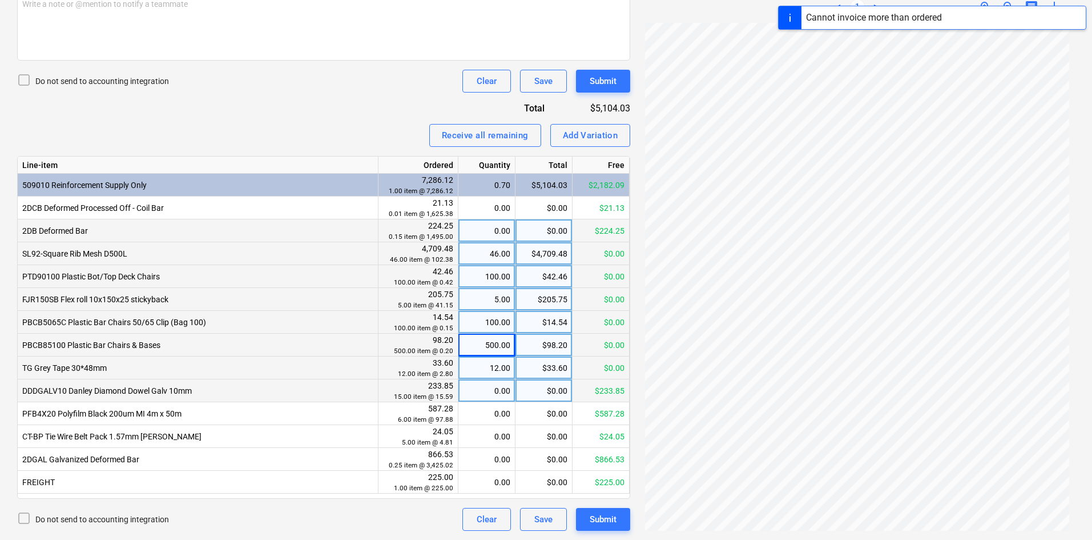
click at [488, 232] on div "0.00" at bounding box center [486, 230] width 47 height 23
type input "1111"
click at [376, 152] on div "Invoice name help 0000240893 Invoice number (optional) help 0000240893 Invoice …" at bounding box center [323, 169] width 613 height 722
click at [479, 201] on div "0.00" at bounding box center [486, 207] width 47 height 23
type input "111"
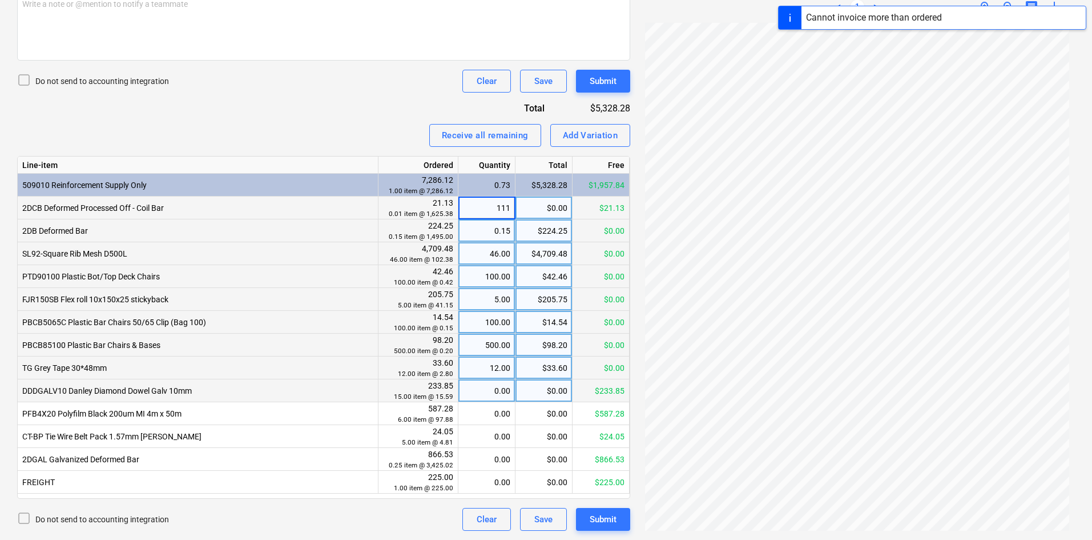
click at [303, 127] on div "Receive all remaining Add Variation" at bounding box center [323, 135] width 613 height 23
click at [495, 393] on div "0.00" at bounding box center [486, 390] width 47 height 23
type input "1111"
click at [500, 416] on div "0.00" at bounding box center [486, 413] width 47 height 23
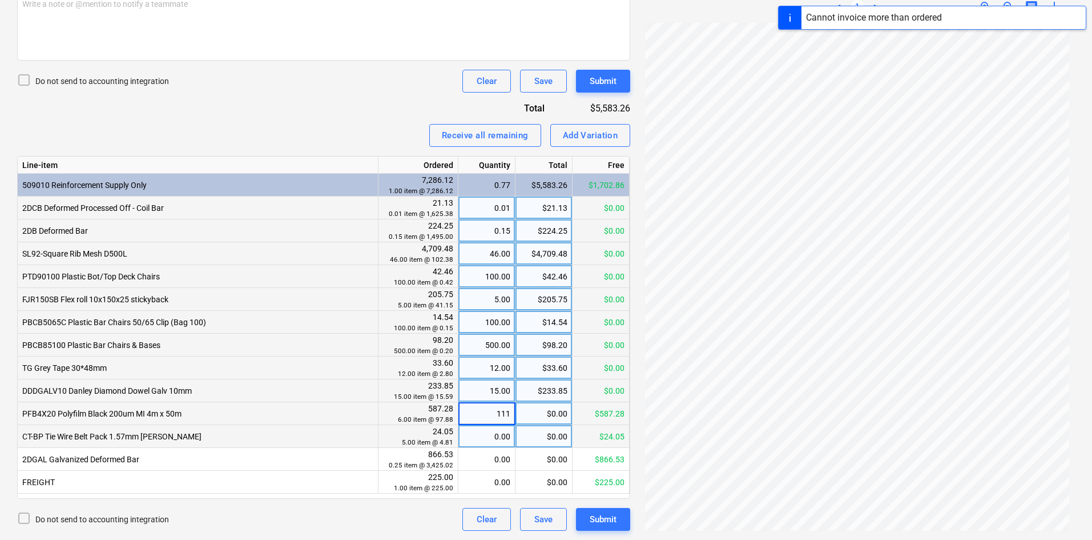
type input "1111"
click at [497, 441] on div "0.00" at bounding box center [486, 436] width 47 height 23
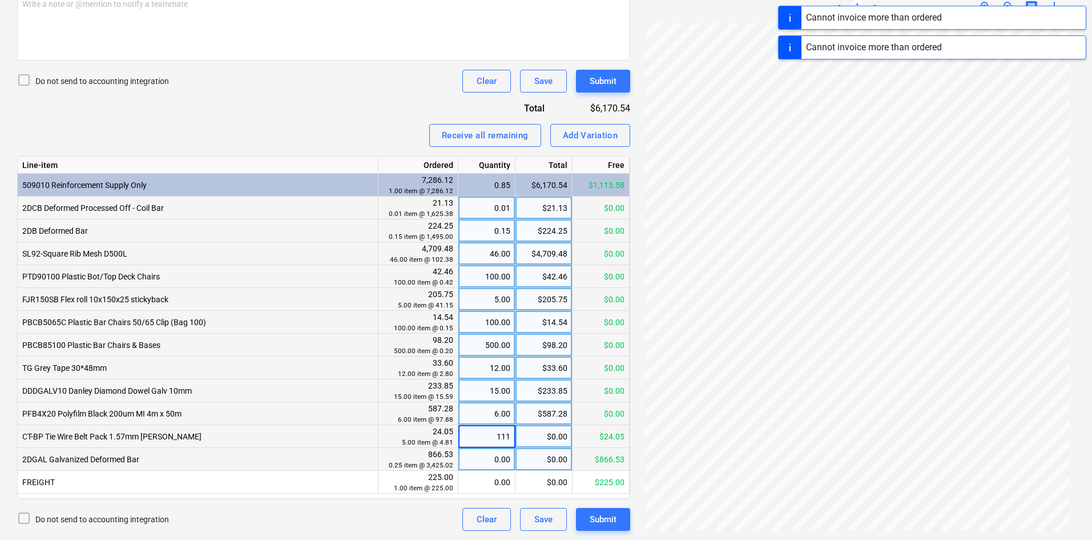
type input "1111"
click at [500, 456] on div "0.00" at bounding box center [486, 459] width 47 height 23
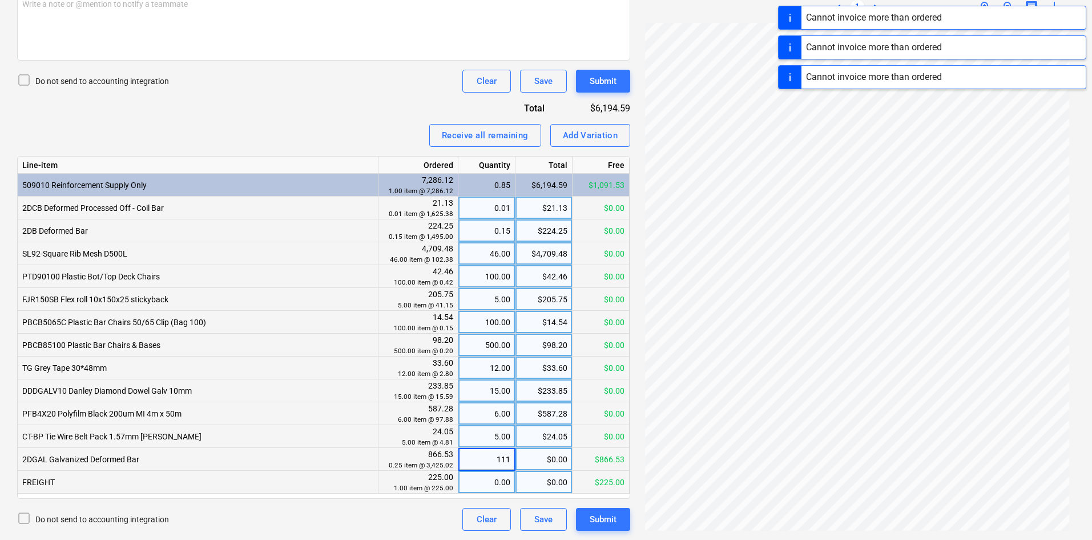
type input "1111"
click at [495, 486] on div "0.00" at bounding box center [486, 481] width 47 height 23
type input "11111"
click at [501, 461] on div "0.25" at bounding box center [486, 459] width 47 height 23
type input "11111"
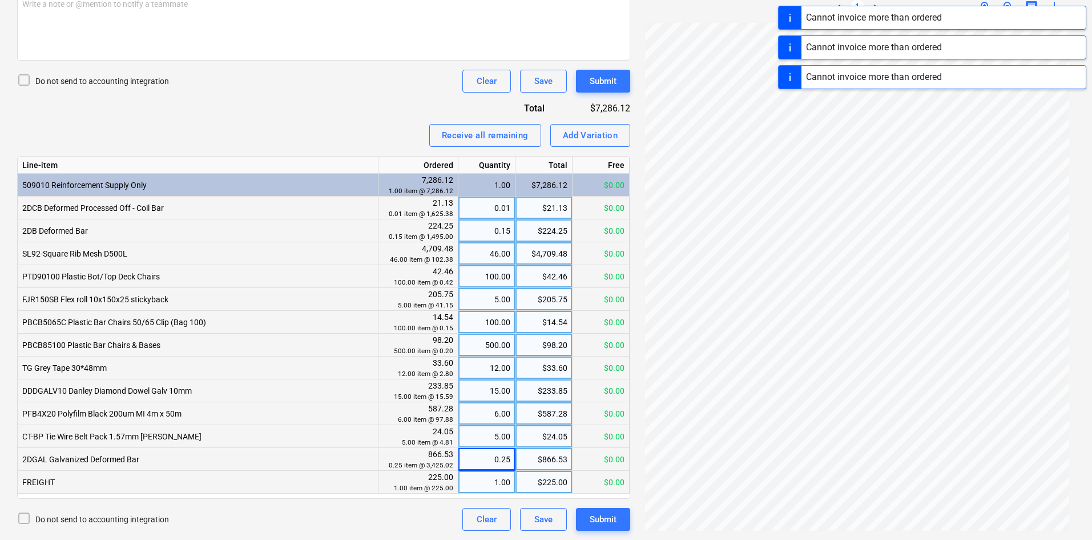
click at [352, 146] on div "Receive all remaining Add Variation" at bounding box center [323, 135] width 613 height 23
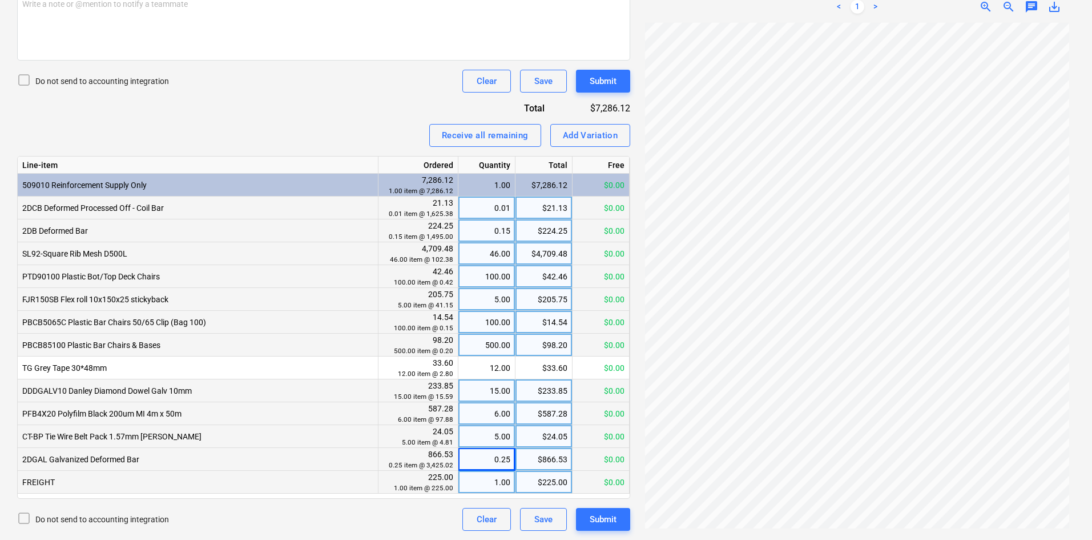
click at [482, 461] on div "0.25" at bounding box center [486, 459] width 47 height 23
type input "0"
click at [294, 66] on div "Invoice name help 0000240893 Invoice number (optional) help 0000240893 Invoice …" at bounding box center [323, 169] width 613 height 722
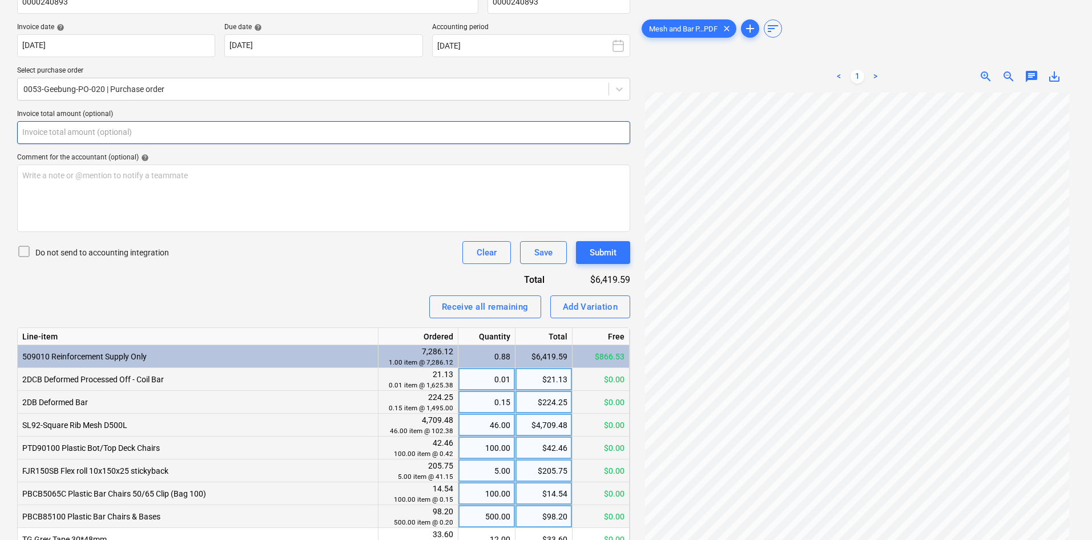
click at [208, 132] on input "text" at bounding box center [323, 132] width 613 height 23
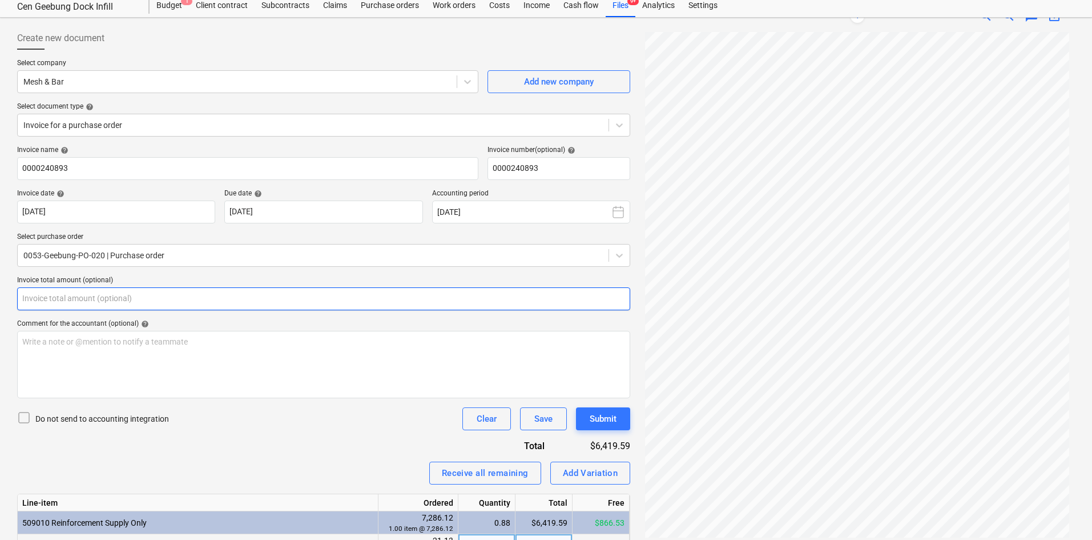
scroll to position [114, 0]
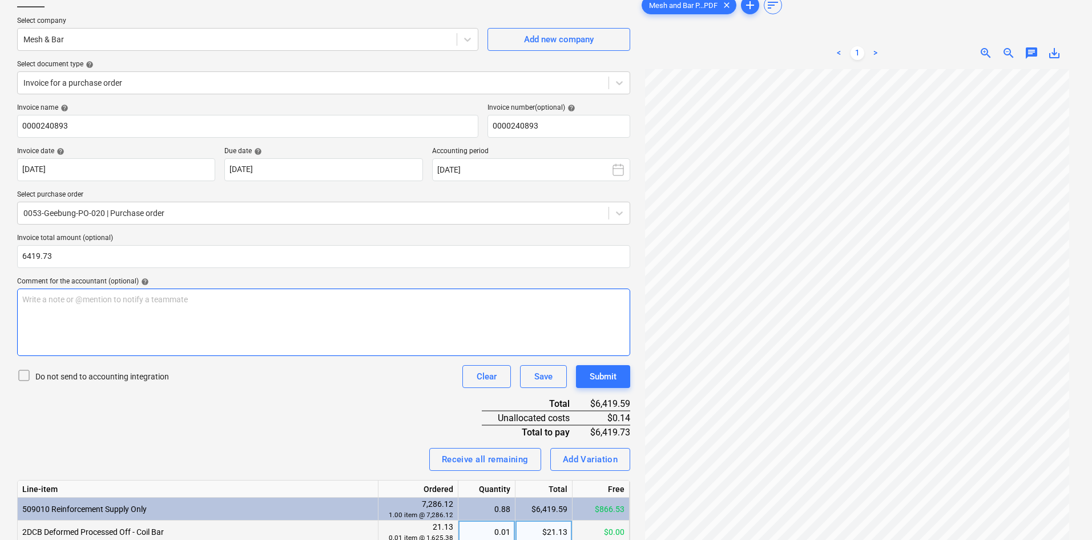
type input "6,419.73"
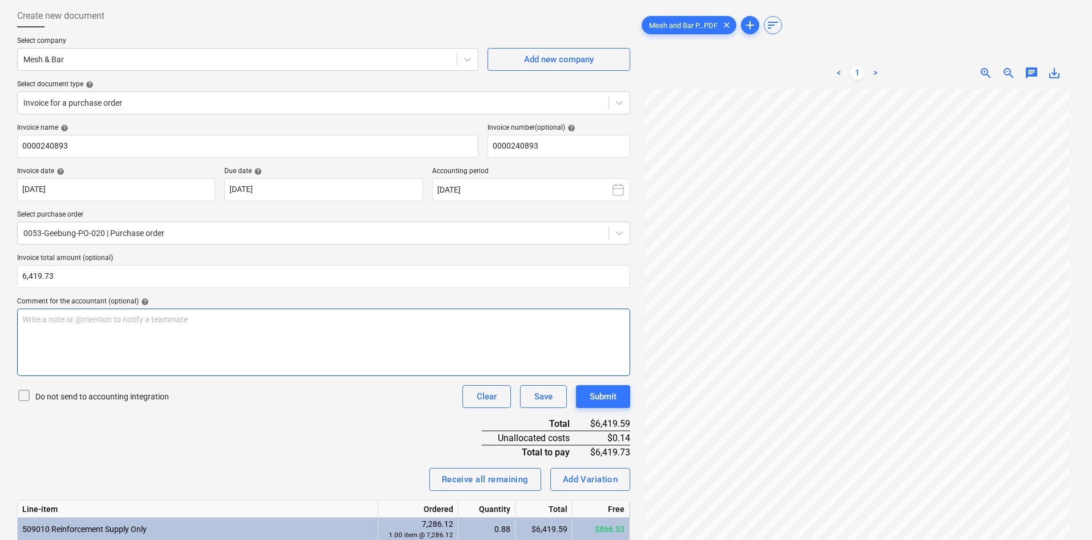
click at [351, 284] on div "Invoice name help 0000240893 Invoice number (optional) help 0000240893 Invoice …" at bounding box center [323, 498] width 613 height 751
click at [325, 356] on div "Write a note or @mention to notify a teammate [PERSON_NAME]" at bounding box center [323, 341] width 613 height 67
click at [319, 434] on div "Invoice name help 0000240893 Invoice number (optional) help 0000240893 Invoice …" at bounding box center [323, 498] width 613 height 751
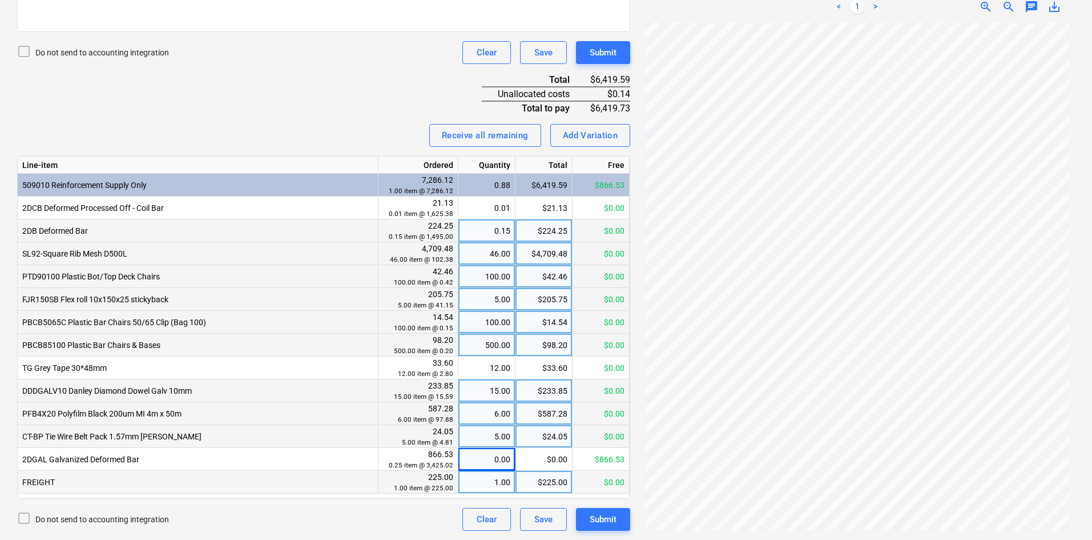
scroll to position [0, 0]
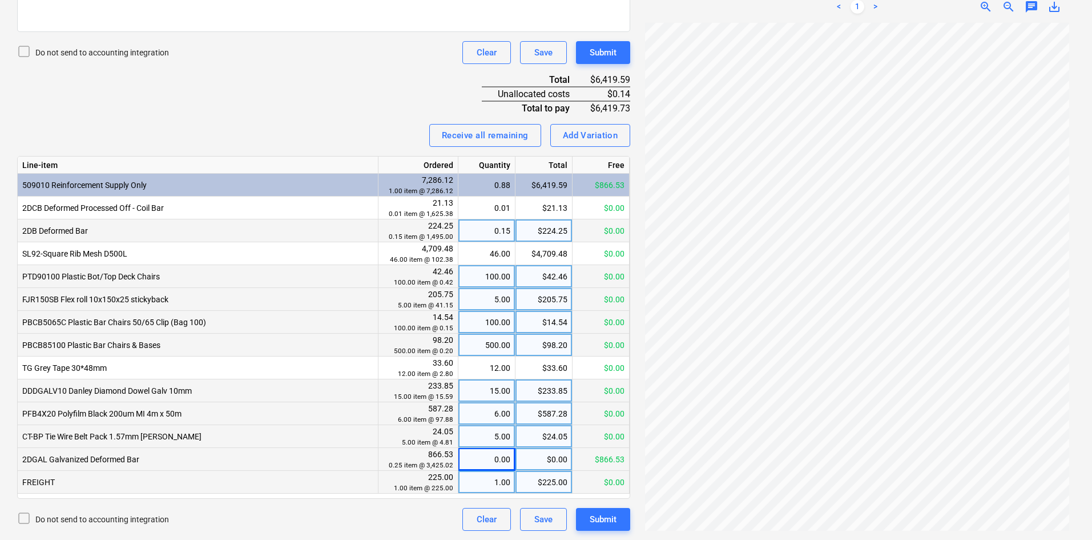
click at [526, 459] on div "$0.00" at bounding box center [544, 459] width 57 height 23
type input "0.14"
click at [269, 86] on div "Invoice name help 0000240893 Invoice number (optional) help 0000240893 Invoice …" at bounding box center [323, 155] width 613 height 751
click at [599, 515] on div "Submit" at bounding box center [603, 519] width 27 height 15
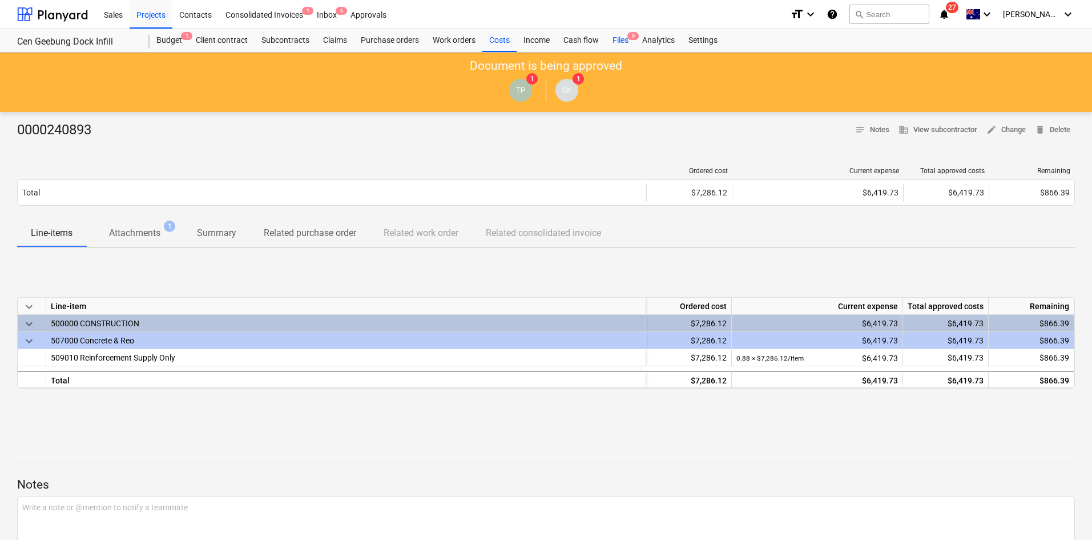
click at [621, 42] on div "Files 9" at bounding box center [621, 40] width 30 height 23
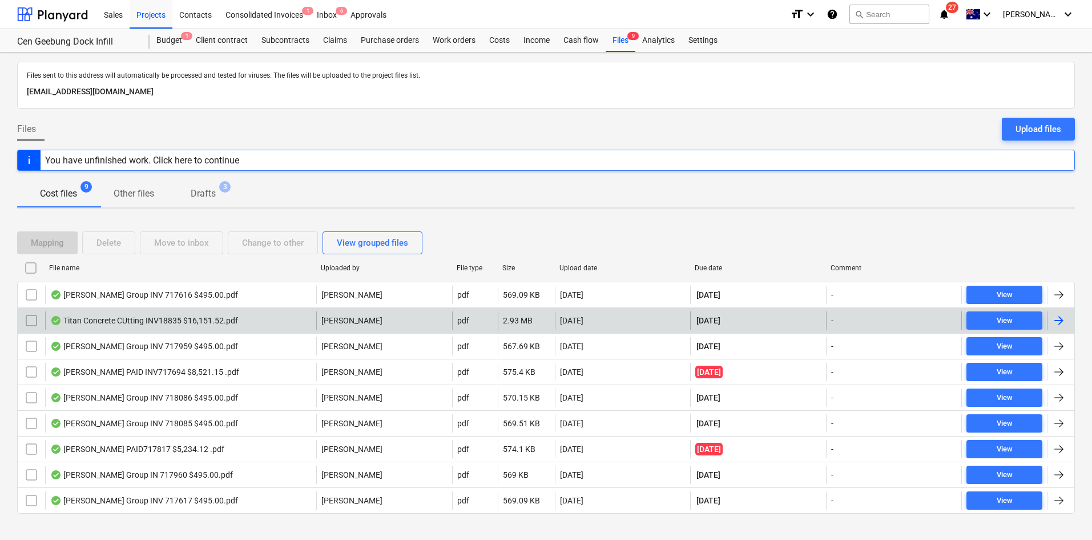
click at [206, 328] on div "Titan Concrete CUtting INV18835 $16,151.52.pdf" at bounding box center [180, 320] width 271 height 18
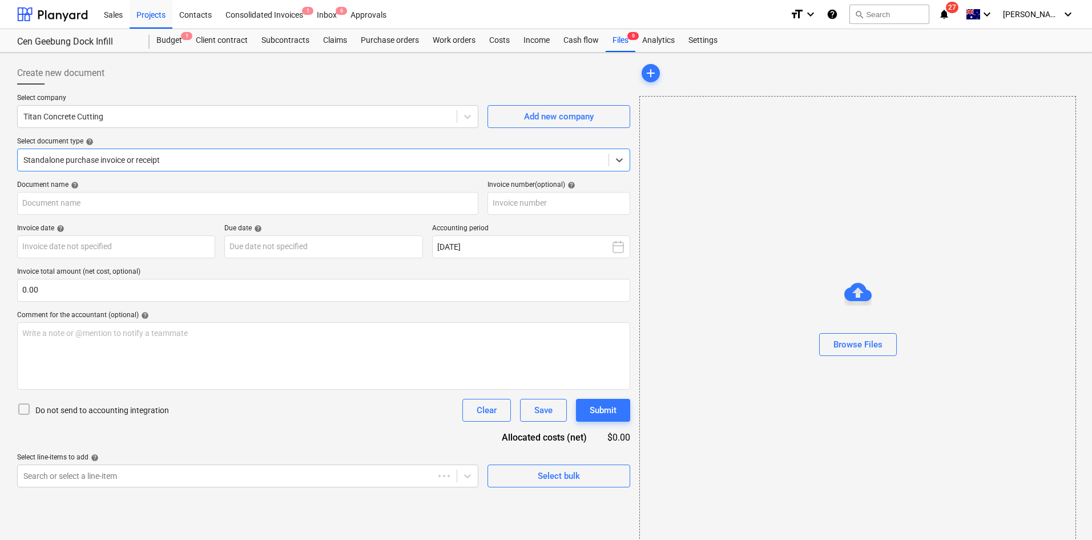
type input "INV-18835"
type input "[DATE]"
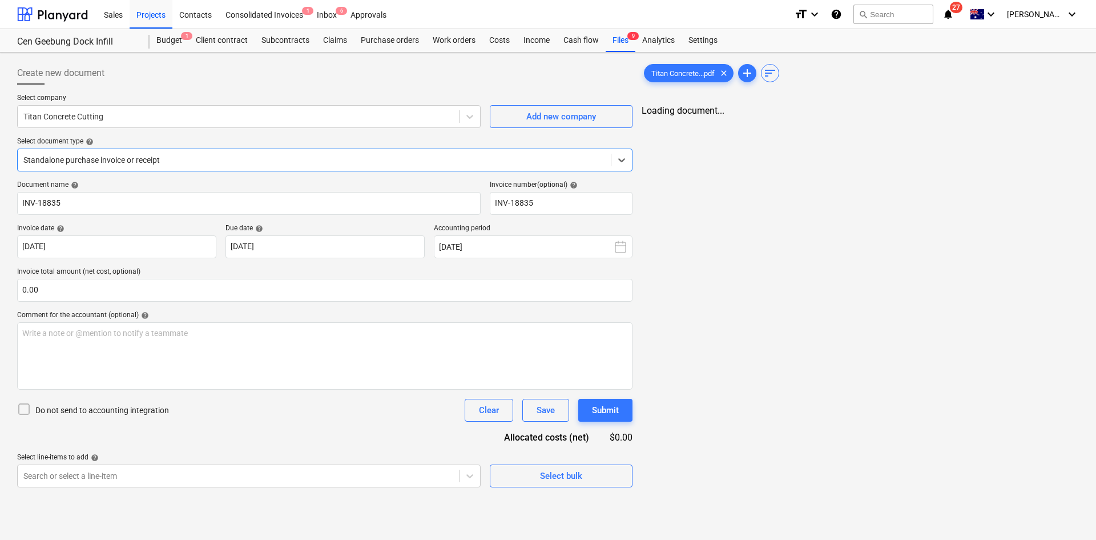
click at [192, 159] on div at bounding box center [314, 159] width 582 height 11
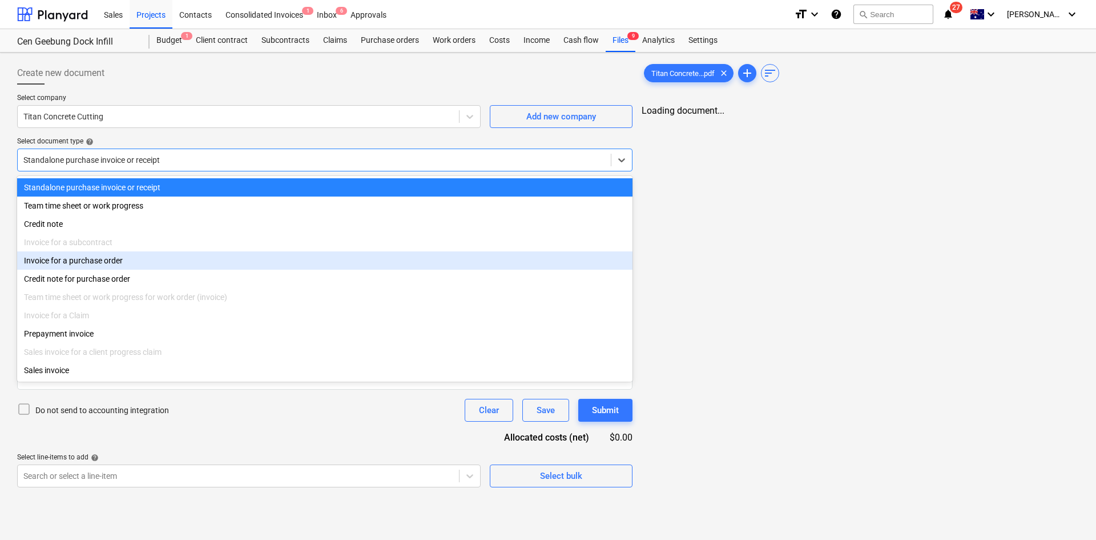
click at [140, 266] on div "Invoice for a purchase order" at bounding box center [324, 260] width 615 height 18
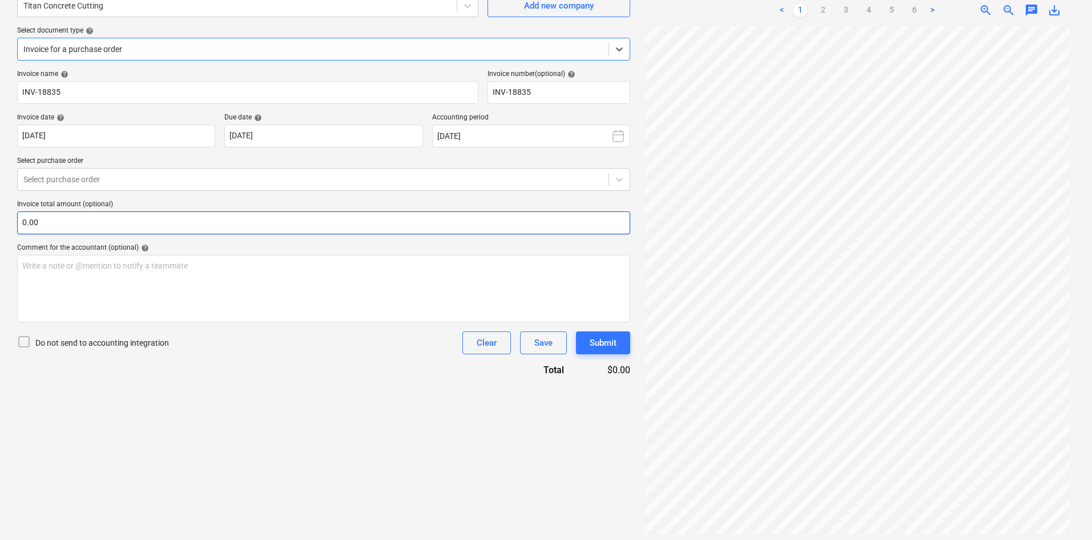
scroll to position [57, 0]
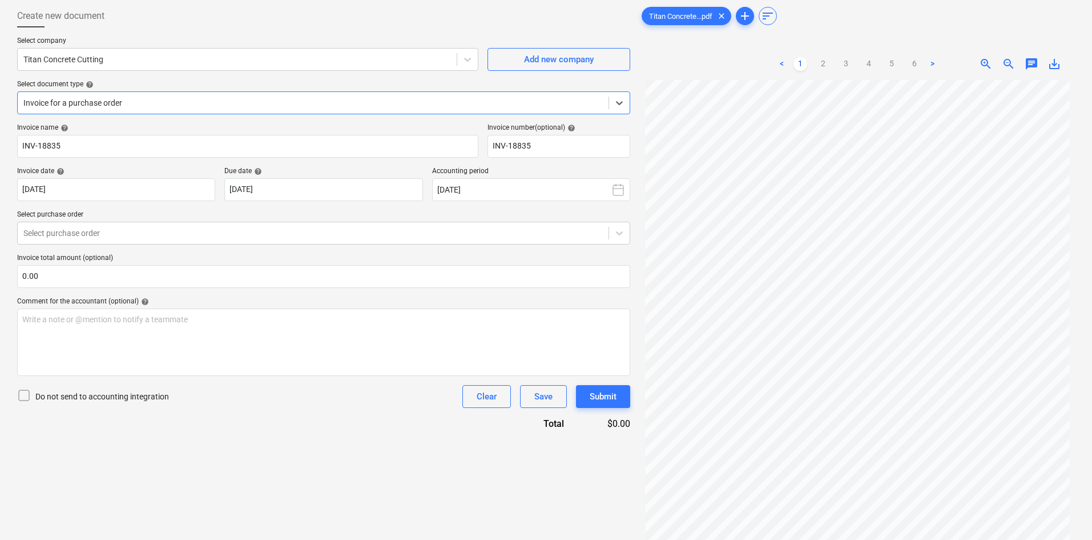
click at [178, 96] on div "Invoice for a purchase order" at bounding box center [313, 103] width 591 height 16
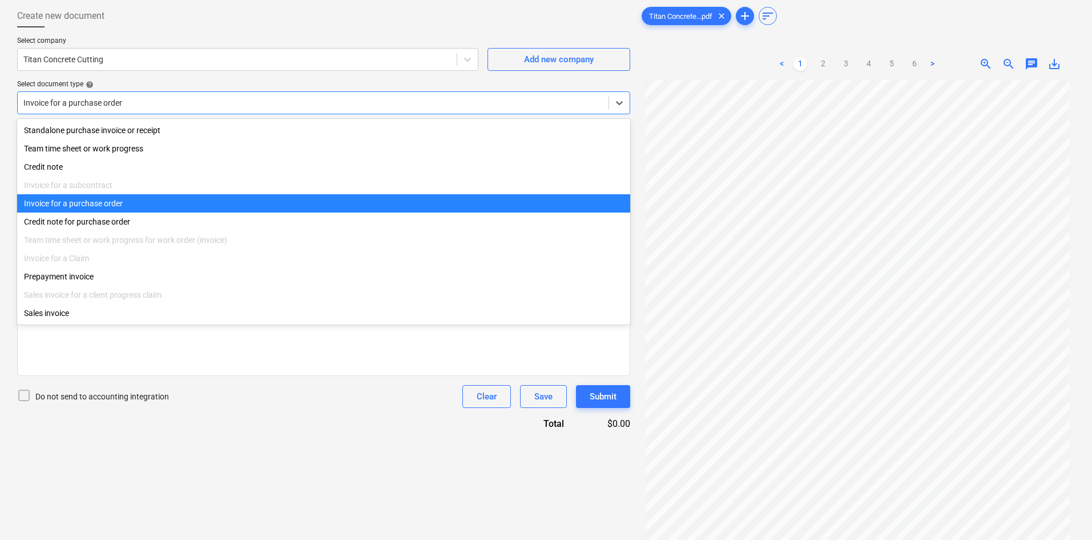
click at [116, 205] on div "Invoice for a purchase order" at bounding box center [323, 203] width 613 height 18
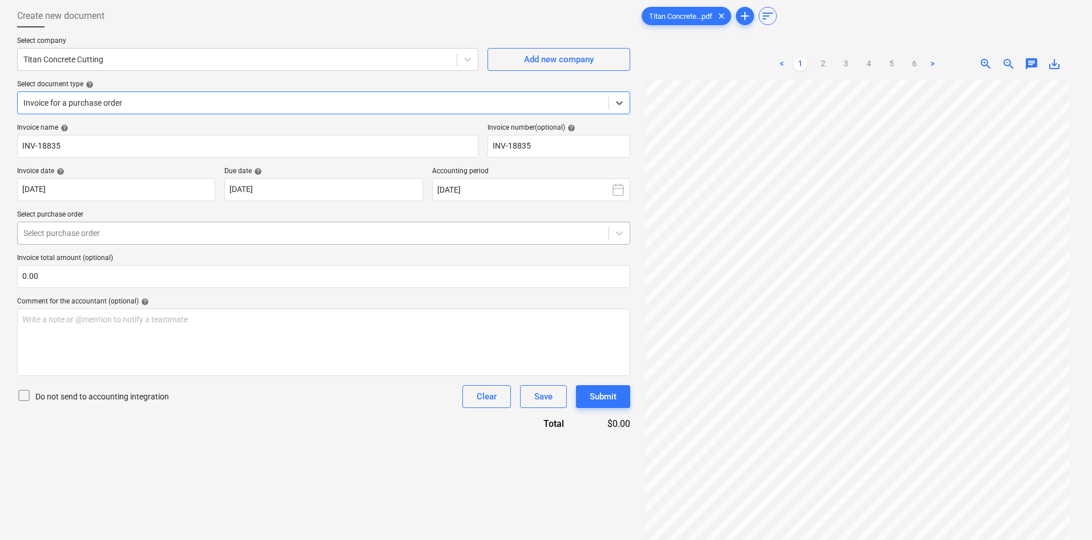
click at [85, 233] on div at bounding box center [312, 232] width 579 height 11
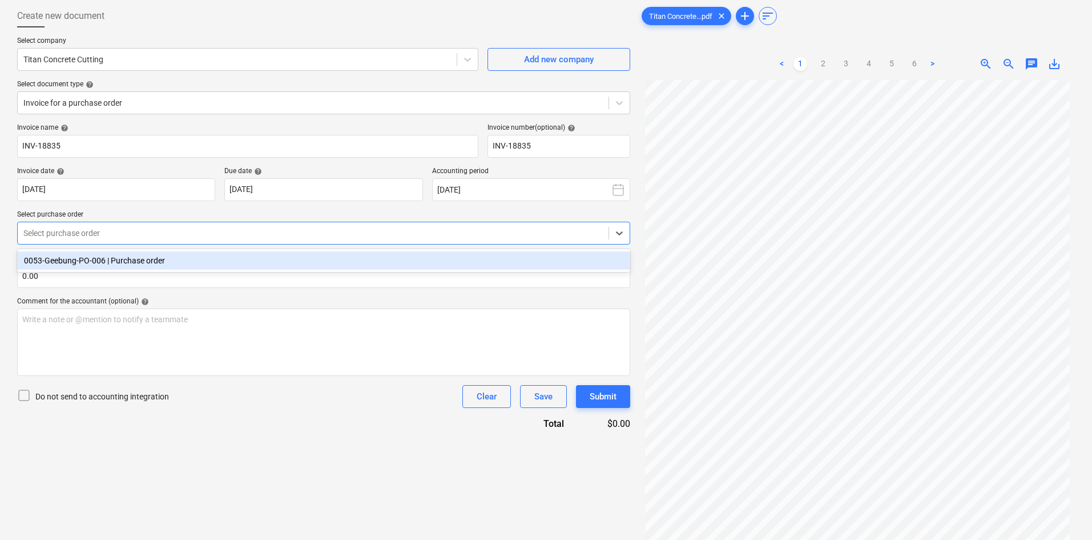
click at [77, 268] on div "0053-Geebung-PO-006 | Purchase order" at bounding box center [323, 260] width 613 height 18
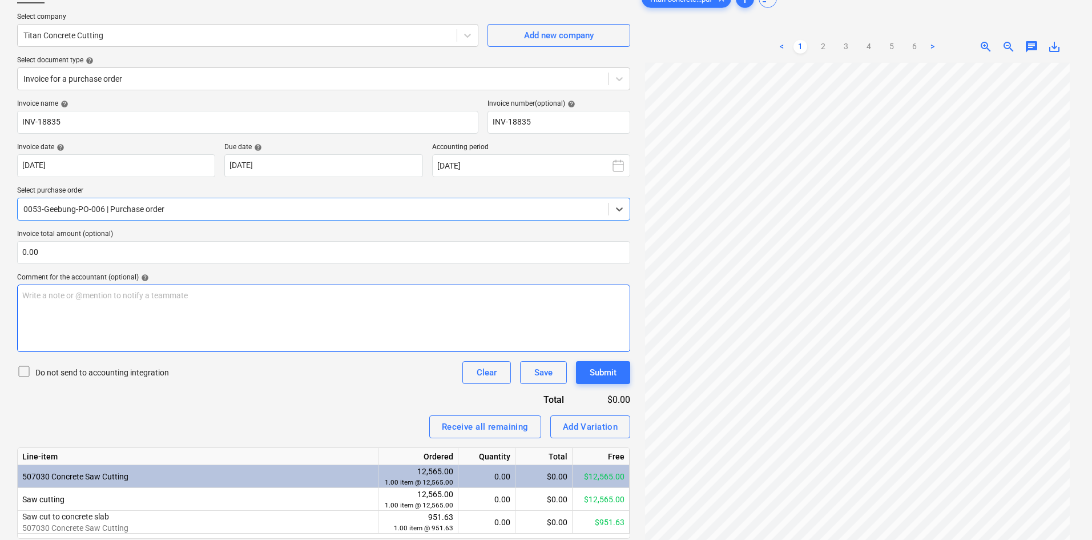
scroll to position [64, 0]
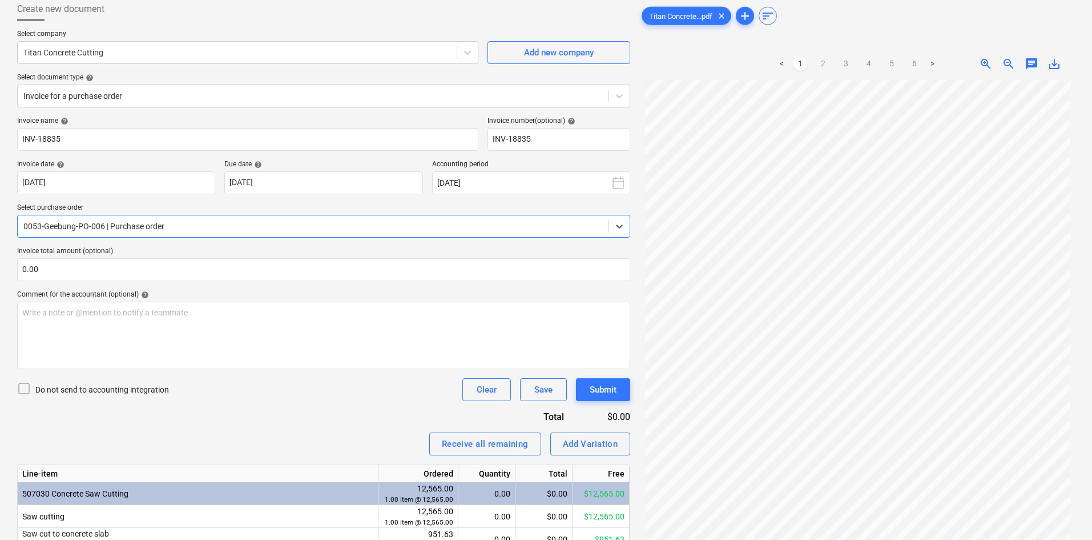
click at [819, 65] on link "2" at bounding box center [823, 64] width 14 height 14
click at [855, 65] on ul "< 1 2 3 4 5 6 >" at bounding box center [857, 64] width 164 height 14
click at [846, 65] on link "3" at bounding box center [846, 64] width 14 height 14
click at [873, 66] on link "4" at bounding box center [869, 64] width 14 height 14
click at [893, 62] on link "5" at bounding box center [892, 64] width 14 height 14
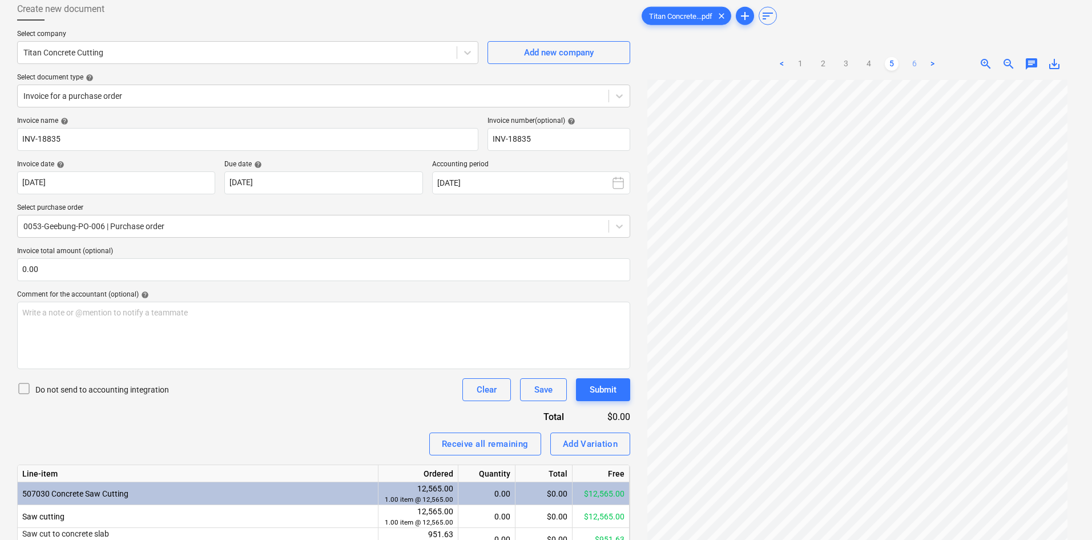
click at [913, 62] on link "6" at bounding box center [915, 64] width 14 height 14
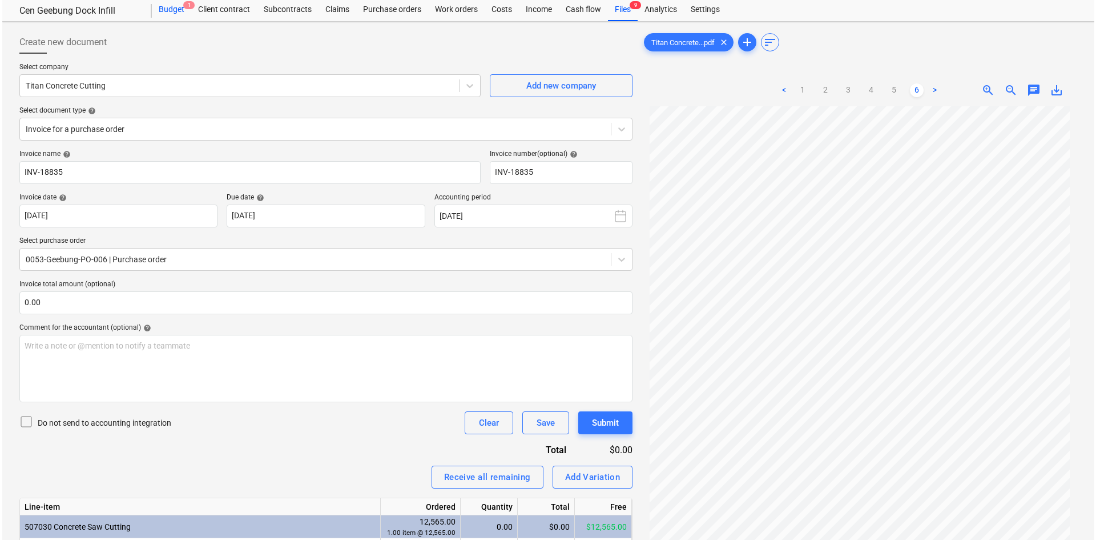
scroll to position [0, 0]
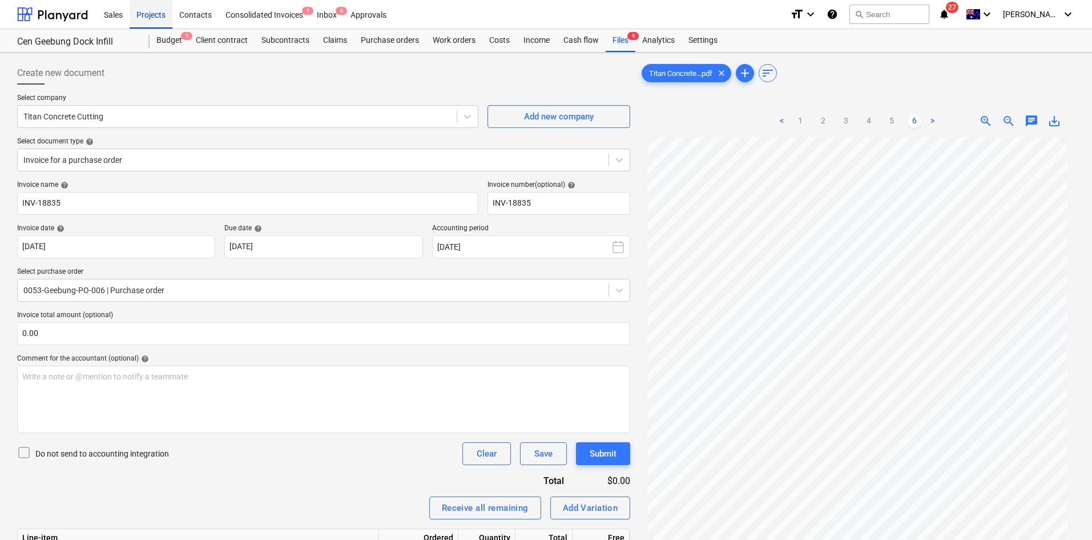
click at [155, 18] on div "Projects" at bounding box center [151, 13] width 43 height 29
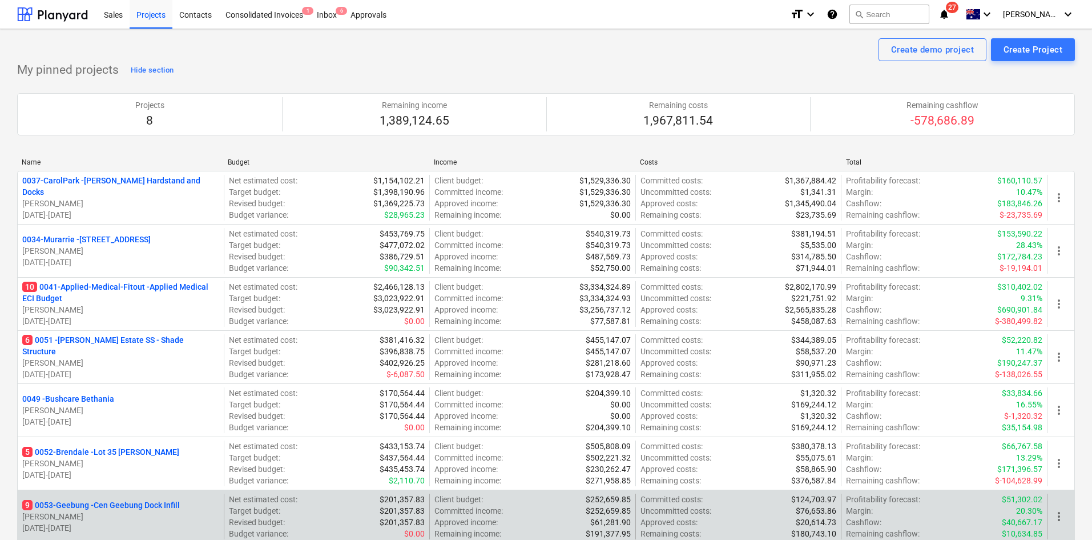
click at [120, 502] on p "9 0053-Geebung - Cen Geebung Dock Infill" at bounding box center [101, 504] width 158 height 11
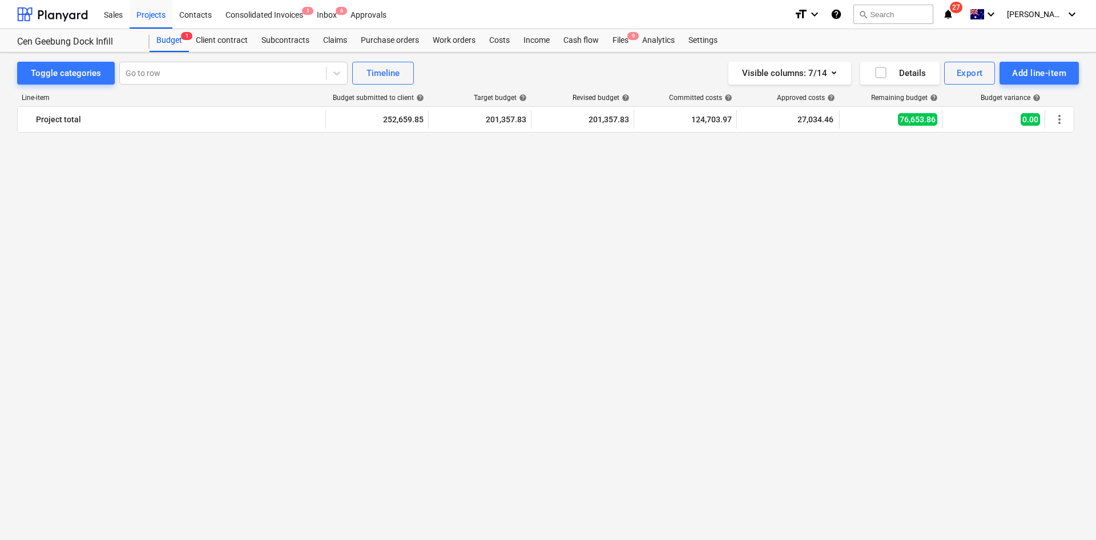
scroll to position [913, 0]
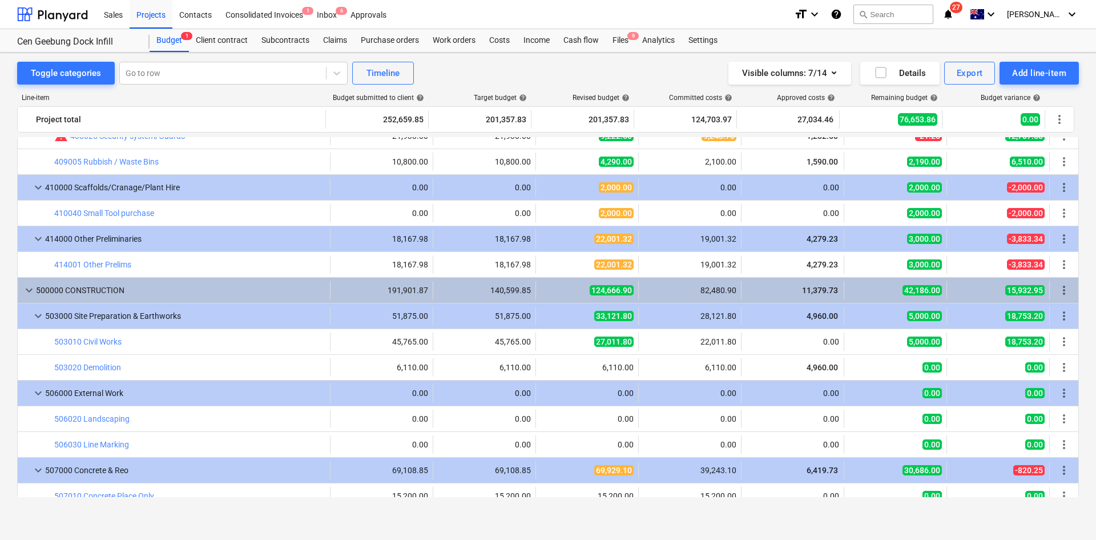
click at [320, 511] on div "Toggle categories Go to row Timeline Visible columns : 7/14 Details Export Add …" at bounding box center [548, 286] width 1096 height 467
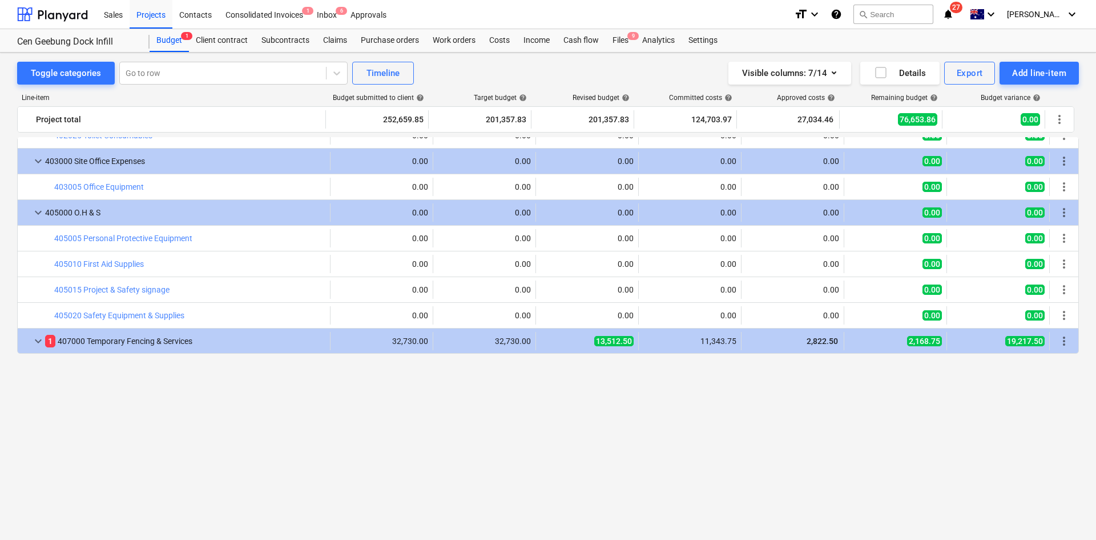
scroll to position [400, 0]
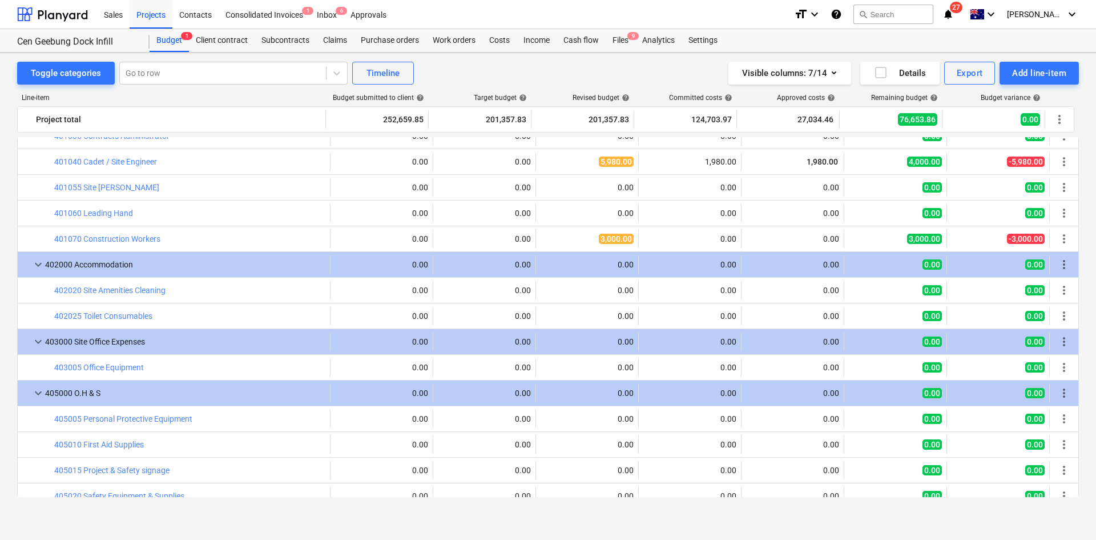
click at [954, 17] on icon "notifications" at bounding box center [948, 14] width 11 height 14
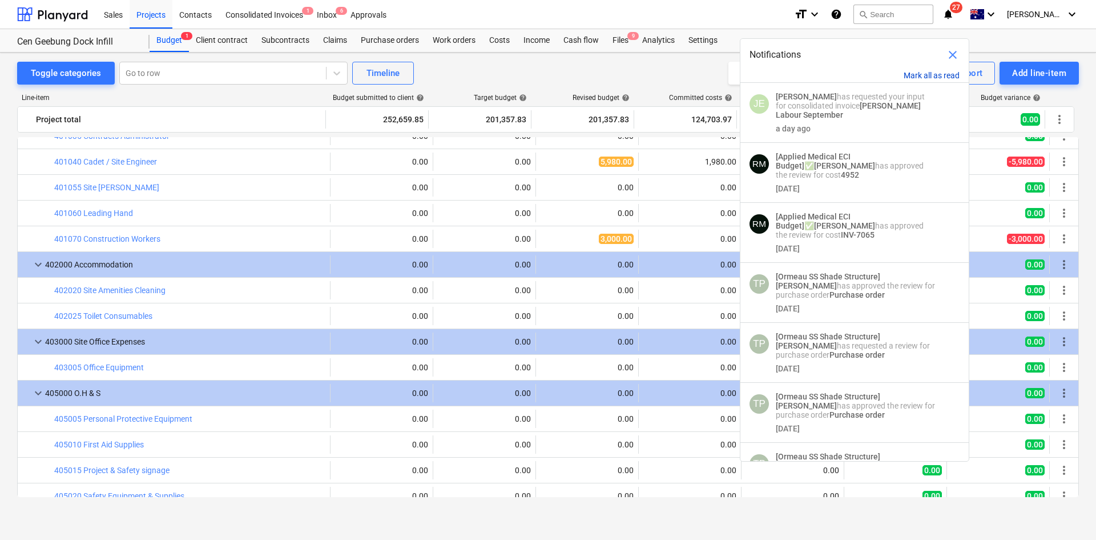
click at [939, 74] on button "Mark all as read" at bounding box center [932, 75] width 56 height 9
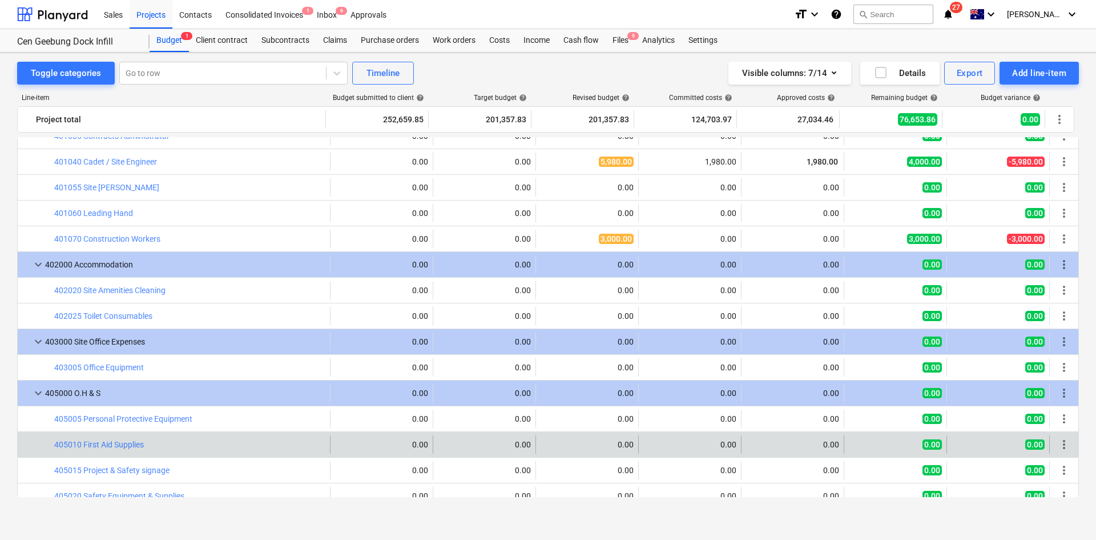
click at [155, 432] on div "bar_chart 405010 First Aid Supplies edit 0.00 0.00 edit 0.00 0.00 0.00 0.00 0.0…" at bounding box center [548, 444] width 1061 height 25
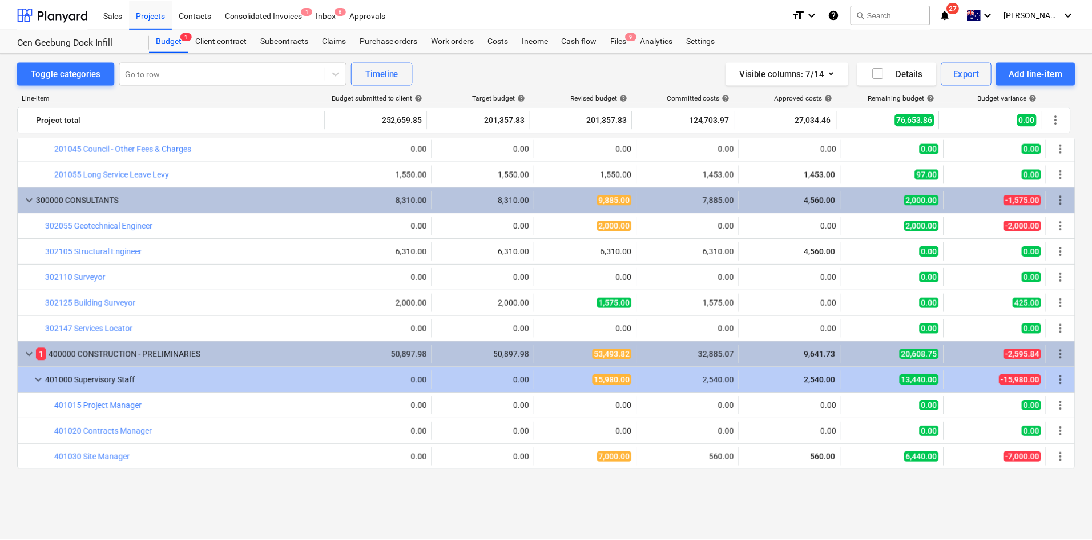
scroll to position [0, 0]
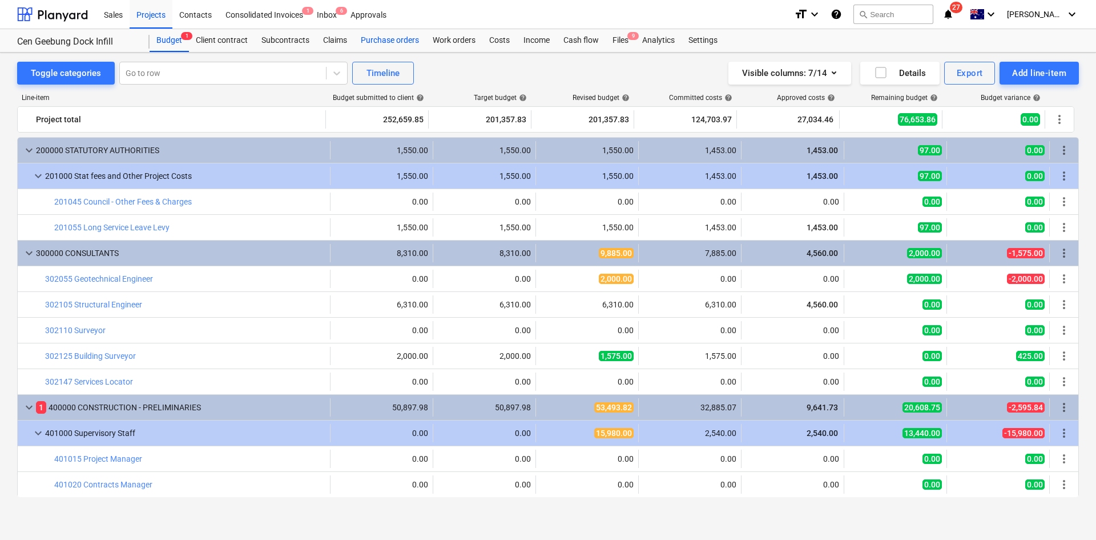
click at [361, 41] on div "Purchase orders" at bounding box center [390, 40] width 72 height 23
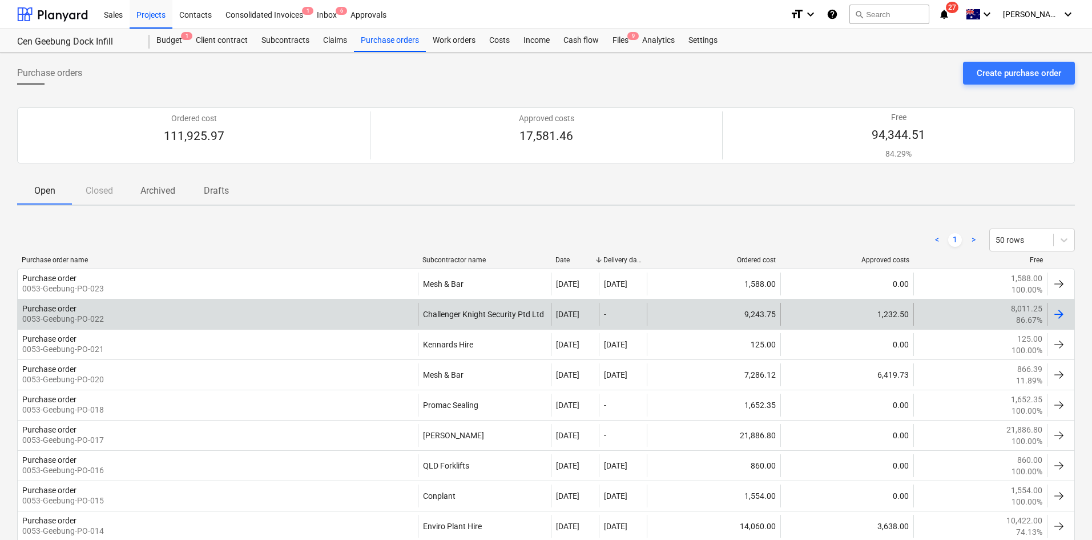
click at [131, 300] on div "Purchase order 0053-Geebung-PO-022 Challenger Knight Security Ptd Ltd [DATE] - …" at bounding box center [546, 314] width 1058 height 30
click at [123, 312] on div "Purchase order 0053-Geebung-PO-022" at bounding box center [218, 314] width 400 height 23
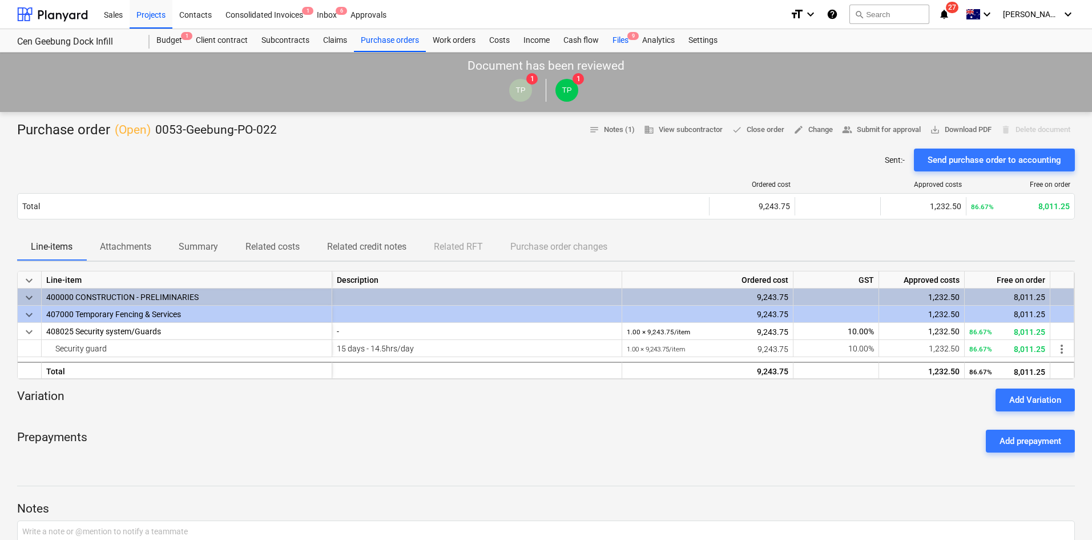
click at [628, 43] on div "Files 9" at bounding box center [621, 40] width 30 height 23
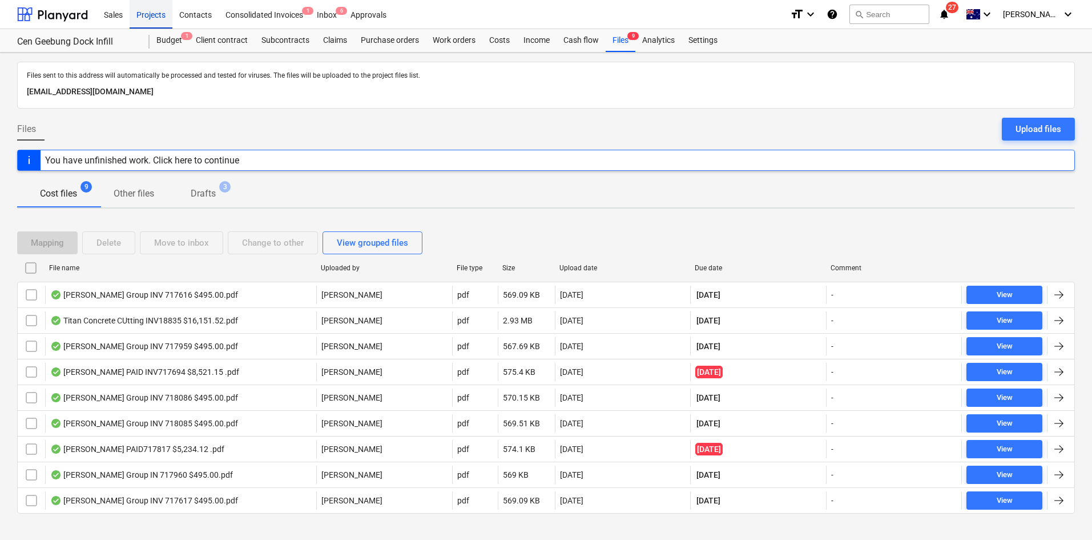
click at [143, 18] on div "Projects" at bounding box center [151, 13] width 43 height 29
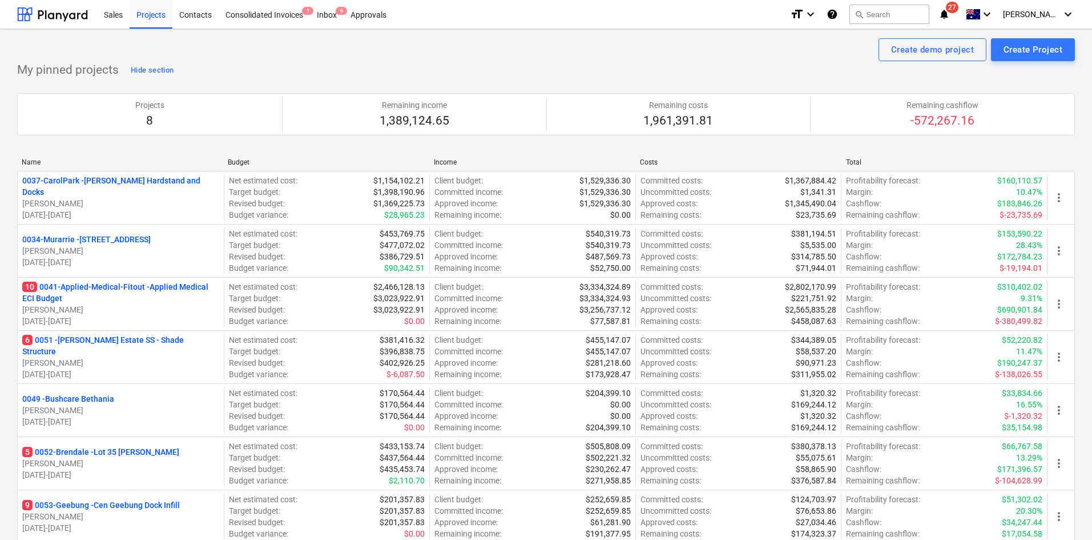
click at [263, 81] on div "Projects 8 Remaining income 1,389,124.65 Remaining costs 1,961,391.81 Remaining…" at bounding box center [546, 114] width 1058 height 70
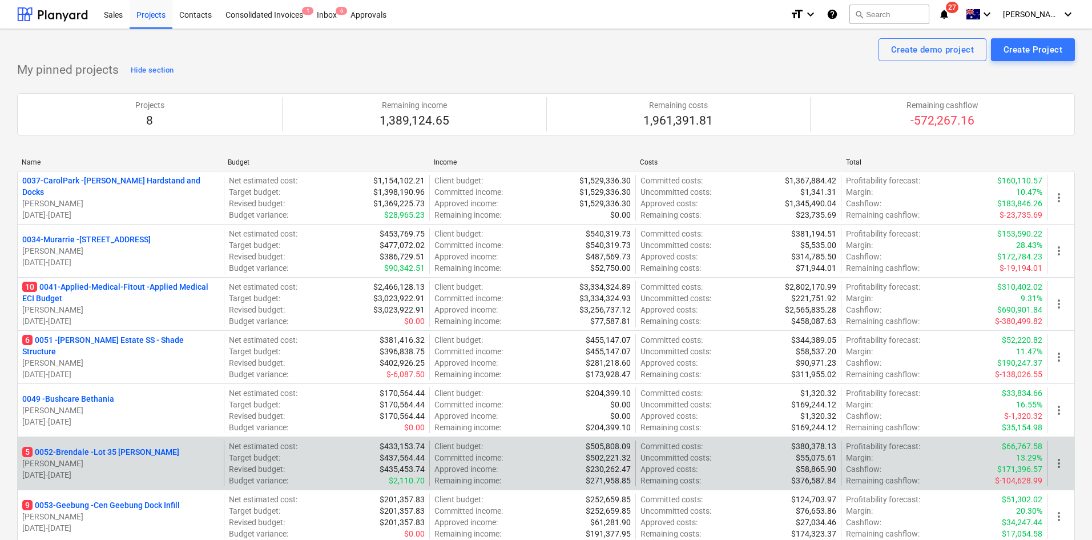
click at [92, 450] on p "5 0052-Brendale - Lot 35 [PERSON_NAME]" at bounding box center [100, 451] width 157 height 11
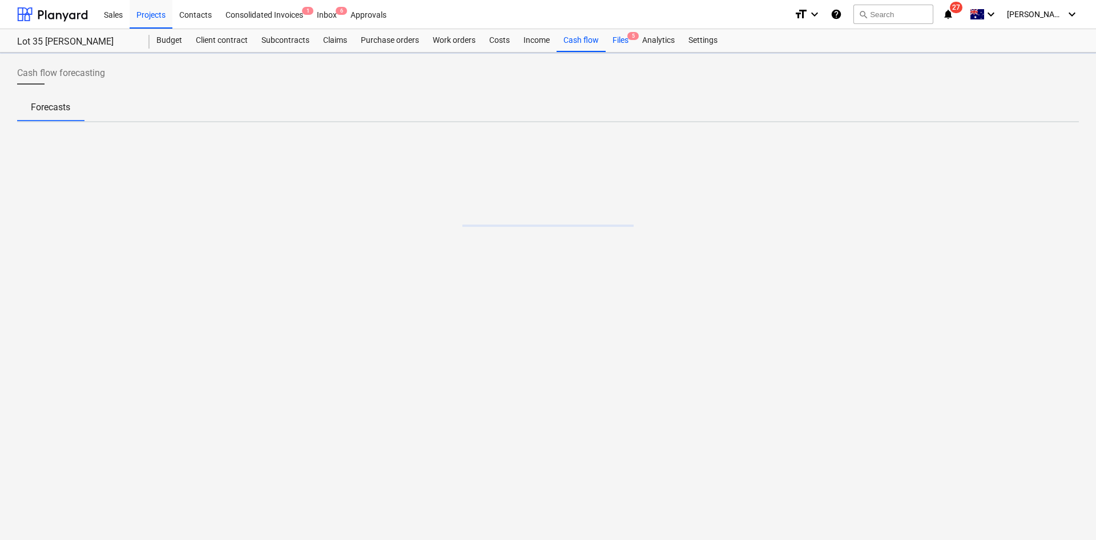
click at [620, 39] on div "Files 5" at bounding box center [621, 40] width 30 height 23
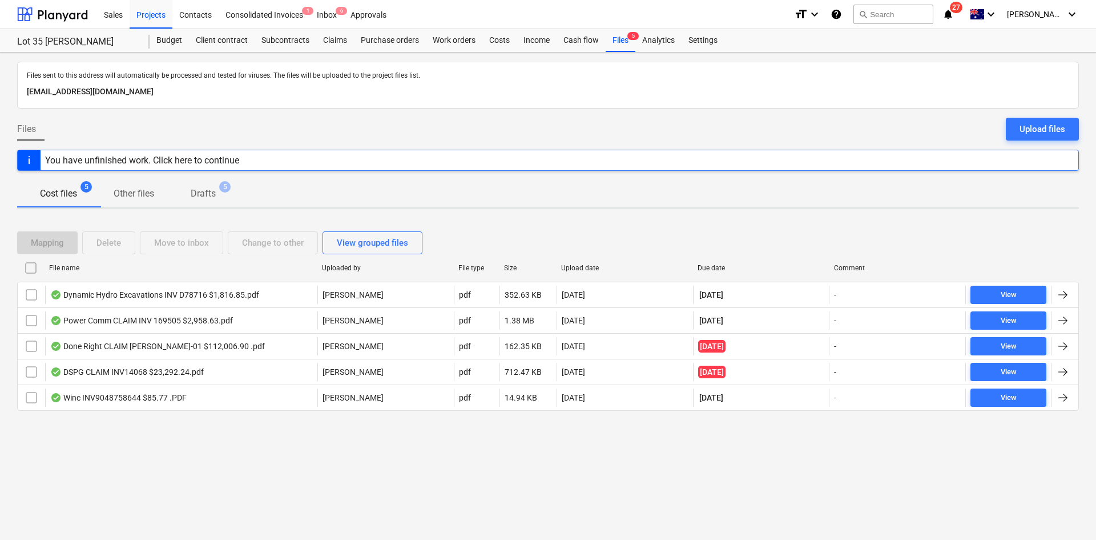
click at [75, 441] on div "Files sent to this address will automatically be processed and tested for virus…" at bounding box center [548, 296] width 1096 height 487
click at [339, 4] on div "Inbox 6" at bounding box center [327, 13] width 34 height 29
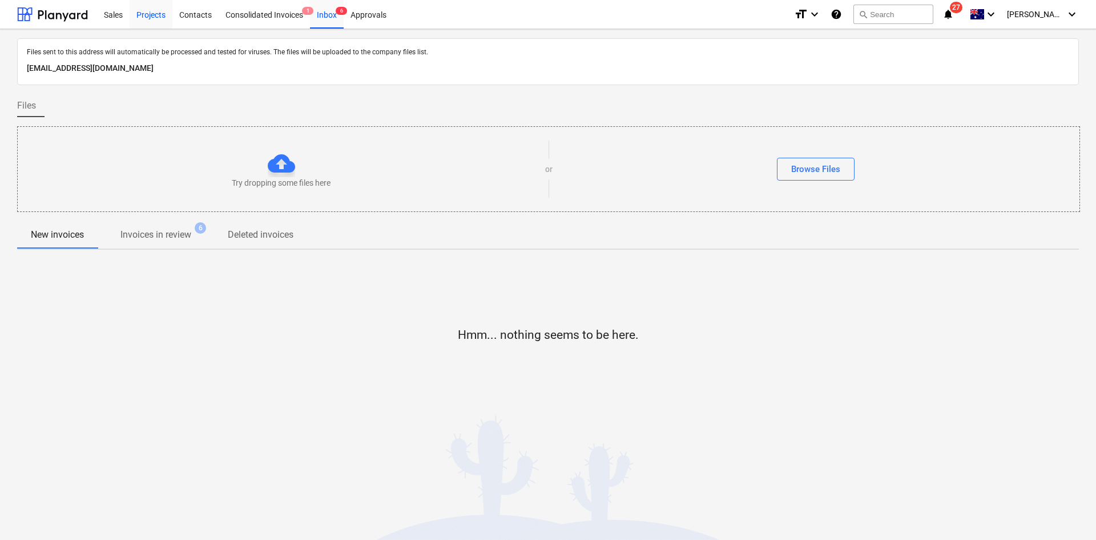
click at [165, 15] on div "Projects" at bounding box center [151, 13] width 43 height 29
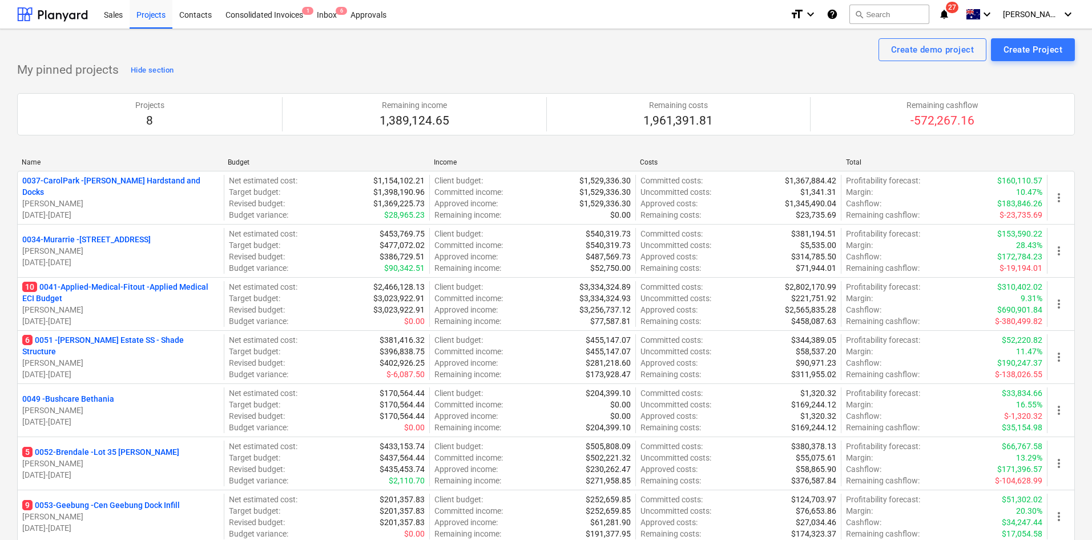
click at [225, 39] on div "Create demo project Create Project" at bounding box center [546, 49] width 1058 height 23
drag, startPoint x: 124, startPoint y: 295, endPoint x: 131, endPoint y: 289, distance: 9.3
click at [124, 295] on p "10 0041-Applied-Medical-Fitout - Applied Medical ECI Budget" at bounding box center [120, 292] width 197 height 23
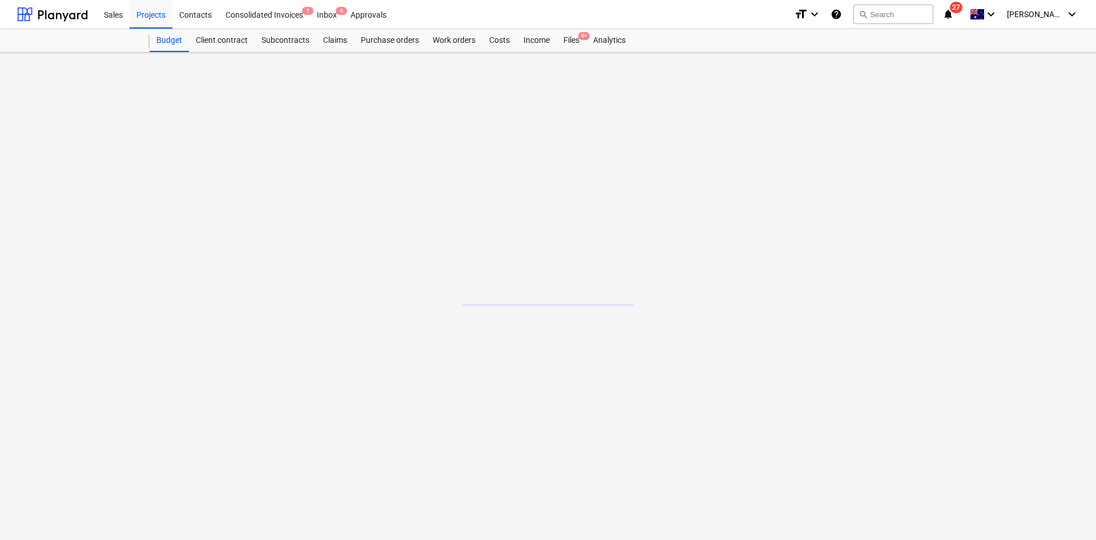
drag, startPoint x: 139, startPoint y: 281, endPoint x: 390, endPoint y: 143, distance: 286.2
click at [141, 281] on main at bounding box center [548, 296] width 1096 height 487
click at [279, 42] on div "Subcontracts" at bounding box center [286, 40] width 62 height 23
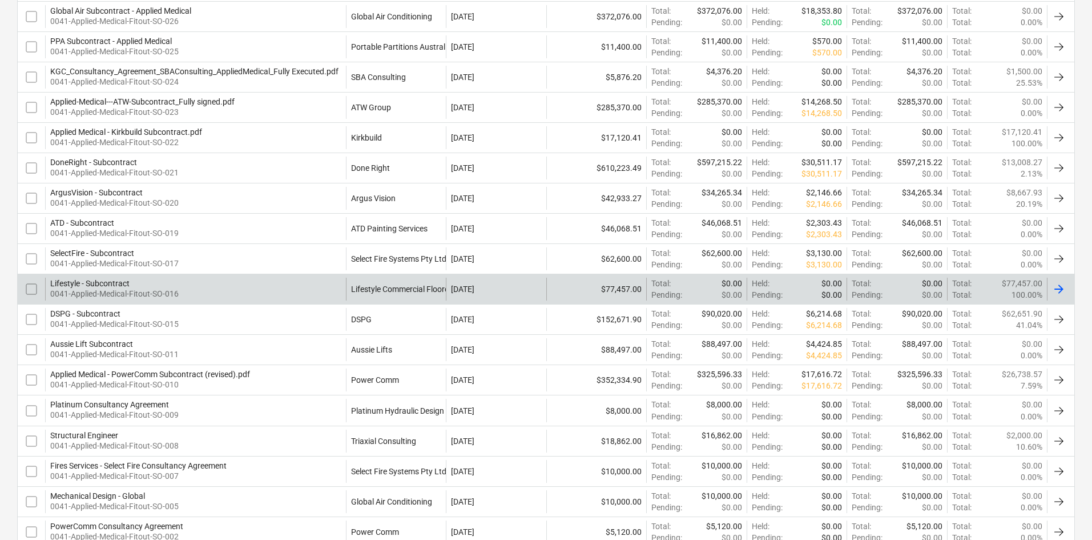
scroll to position [400, 0]
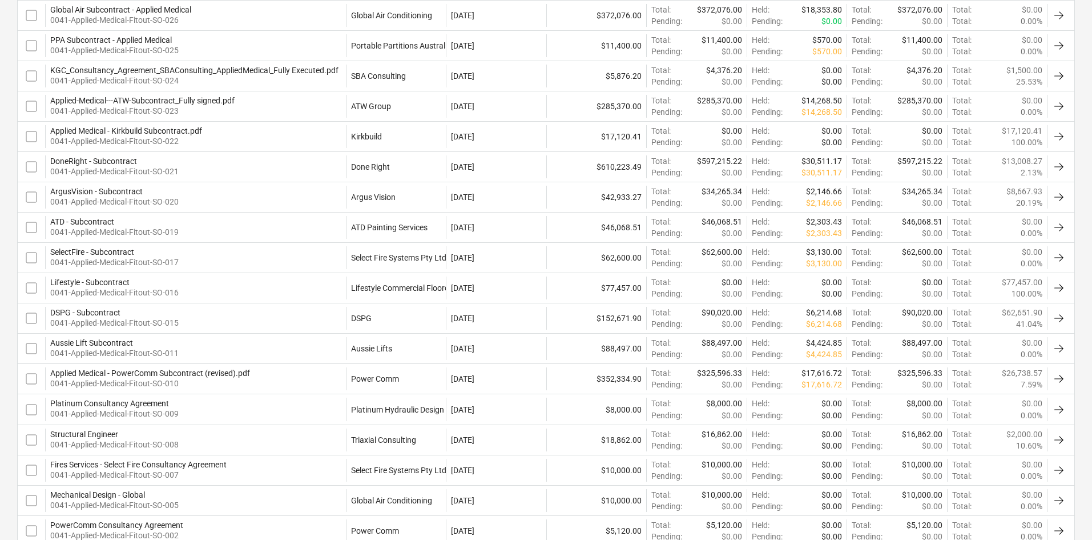
click at [330, 206] on div "ArgusVision - Subcontract 0041-Applied-Medical-Fitout-SO-020" at bounding box center [195, 197] width 301 height 23
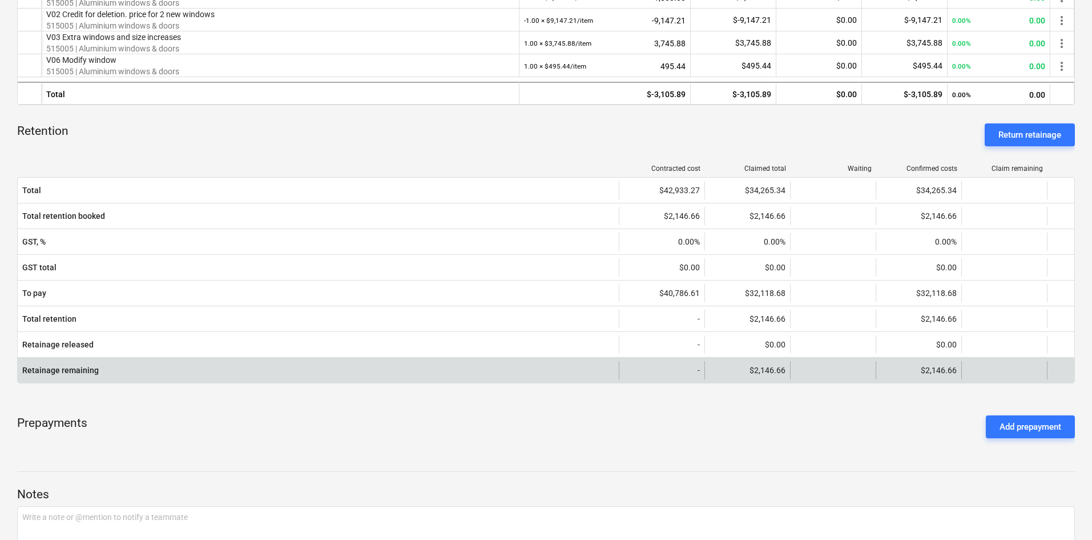
scroll to position [228, 0]
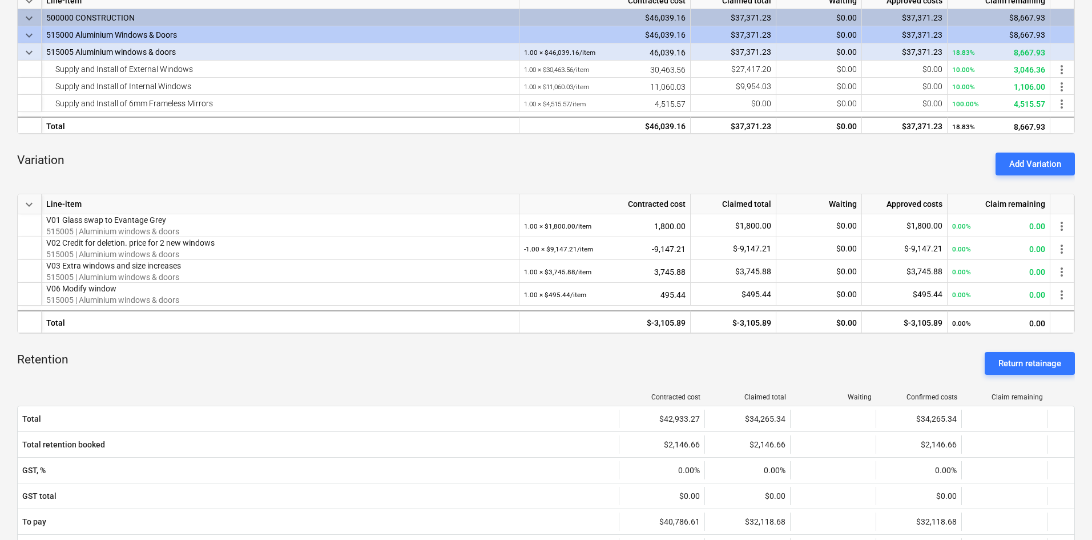
click at [413, 357] on div "Retention Return retainage" at bounding box center [546, 363] width 1058 height 41
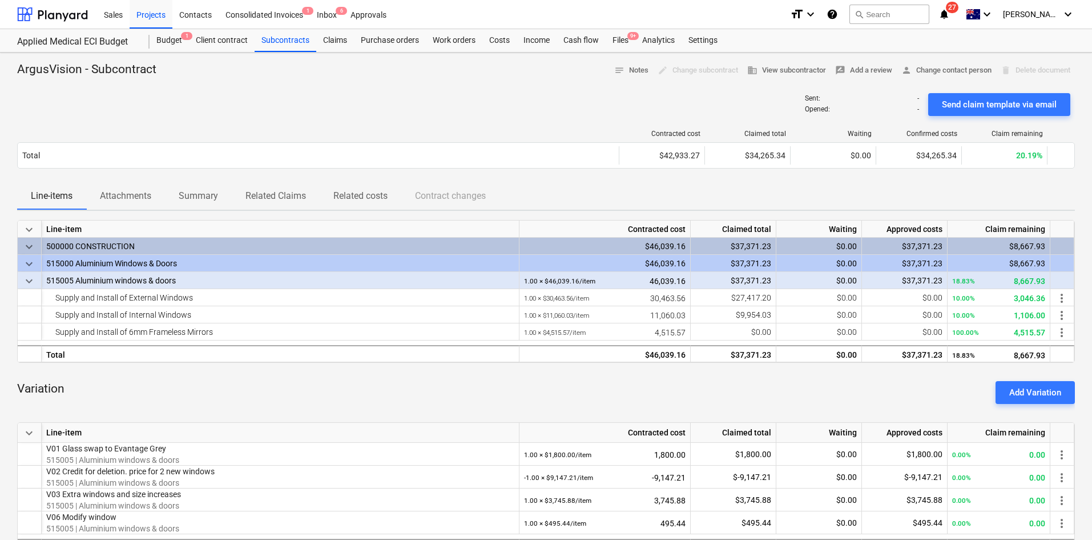
click at [285, 111] on div "Sent : - Opened : - Send claim template via email" at bounding box center [546, 104] width 1058 height 32
click at [147, 94] on div "Sent : - Opened : - Send claim template via email" at bounding box center [546, 104] width 1058 height 32
click at [355, 397] on div "Variation Add Variation" at bounding box center [546, 392] width 1058 height 41
click at [282, 46] on div "Subcontracts" at bounding box center [286, 40] width 62 height 23
